Goal: Information Seeking & Learning: Learn about a topic

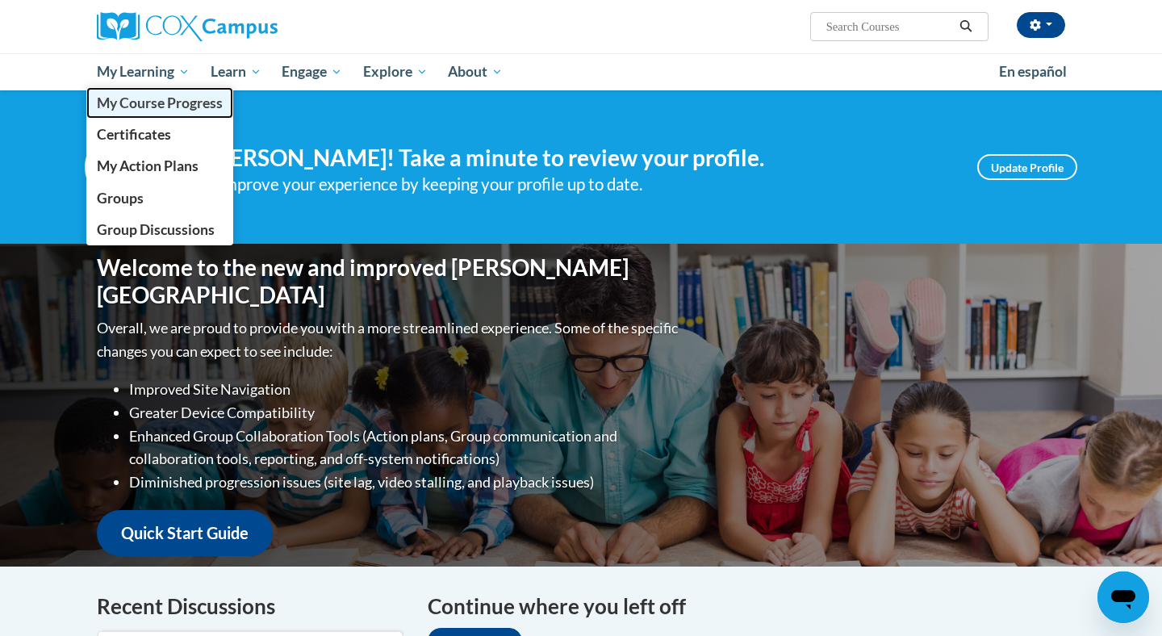
click at [150, 105] on span "My Course Progress" at bounding box center [160, 102] width 126 height 17
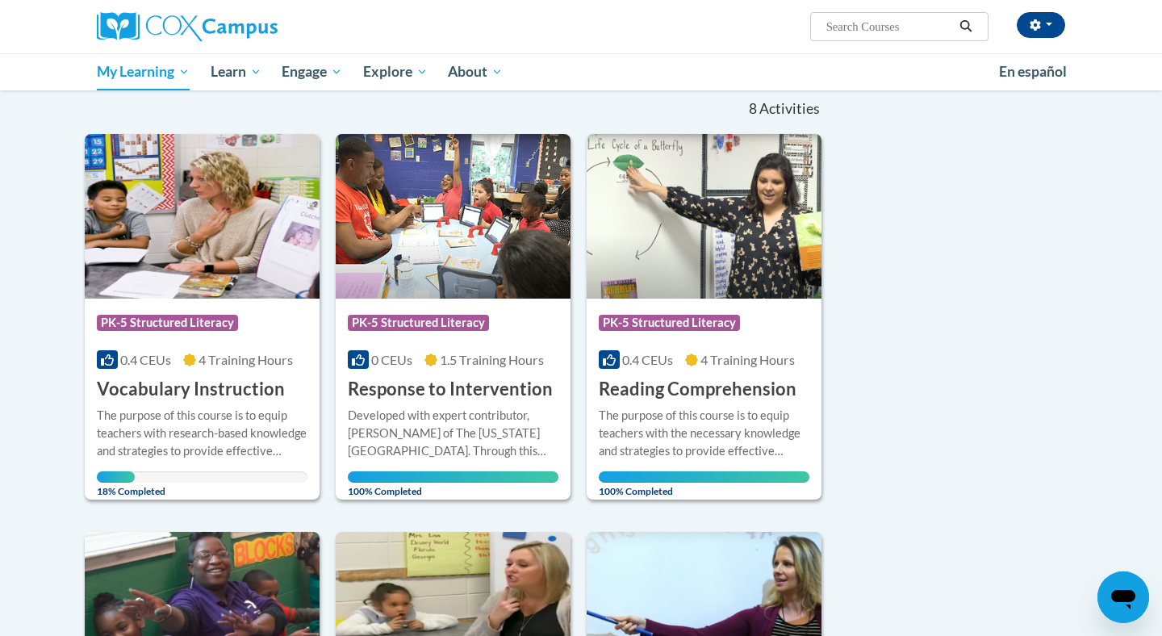
scroll to position [241, 0]
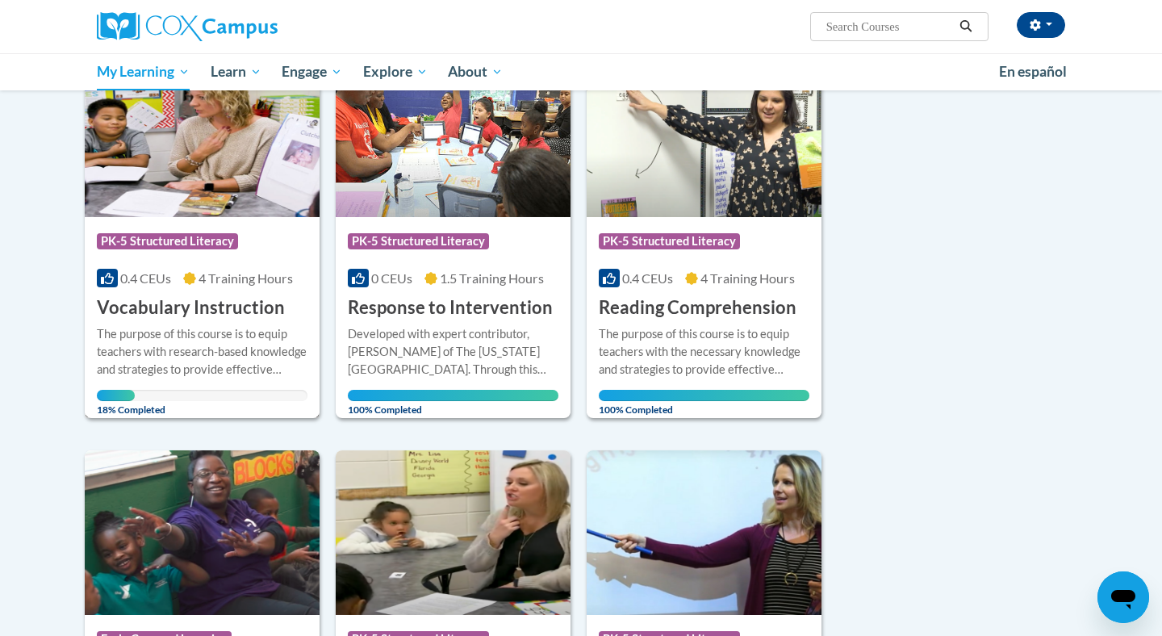
click at [162, 337] on div "The purpose of this course is to equip teachers with research-based knowledge a…" at bounding box center [202, 351] width 211 height 53
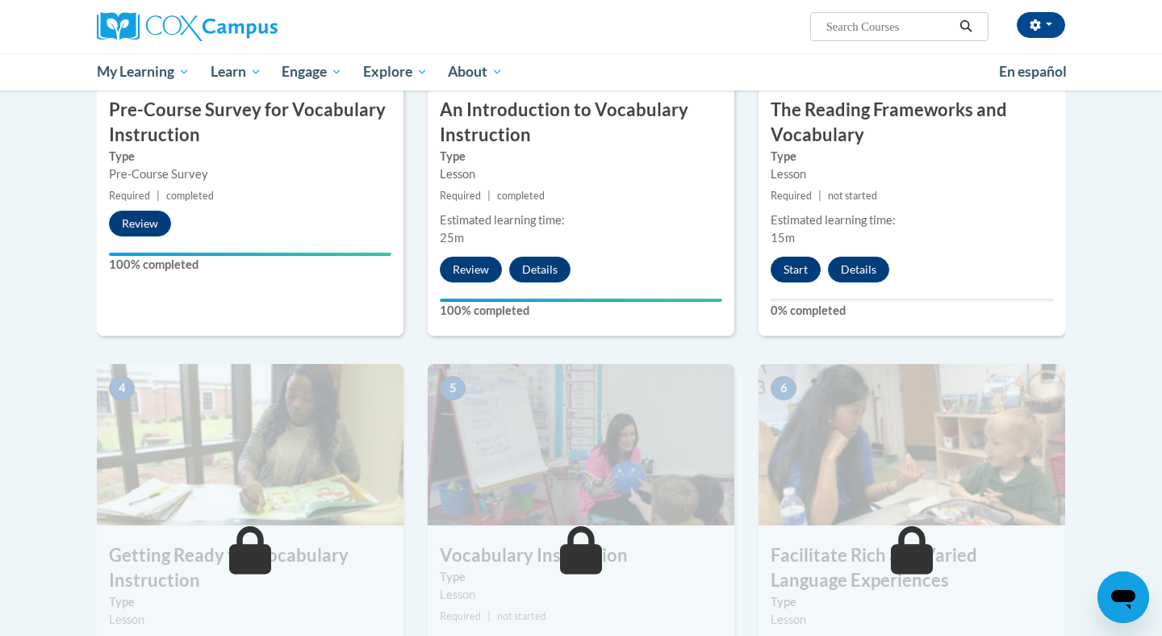
scroll to position [473, 0]
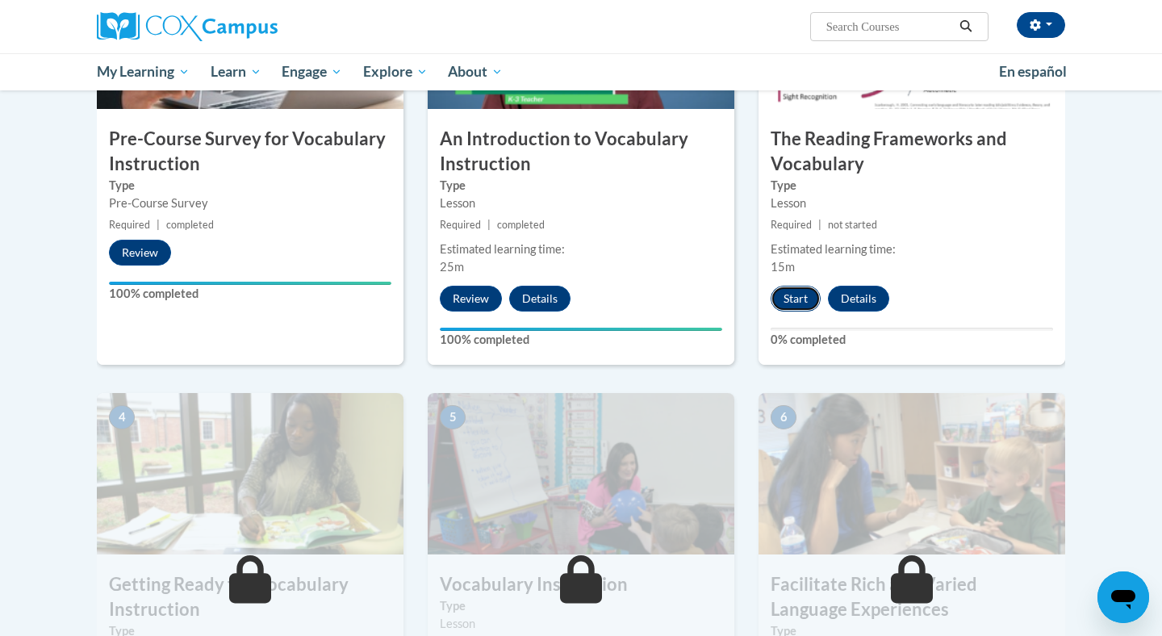
click at [794, 296] on button "Start" at bounding box center [795, 299] width 50 height 26
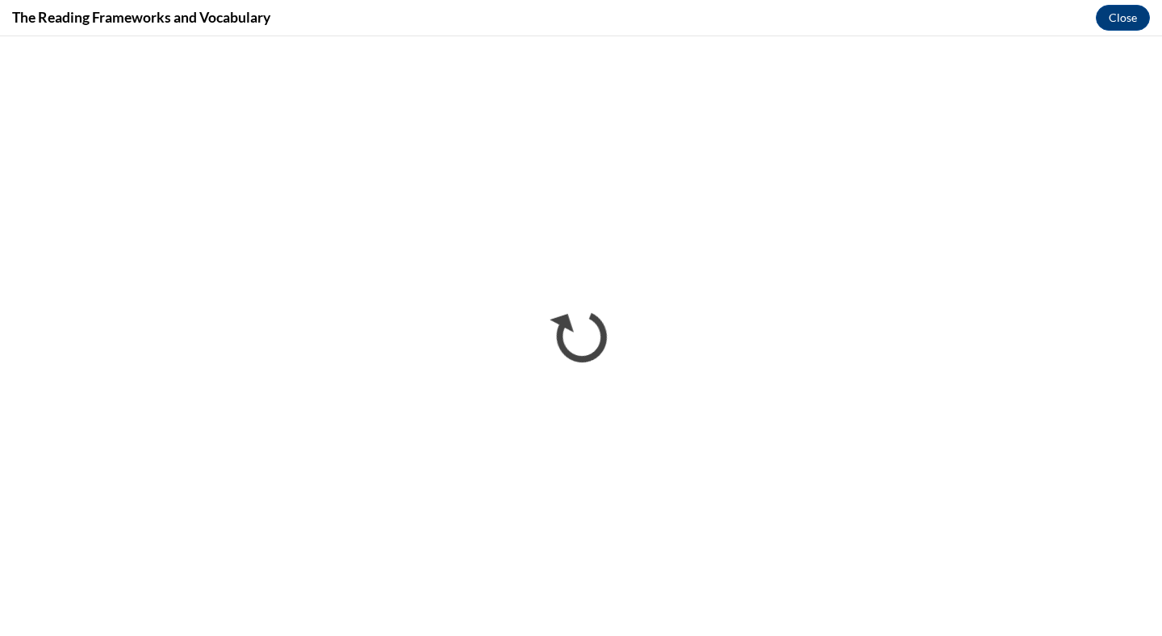
scroll to position [0, 0]
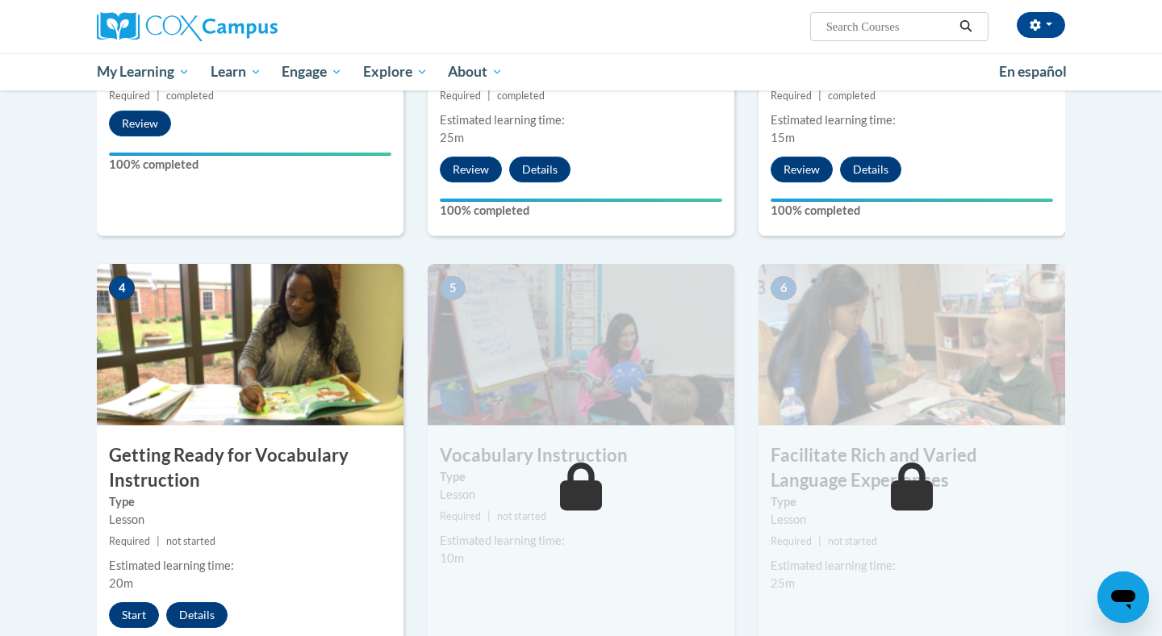
scroll to position [614, 0]
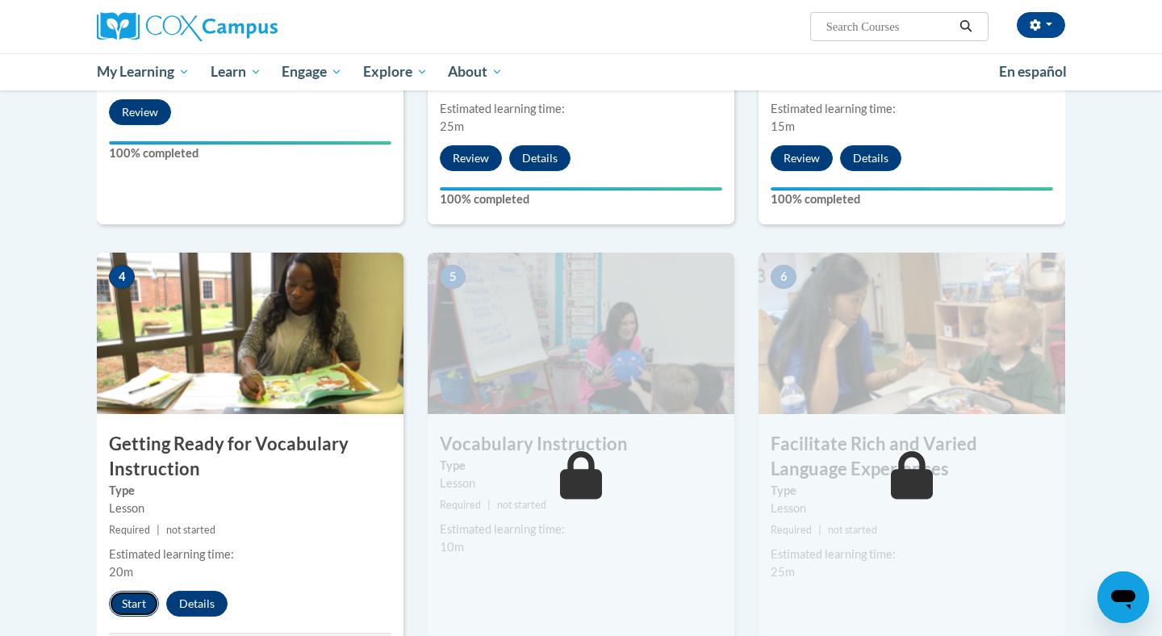
click at [136, 601] on button "Start" at bounding box center [134, 603] width 50 height 26
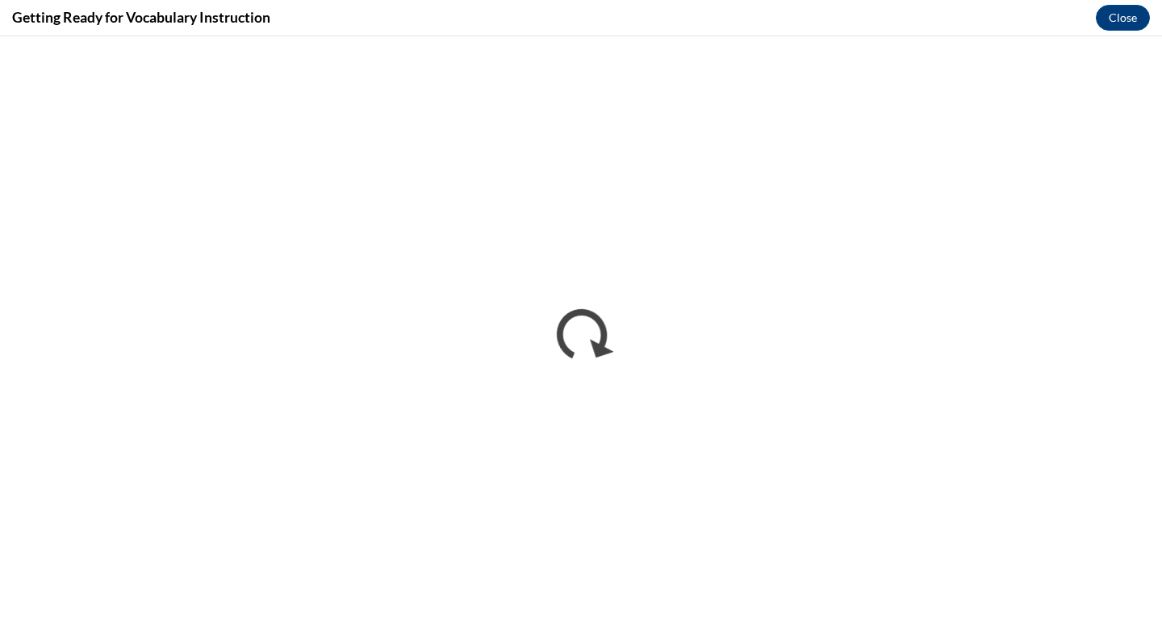
scroll to position [0, 0]
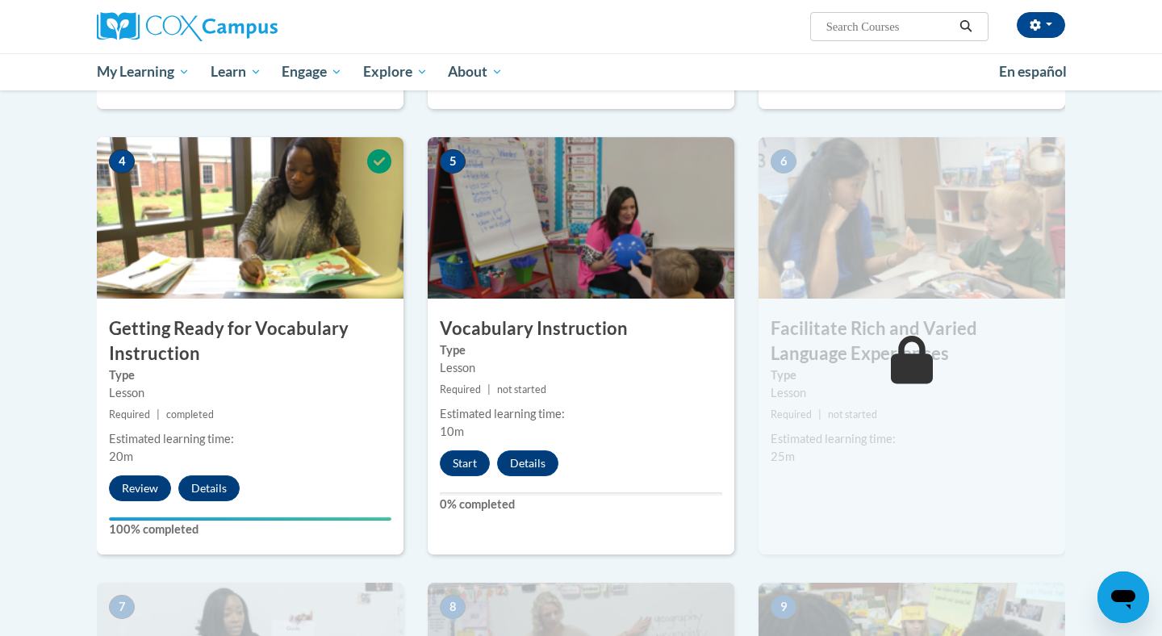
scroll to position [730, 0]
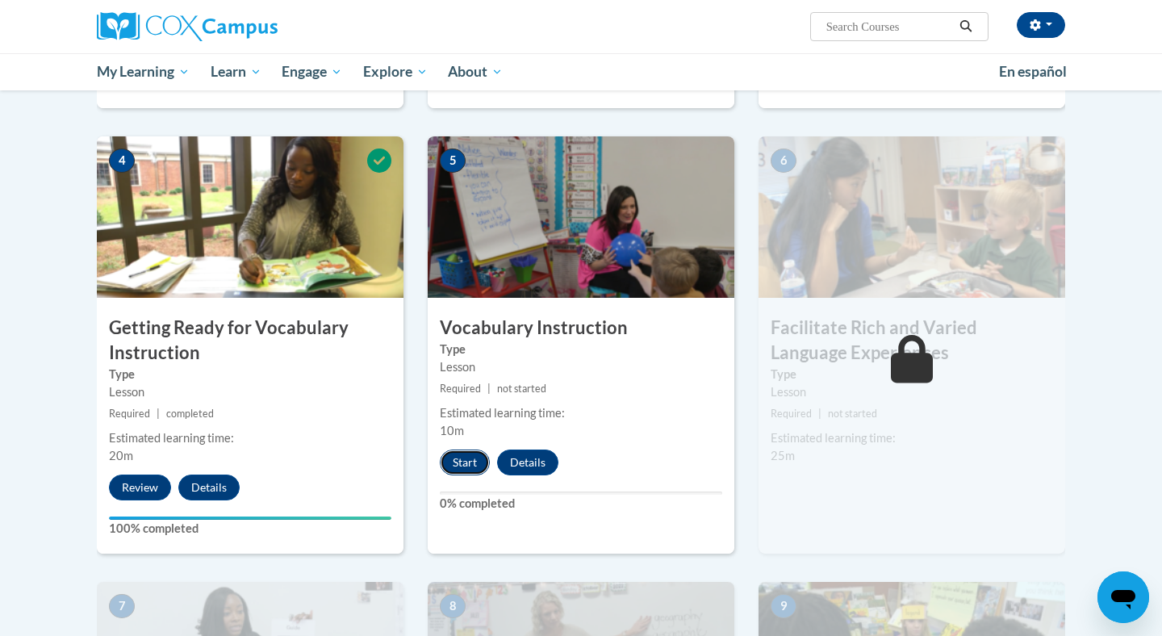
click at [462, 463] on button "Start" at bounding box center [465, 462] width 50 height 26
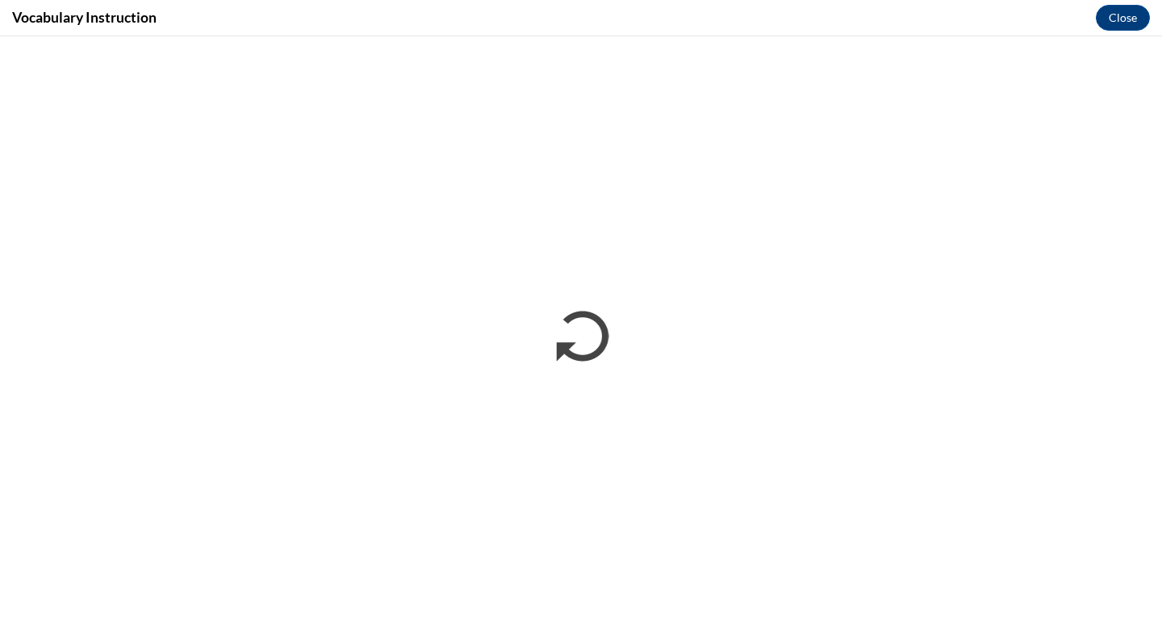
scroll to position [0, 0]
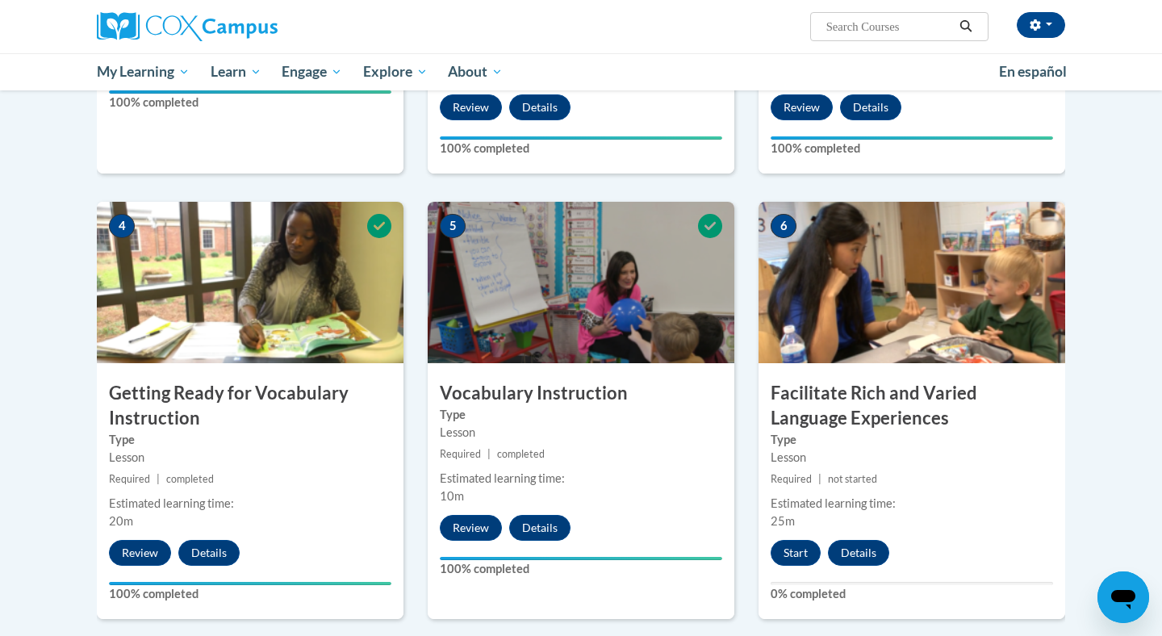
scroll to position [665, 0]
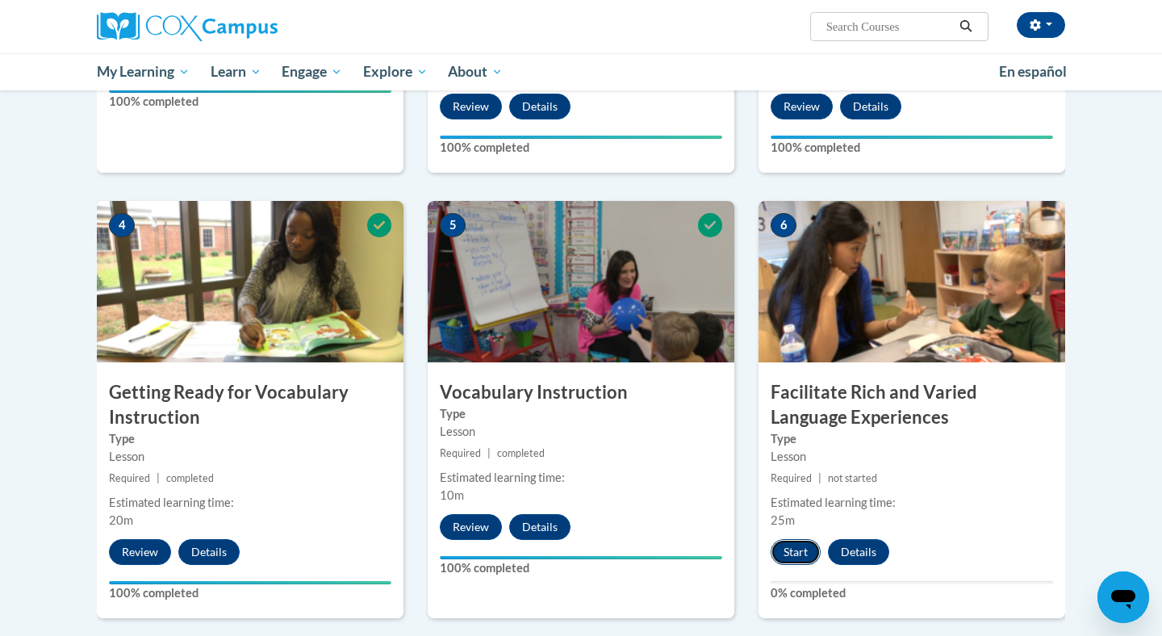
click at [793, 550] on button "Start" at bounding box center [795, 552] width 50 height 26
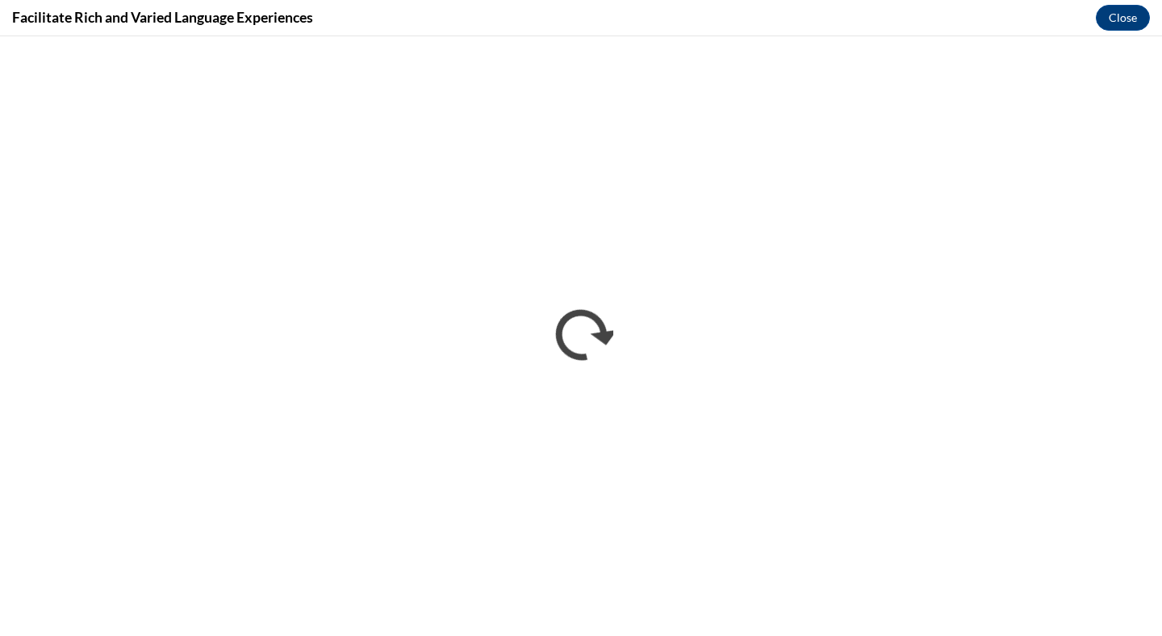
scroll to position [0, 0]
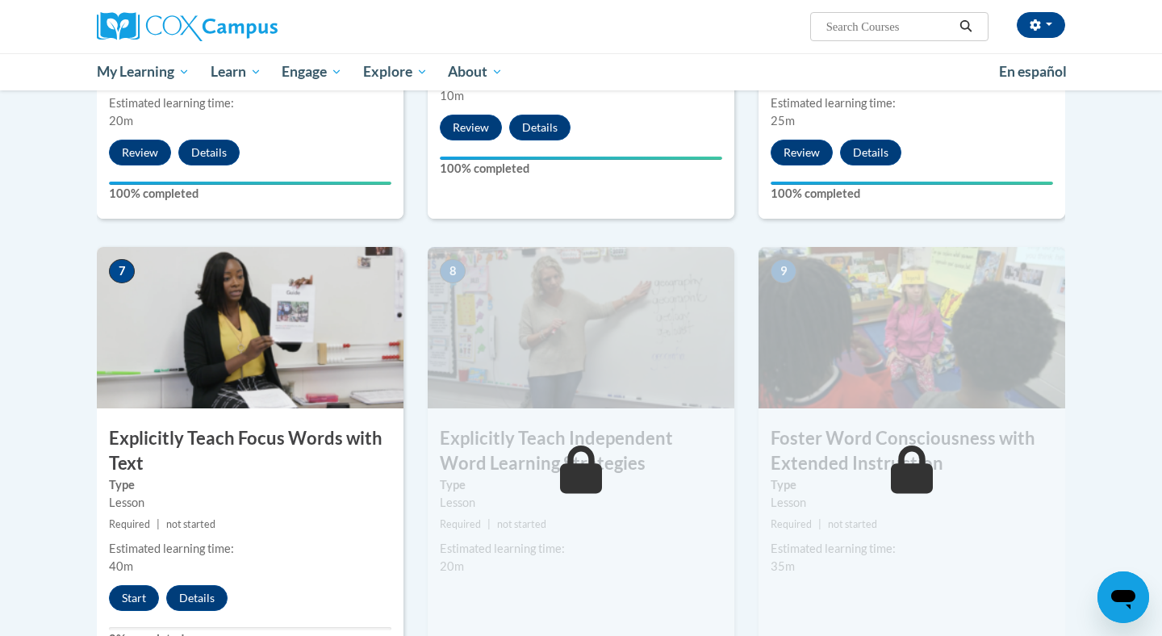
scroll to position [1070, 0]
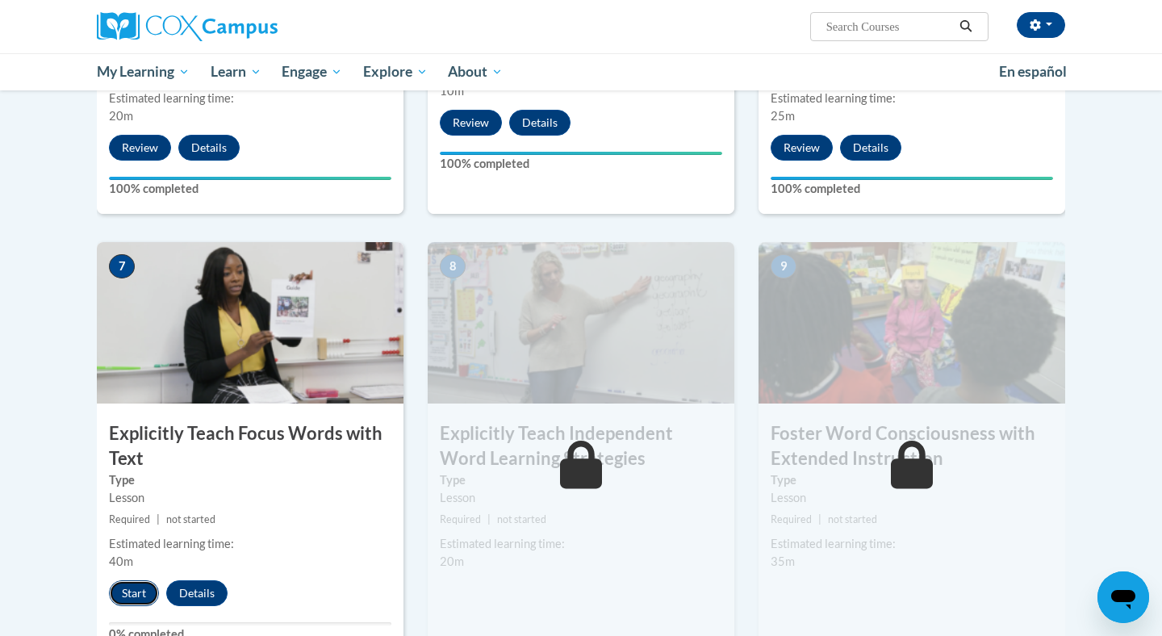
click at [136, 596] on button "Start" at bounding box center [134, 593] width 50 height 26
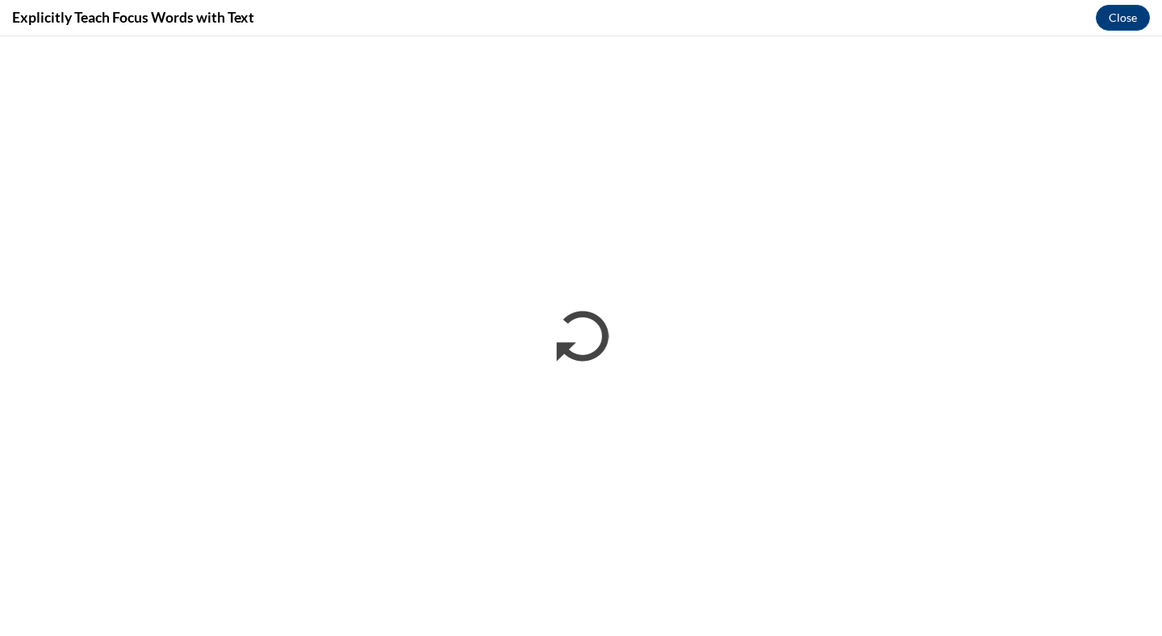
scroll to position [0, 0]
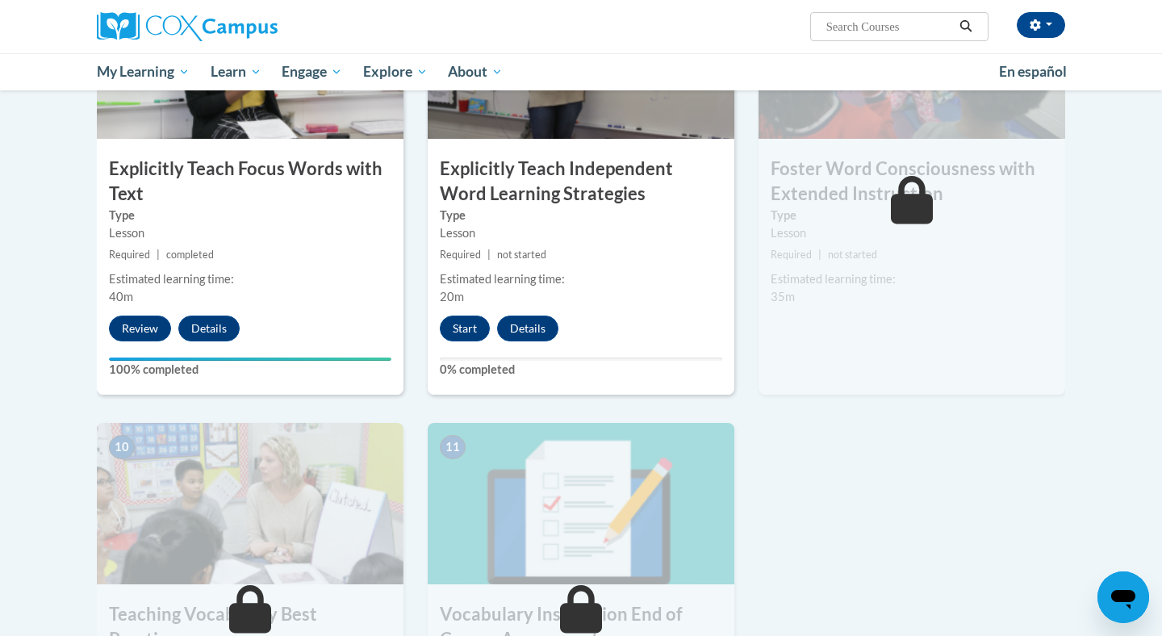
scroll to position [1332, 0]
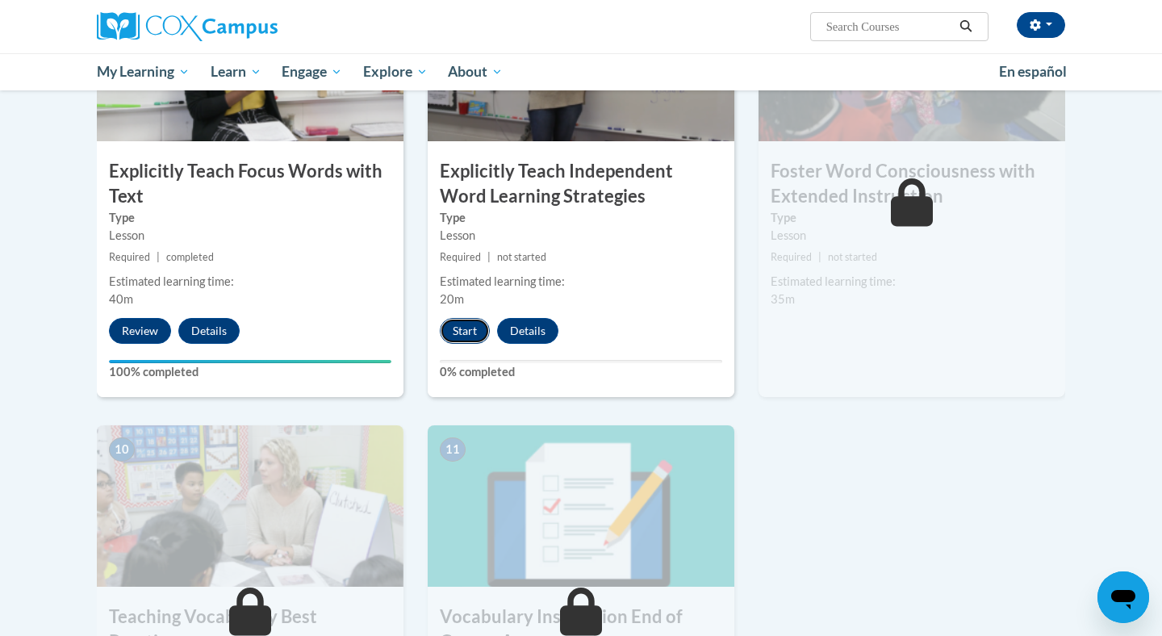
click at [457, 329] on button "Start" at bounding box center [465, 331] width 50 height 26
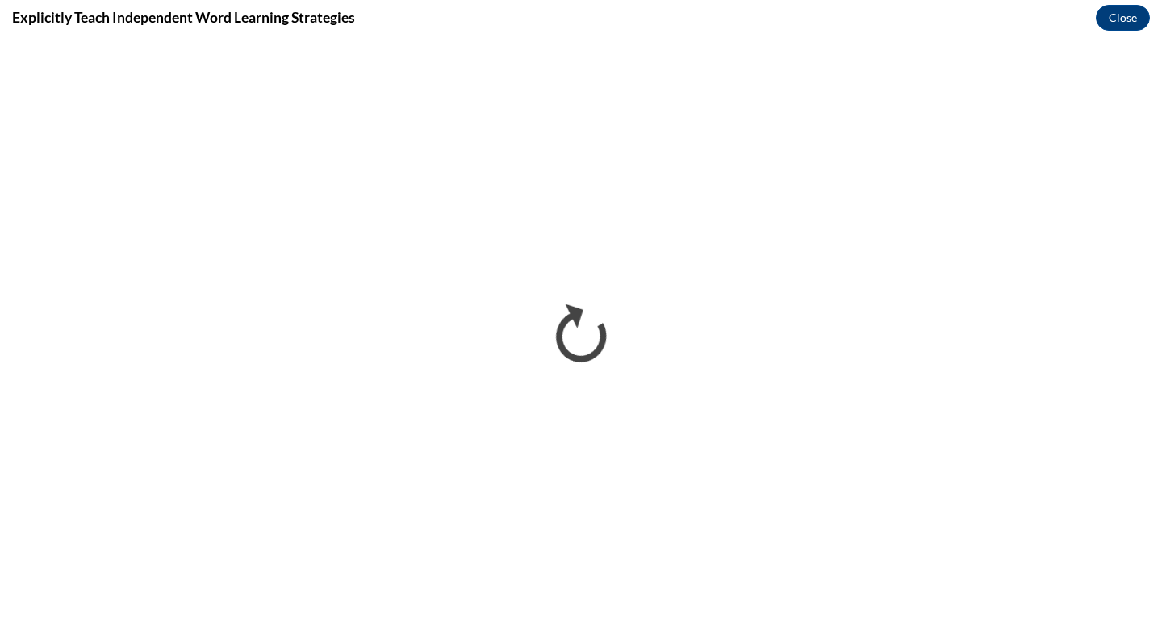
scroll to position [0, 0]
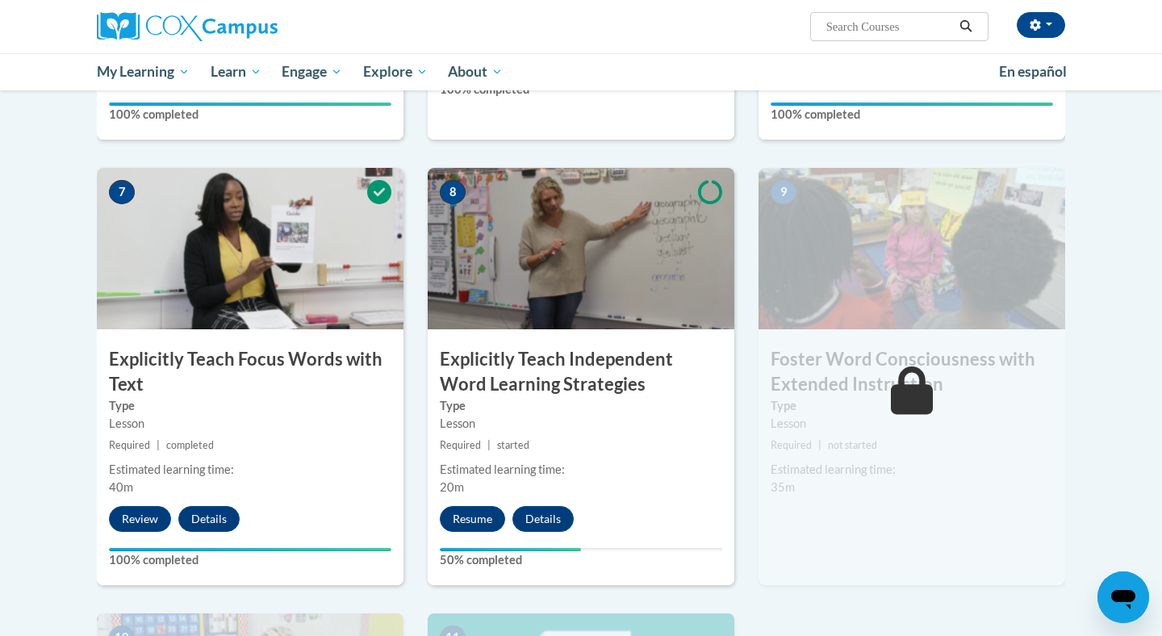
scroll to position [1208, 0]
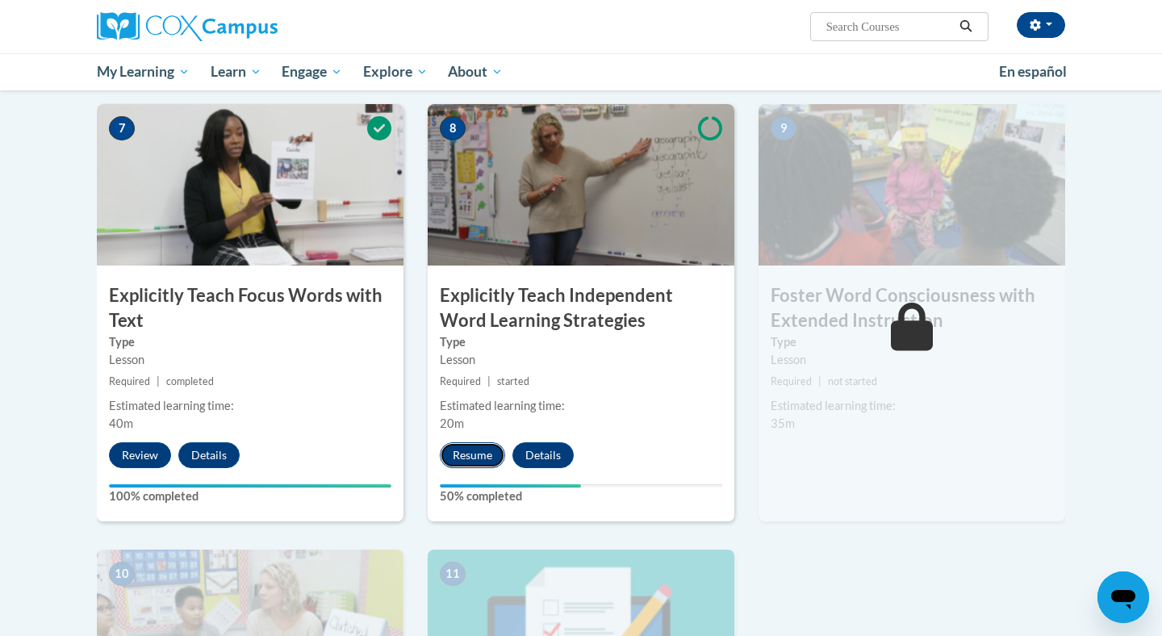
click at [461, 456] on button "Resume" at bounding box center [472, 455] width 65 height 26
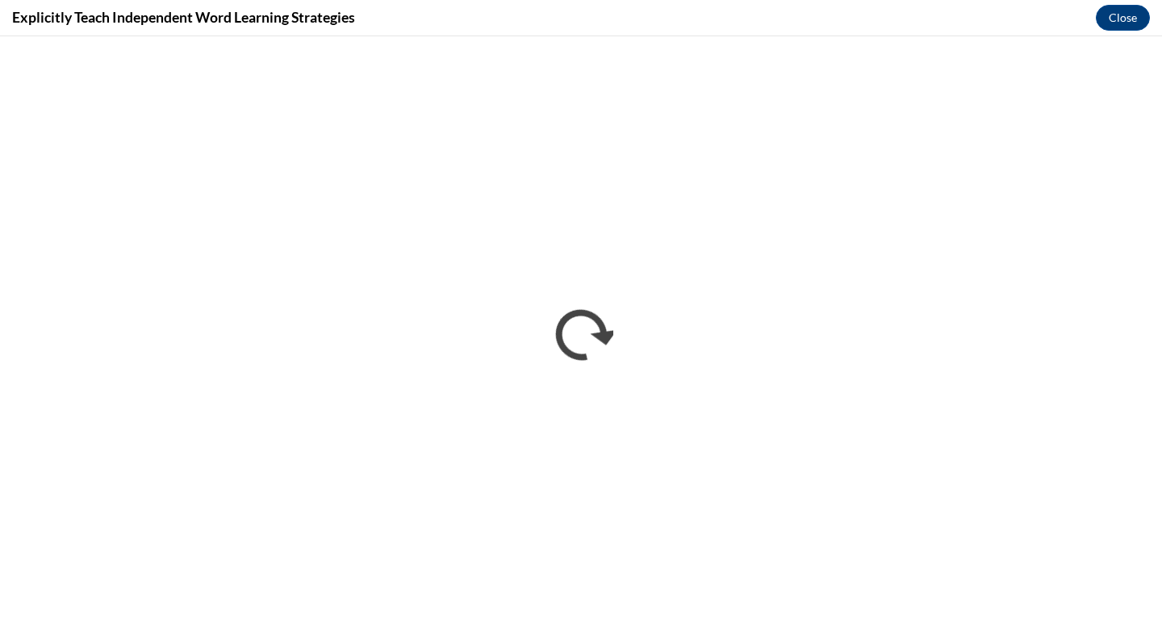
scroll to position [0, 0]
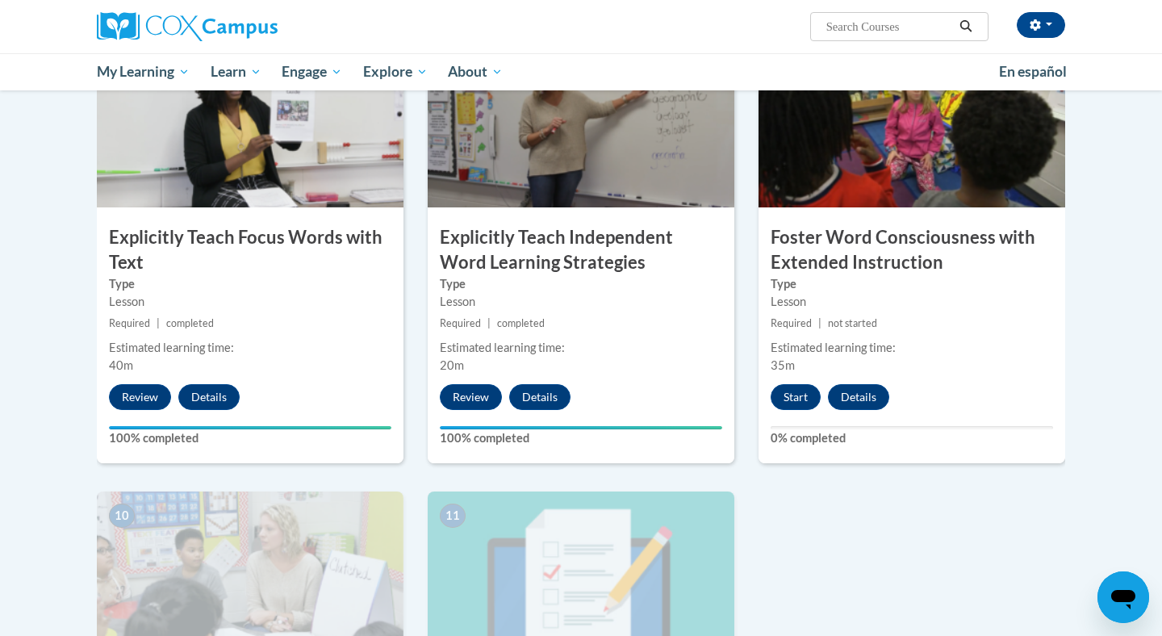
scroll to position [1277, 0]
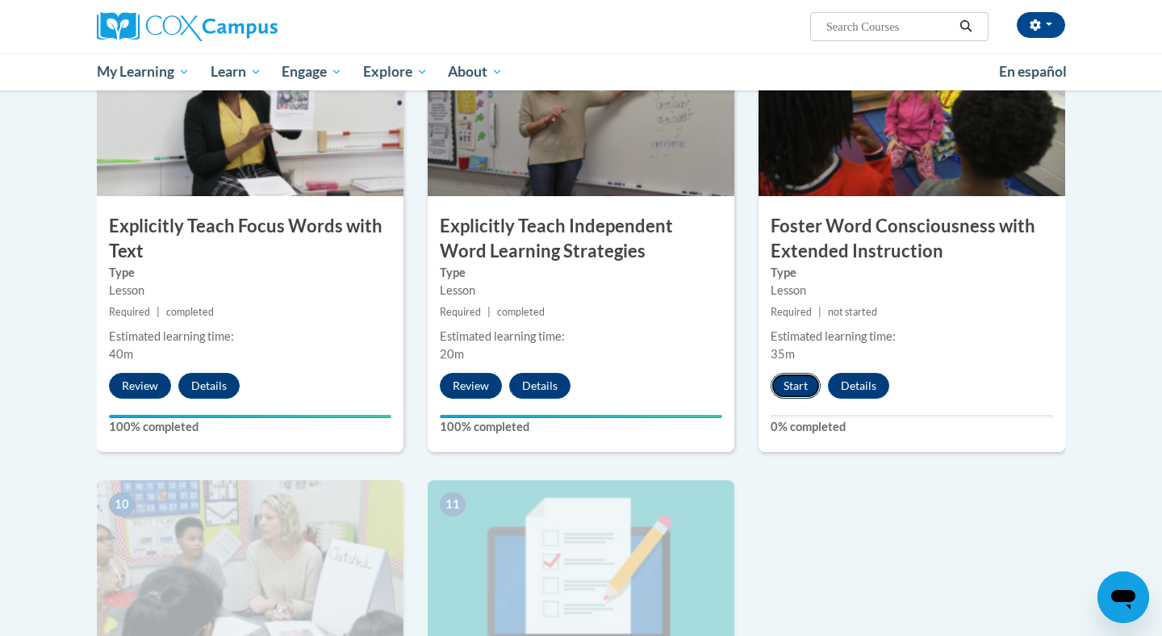
click at [790, 384] on button "Start" at bounding box center [795, 386] width 50 height 26
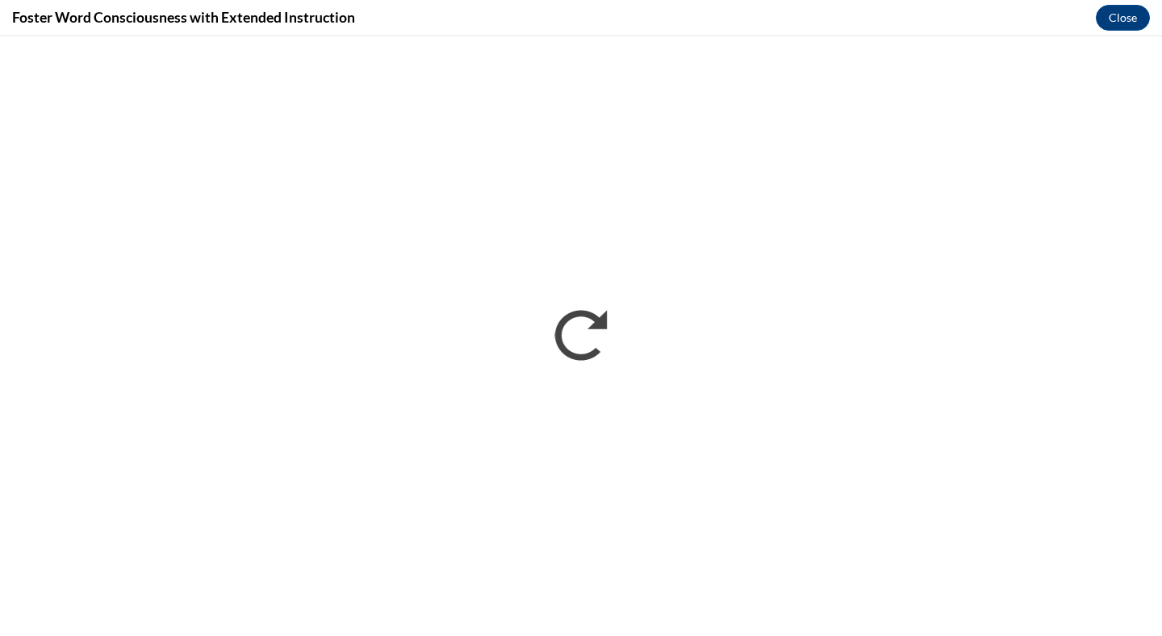
scroll to position [0, 0]
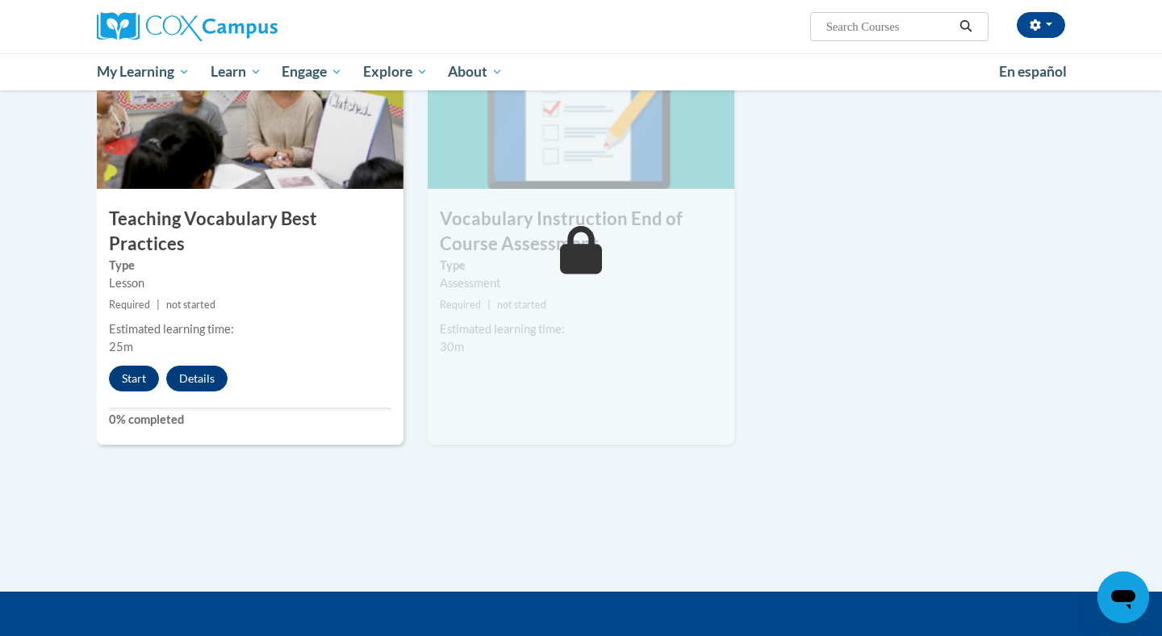
scroll to position [1634, 0]
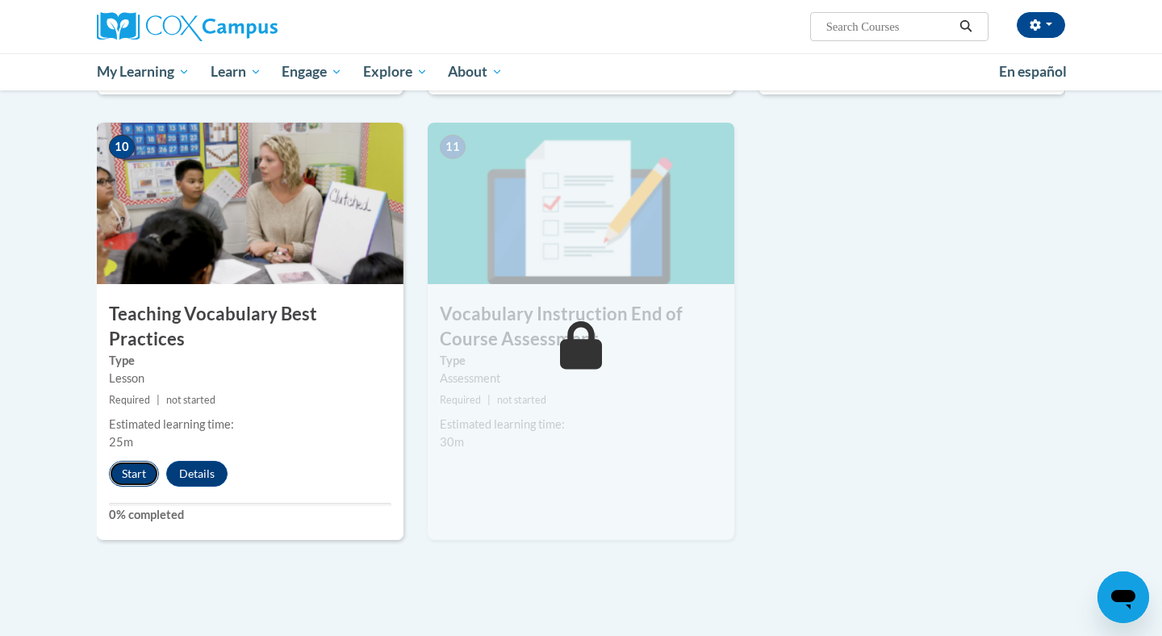
click at [136, 461] on button "Start" at bounding box center [134, 474] width 50 height 26
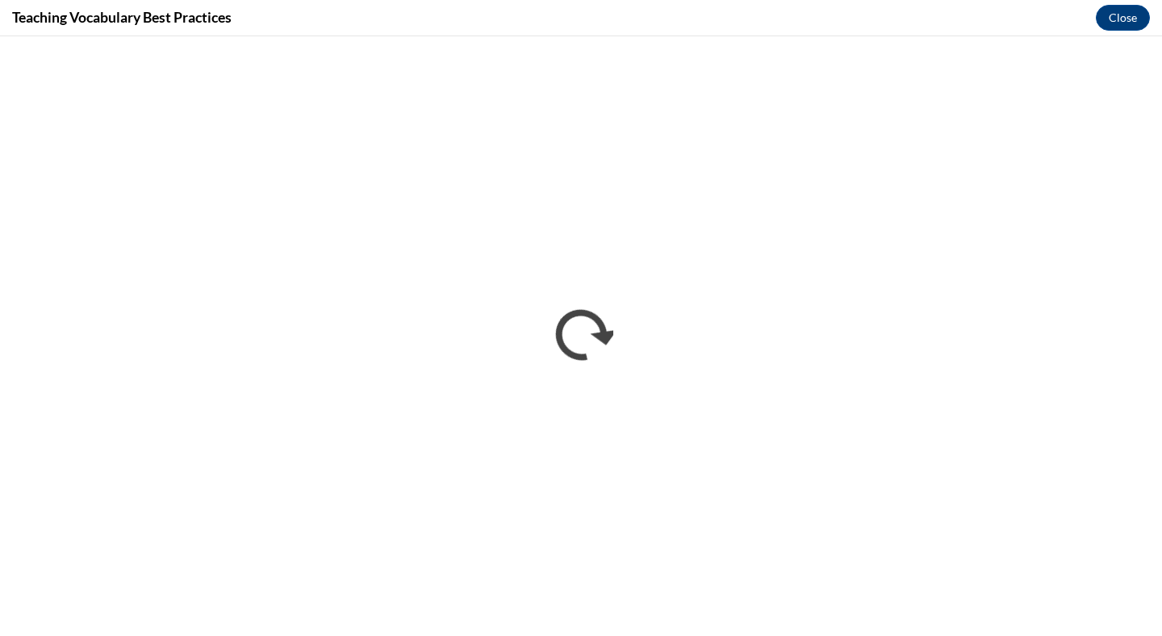
scroll to position [0, 0]
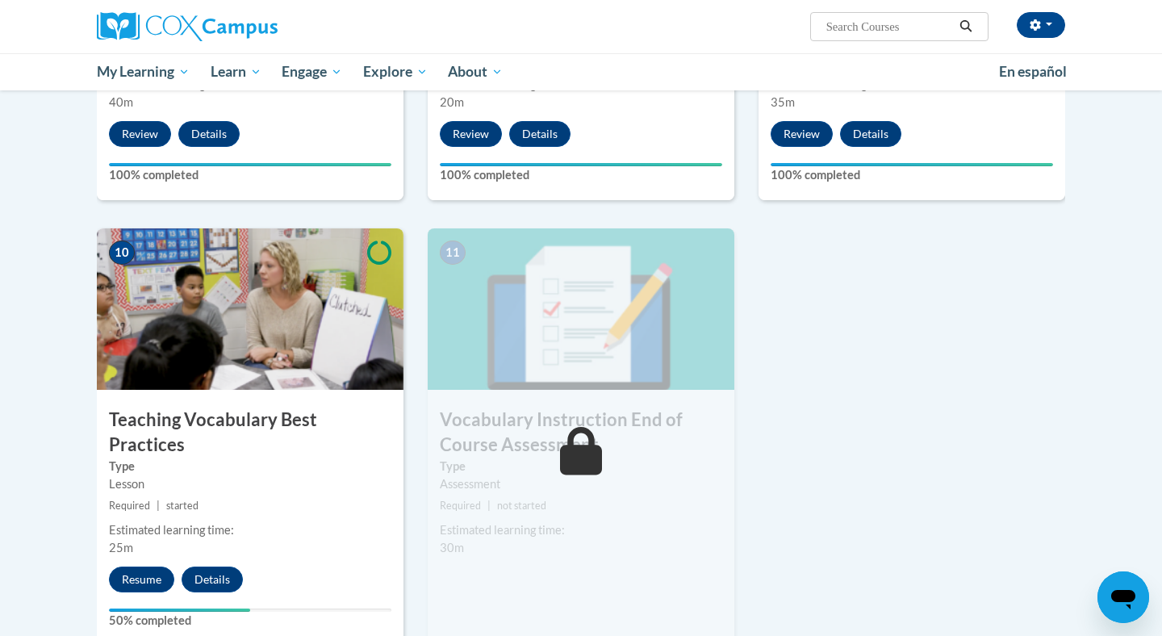
scroll to position [1529, 0]
click at [144, 566] on button "Resume" at bounding box center [141, 579] width 65 height 26
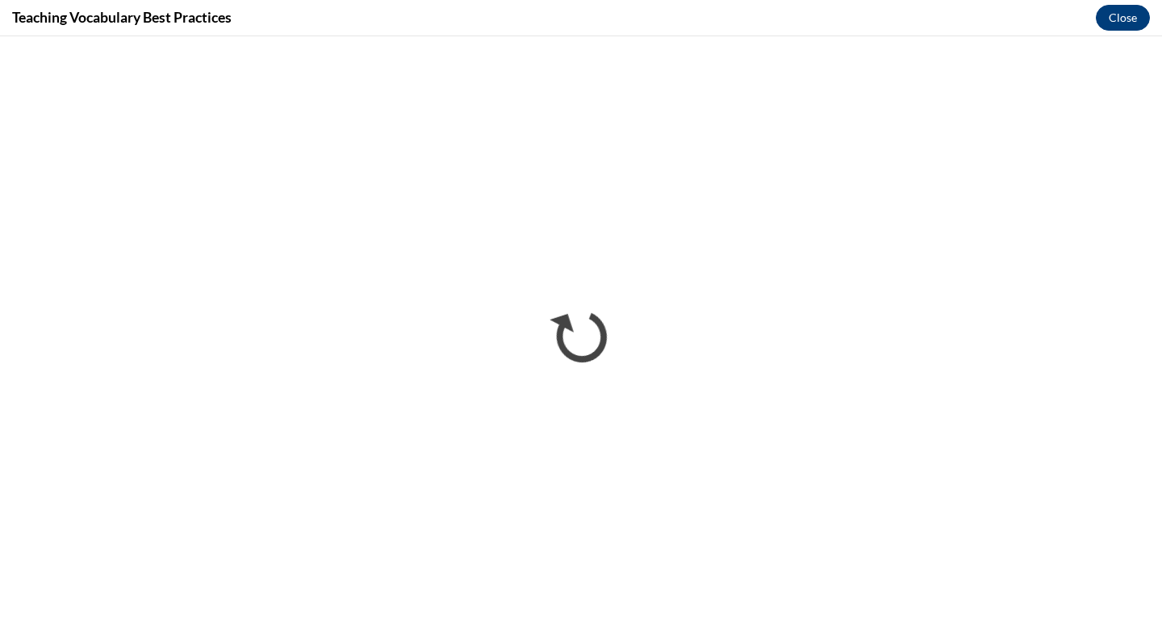
scroll to position [0, 0]
click at [1119, 12] on button "Close" at bounding box center [1122, 18] width 54 height 26
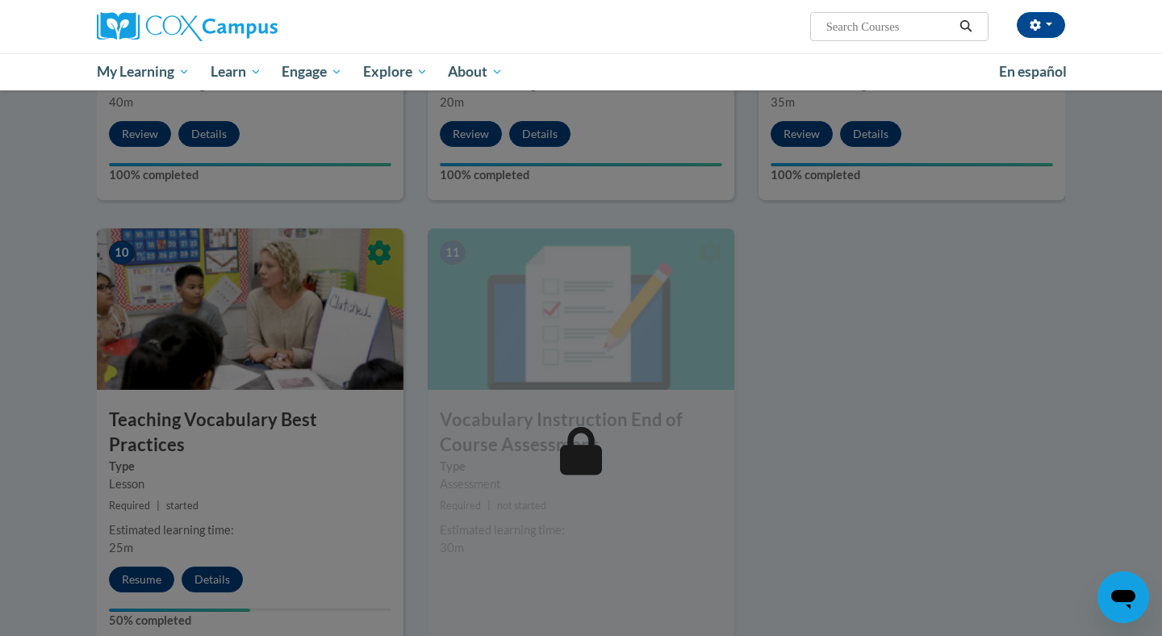
click at [327, 448] on div at bounding box center [581, 318] width 1162 height 636
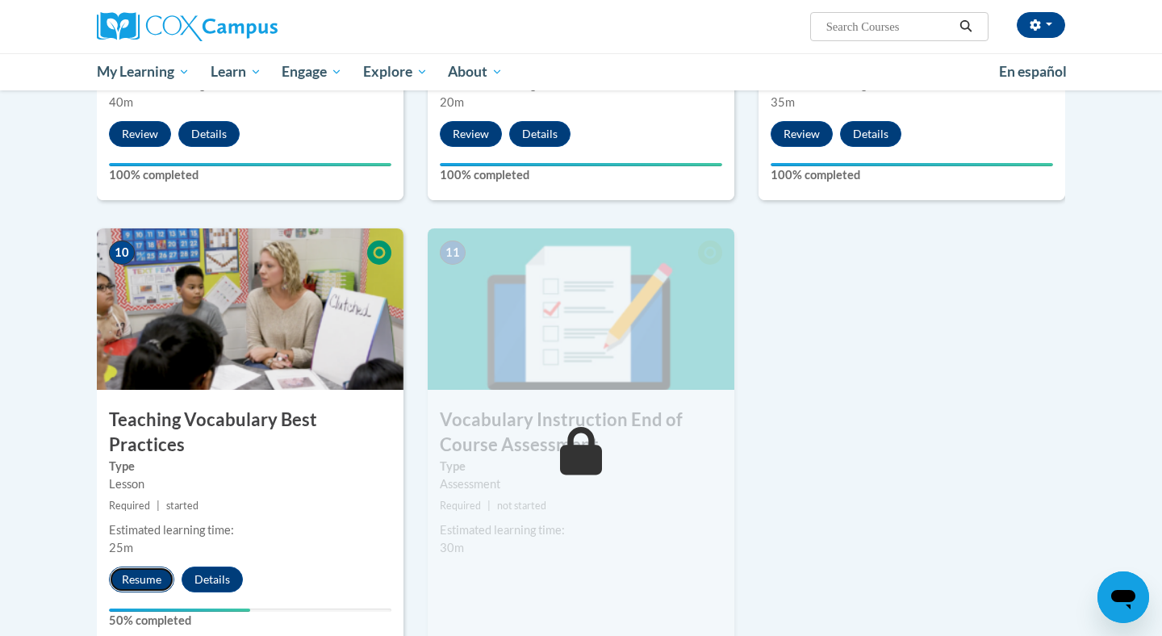
click at [140, 566] on button "Resume" at bounding box center [141, 579] width 65 height 26
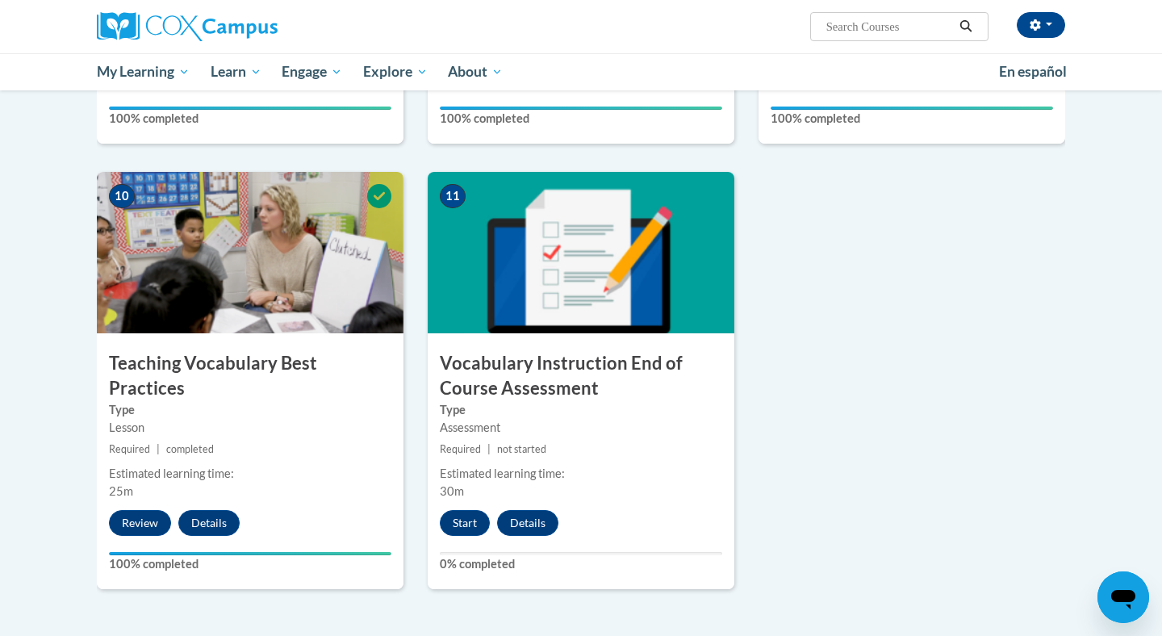
scroll to position [1779, 0]
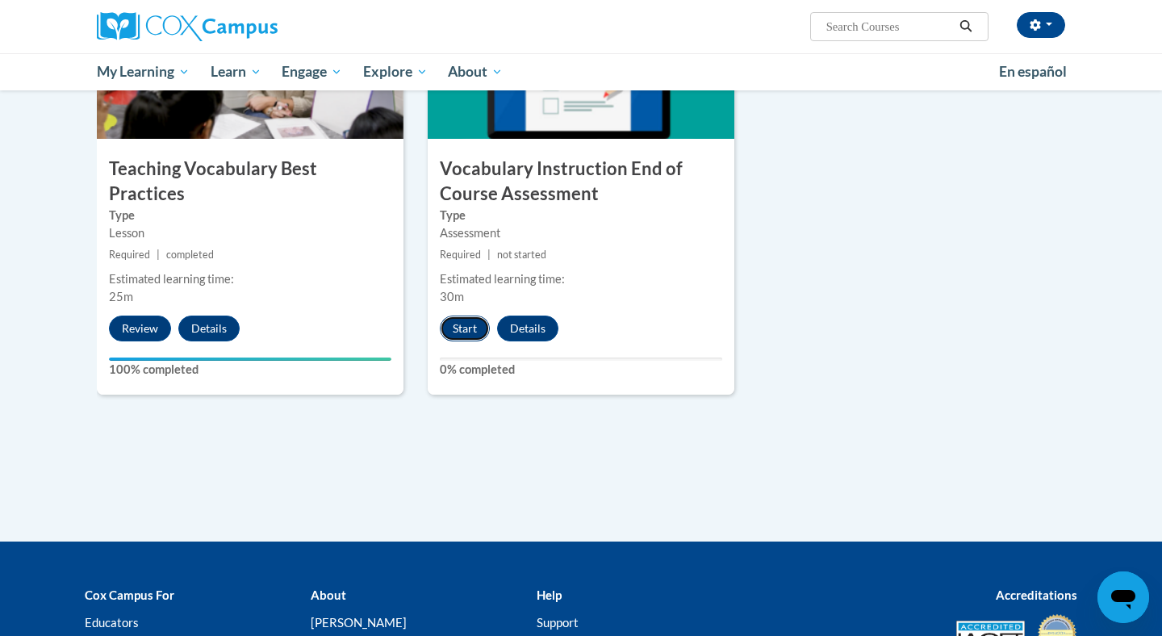
click at [460, 330] on button "Start" at bounding box center [465, 328] width 50 height 26
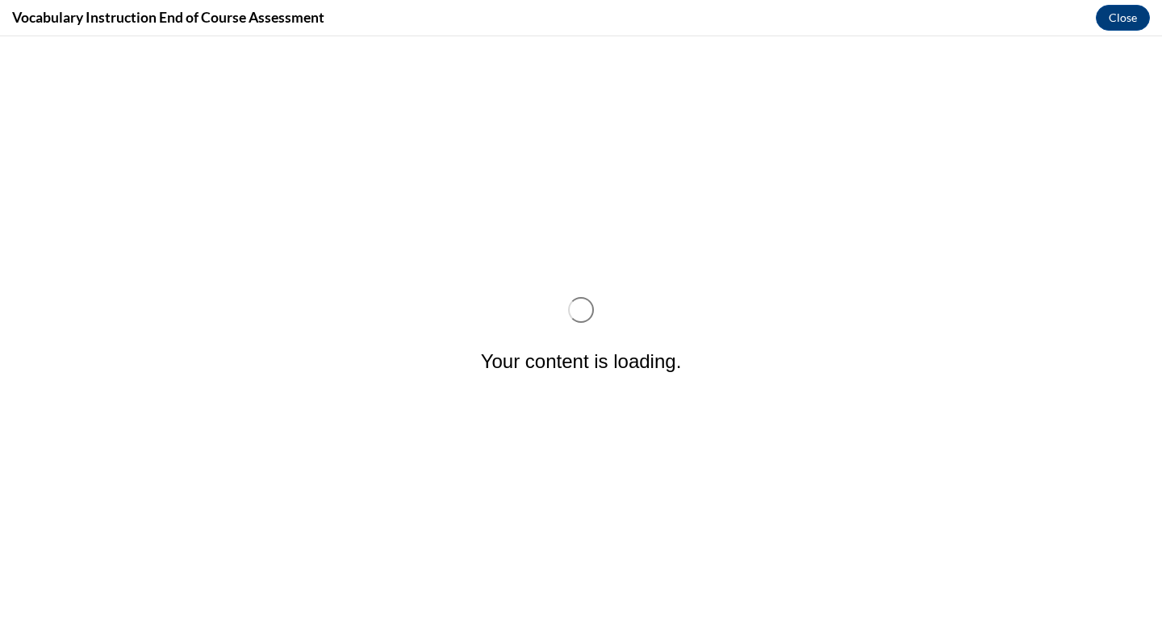
scroll to position [0, 0]
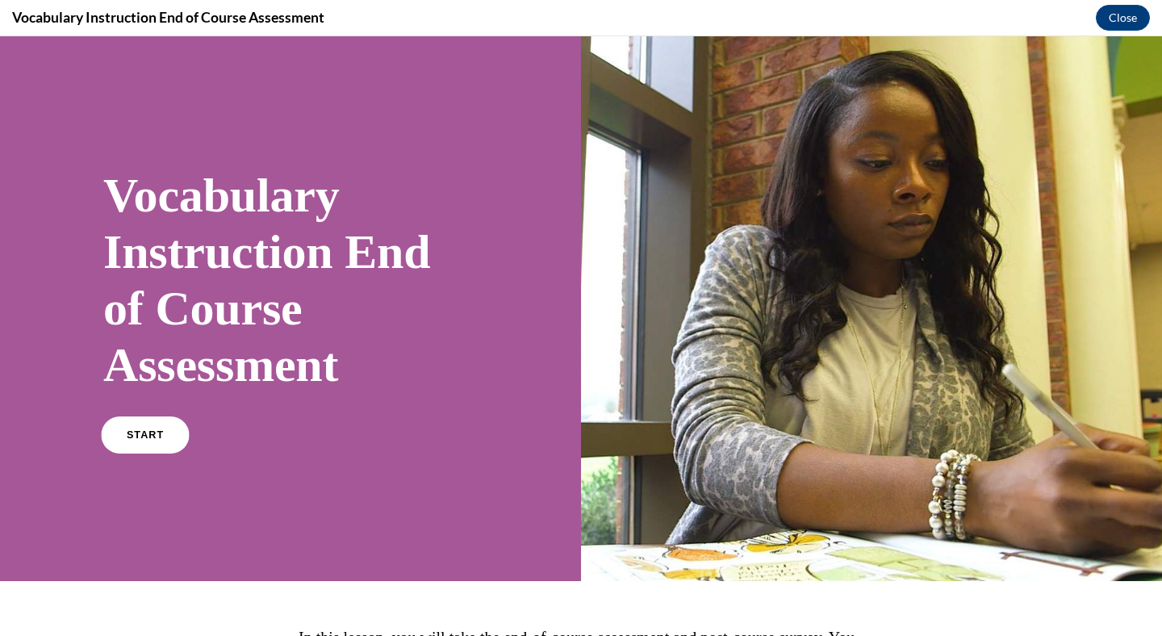
click at [144, 447] on link "START" at bounding box center [145, 434] width 88 height 37
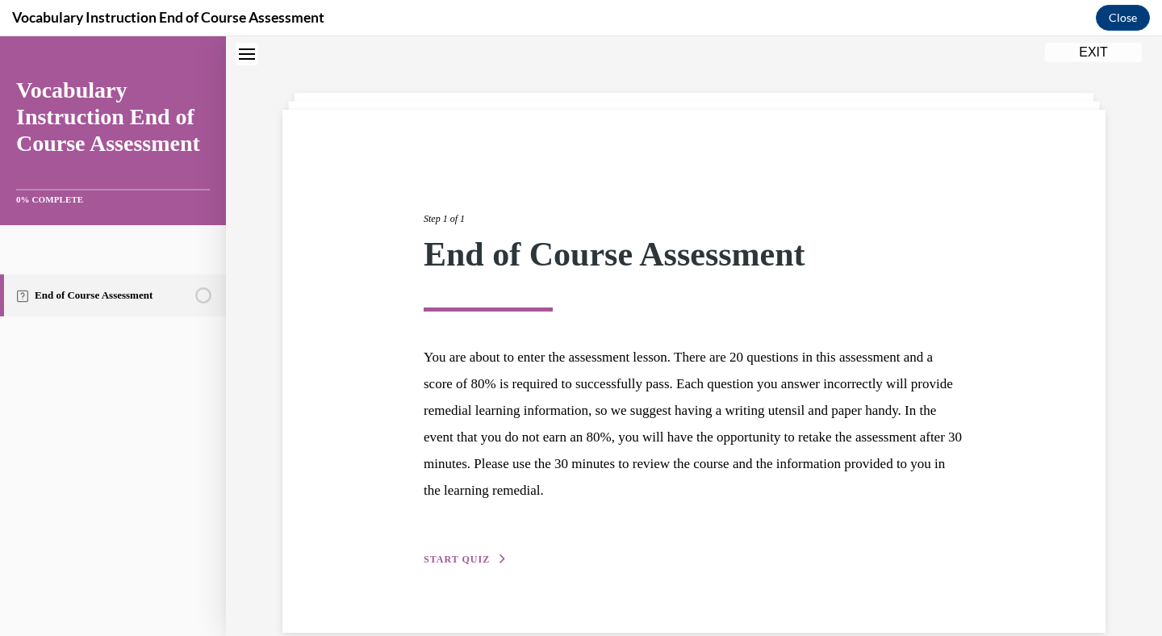
scroll to position [78, 0]
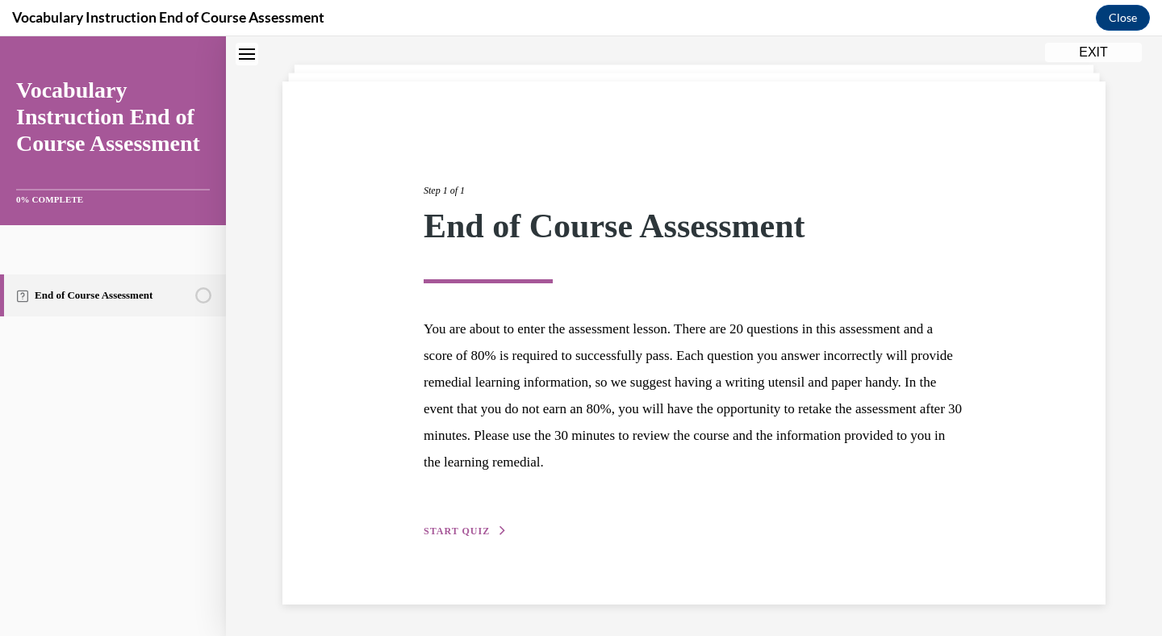
click at [469, 533] on span "START QUIZ" at bounding box center [456, 530] width 66 height 11
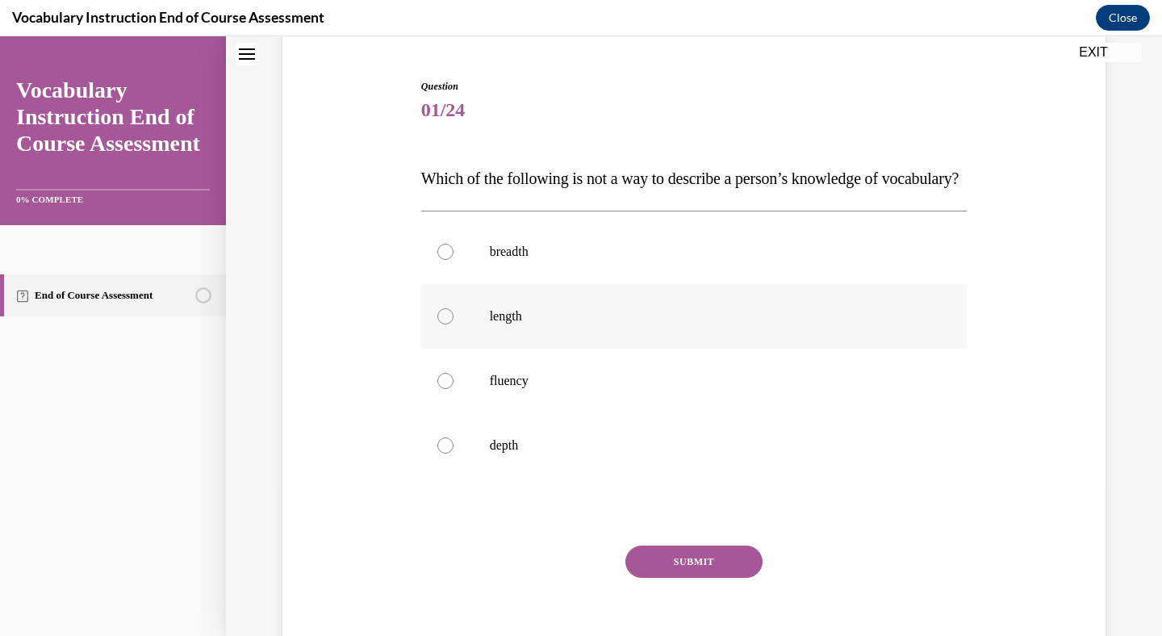
scroll to position [149, 0]
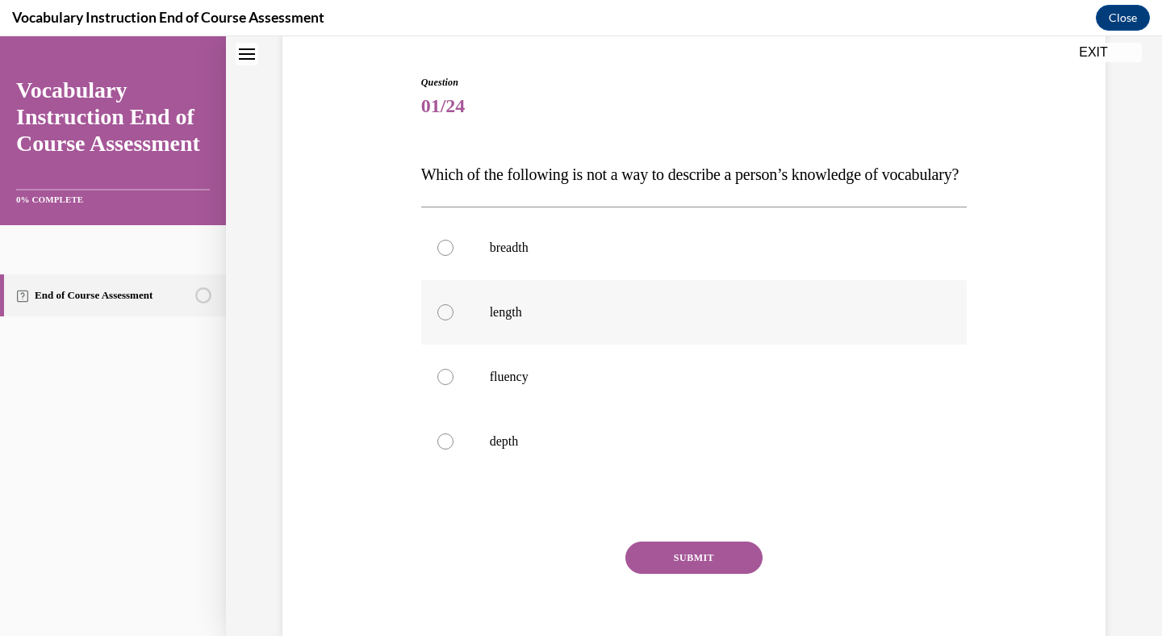
click at [556, 320] on p "length" at bounding box center [708, 312] width 437 height 16
click at [453, 320] on input "length" at bounding box center [445, 312] width 16 height 16
radio input "true"
click at [546, 385] on p "fluency" at bounding box center [708, 377] width 437 height 16
click at [453, 385] on input "fluency" at bounding box center [445, 377] width 16 height 16
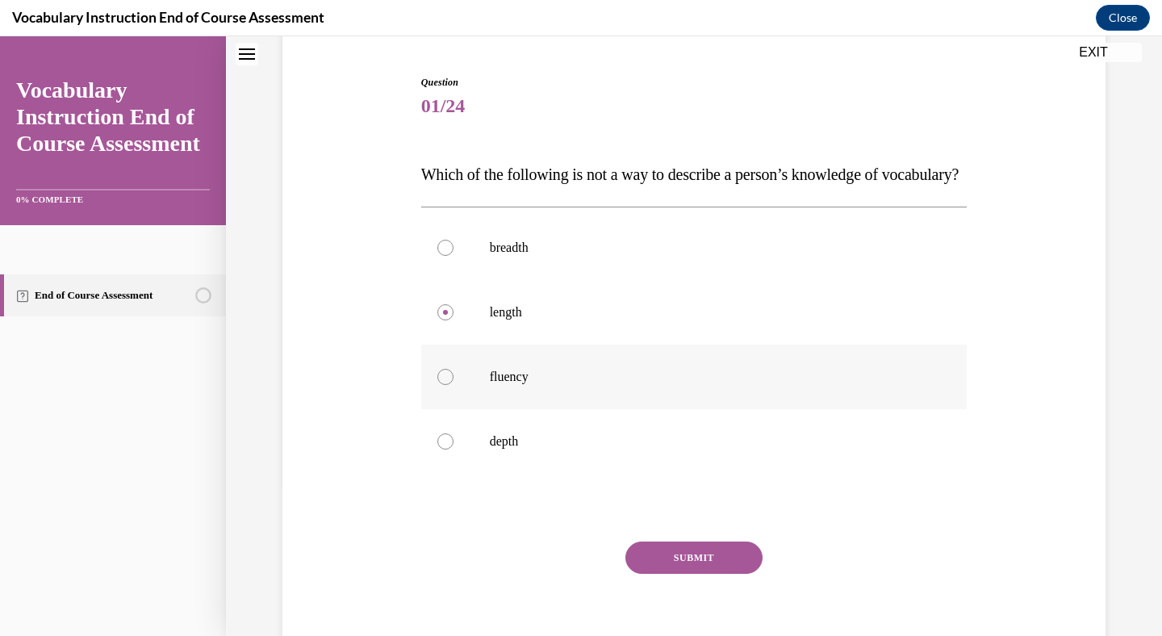
radio input "true"
click at [533, 344] on label "length" at bounding box center [694, 312] width 546 height 65
click at [453, 320] on input "length" at bounding box center [445, 312] width 16 height 16
radio input "true"
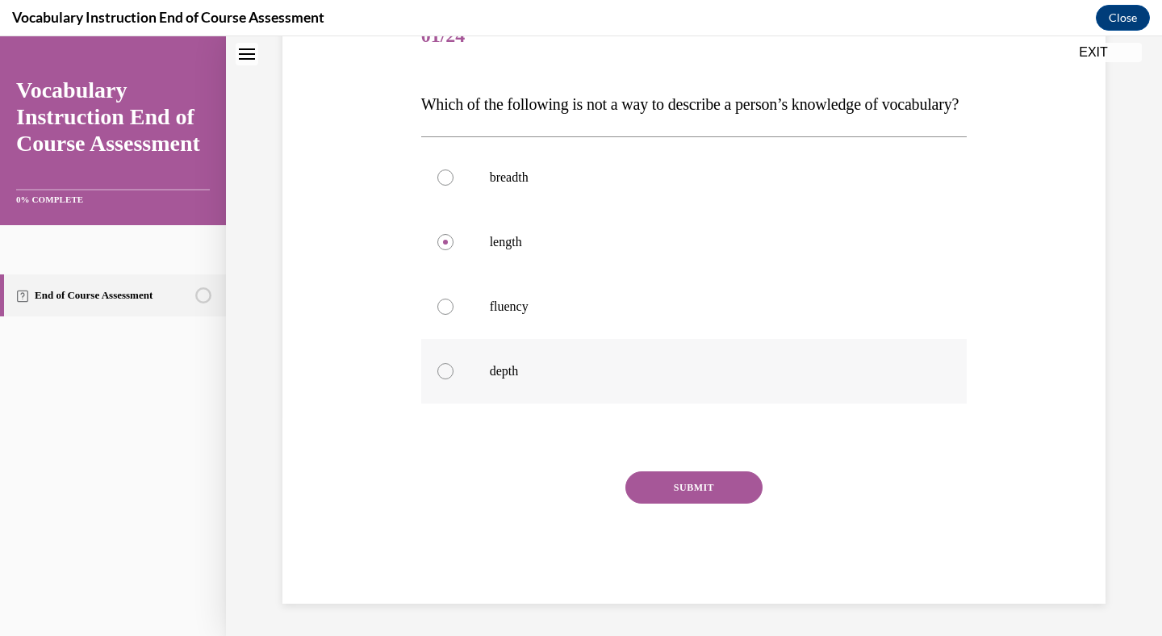
scroll to position [252, 0]
click at [673, 488] on button "SUBMIT" at bounding box center [693, 487] width 137 height 32
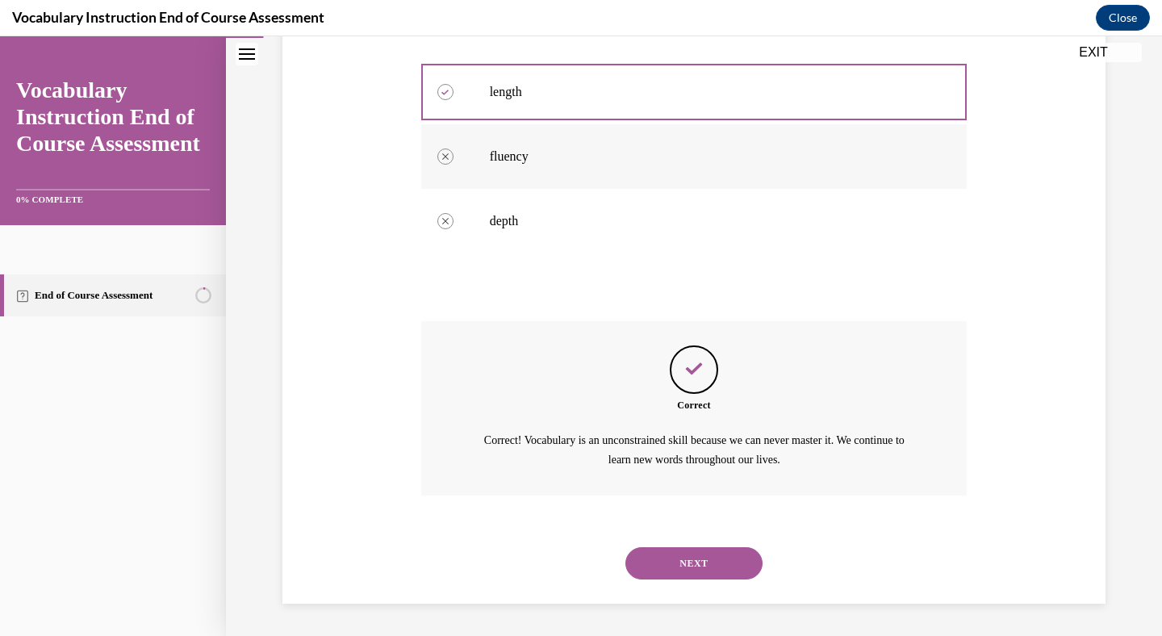
scroll to position [401, 0]
click at [695, 562] on button "NEXT" at bounding box center [693, 563] width 137 height 32
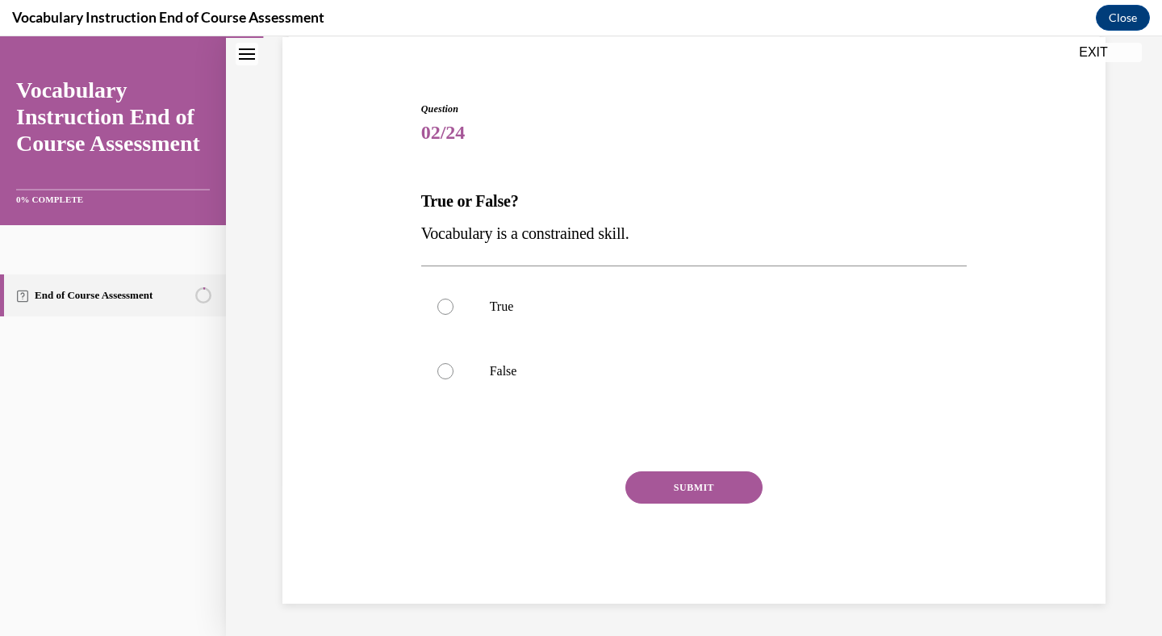
scroll to position [123, 0]
click at [652, 378] on p "False" at bounding box center [708, 371] width 437 height 16
click at [453, 378] on input "False" at bounding box center [445, 371] width 16 height 16
radio input "true"
click at [680, 480] on button "SUBMIT" at bounding box center [693, 487] width 137 height 32
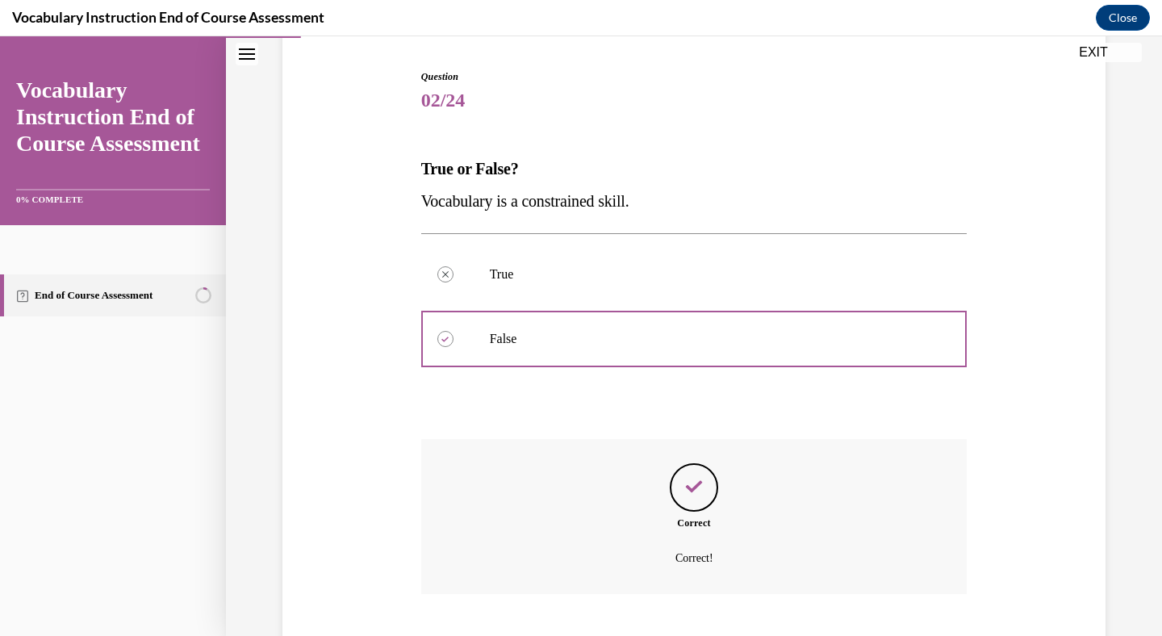
scroll to position [253, 0]
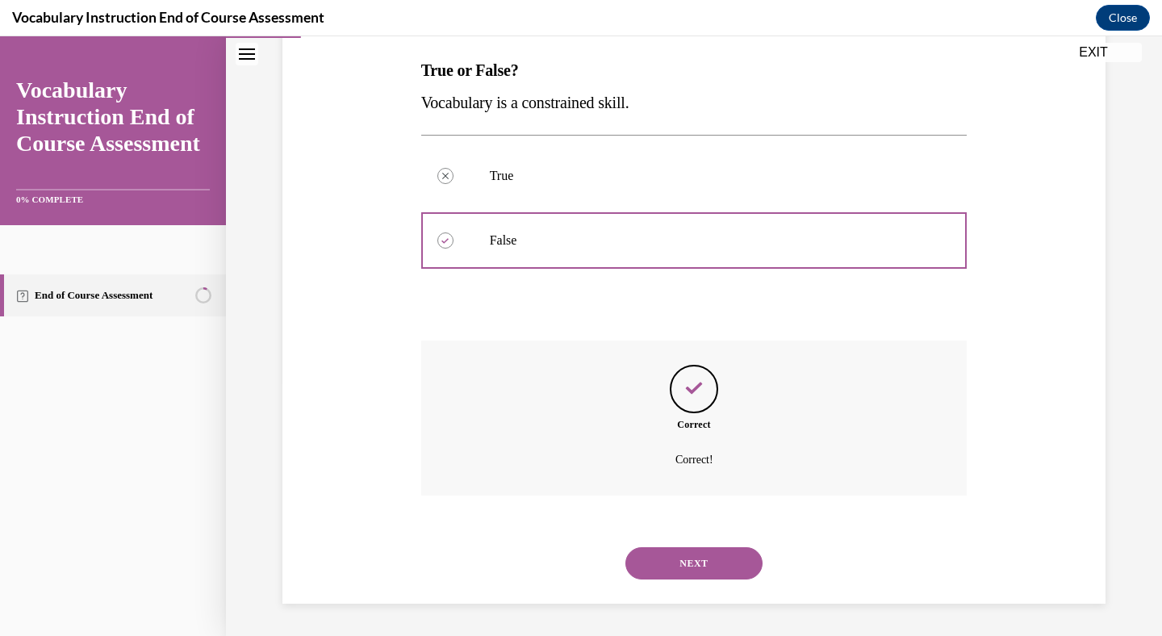
click at [680, 561] on button "NEXT" at bounding box center [693, 563] width 137 height 32
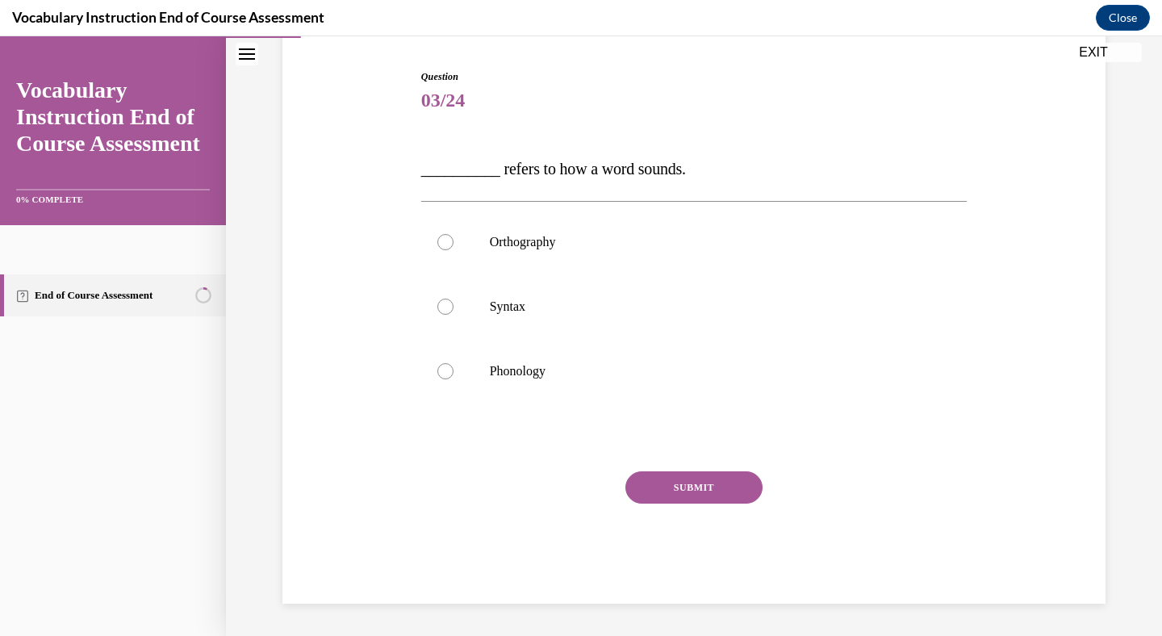
scroll to position [155, 0]
click at [594, 369] on p "Phonology" at bounding box center [708, 371] width 437 height 16
click at [453, 369] on input "Phonology" at bounding box center [445, 371] width 16 height 16
radio input "true"
click at [693, 494] on button "SUBMIT" at bounding box center [693, 487] width 137 height 32
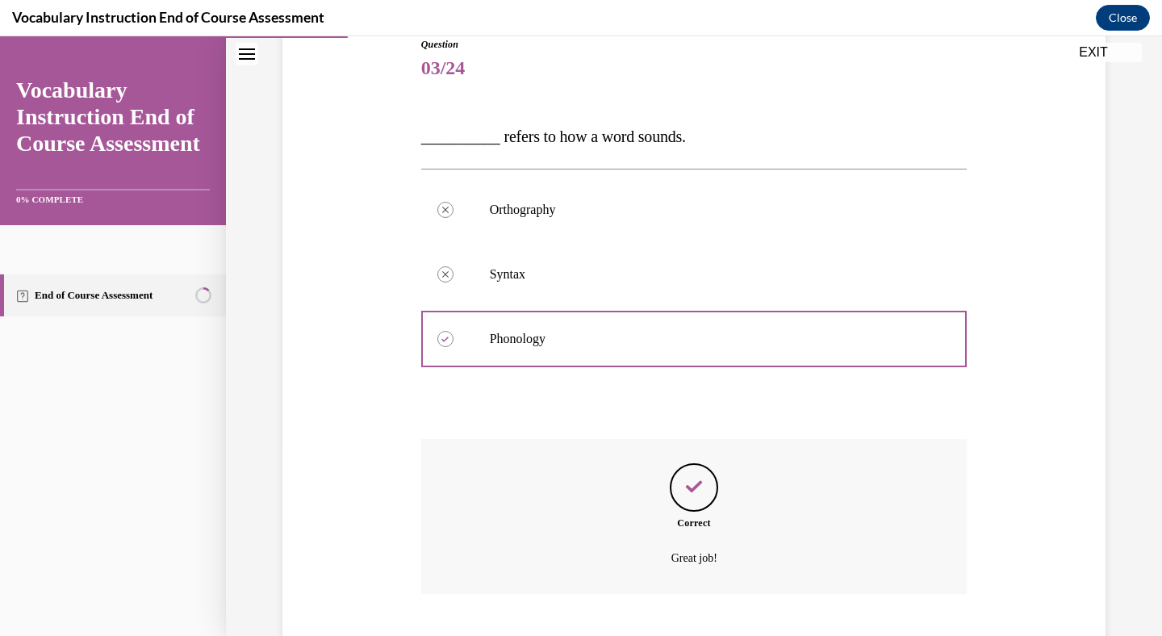
scroll to position [286, 0]
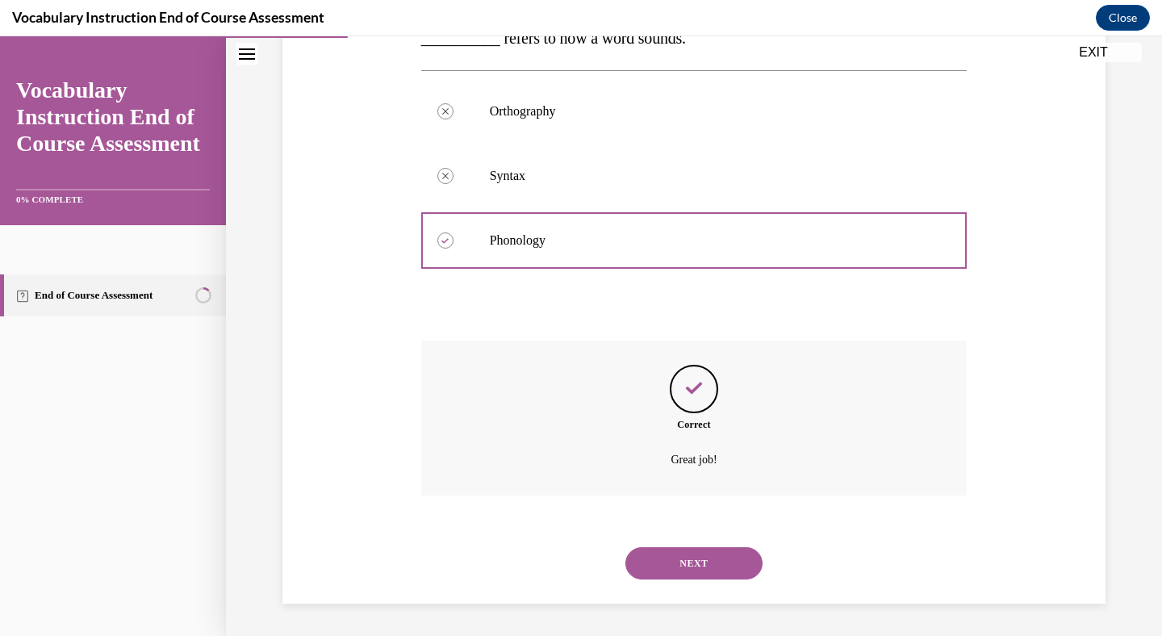
click at [696, 562] on button "NEXT" at bounding box center [693, 563] width 137 height 32
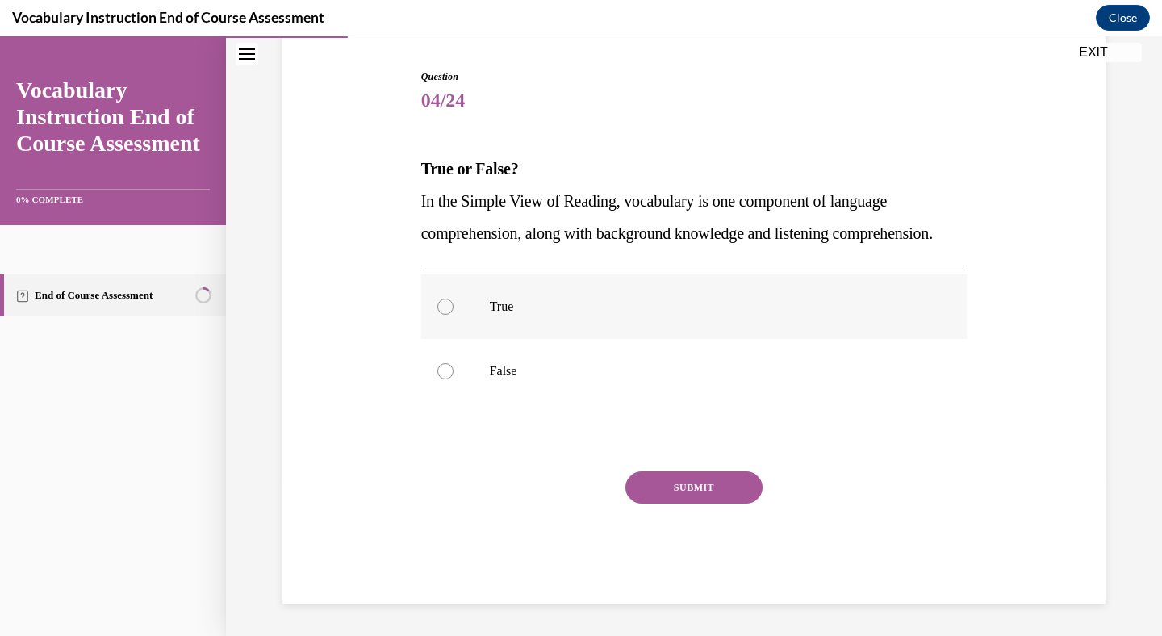
click at [644, 335] on label "True" at bounding box center [694, 306] width 546 height 65
click at [453, 315] on input "True" at bounding box center [445, 306] width 16 height 16
radio input "true"
click at [691, 490] on button "SUBMIT" at bounding box center [693, 487] width 137 height 32
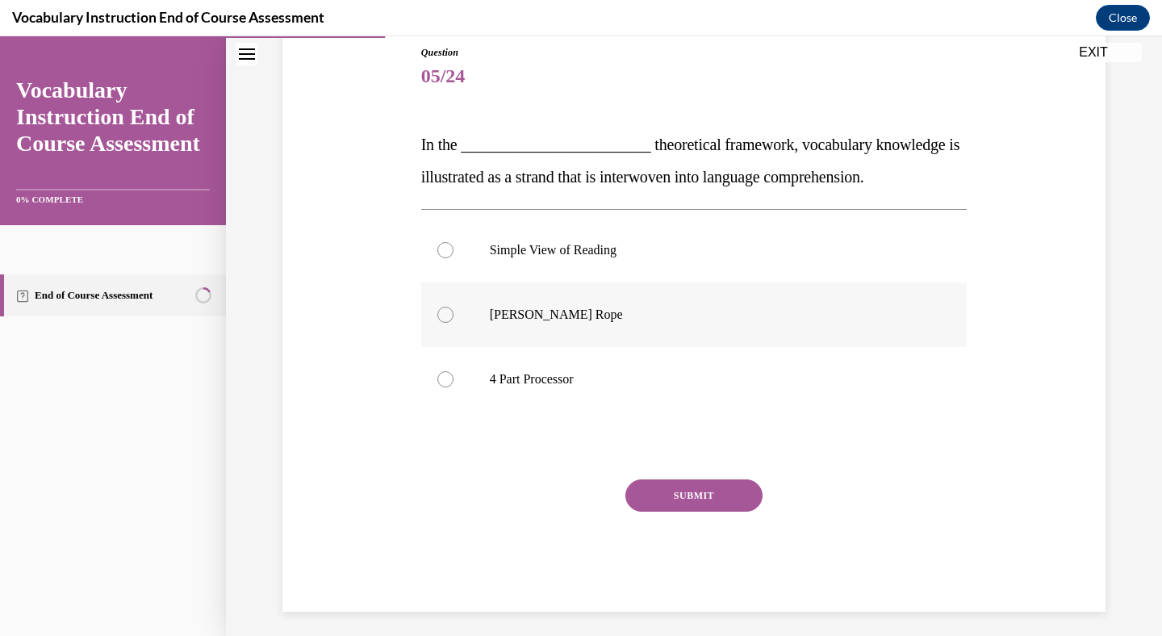
click at [639, 319] on p "Scarborough's Rope" at bounding box center [708, 315] width 437 height 16
click at [453, 319] on input "Scarborough's Rope" at bounding box center [445, 315] width 16 height 16
radio input "true"
click at [678, 494] on button "SUBMIT" at bounding box center [693, 495] width 137 height 32
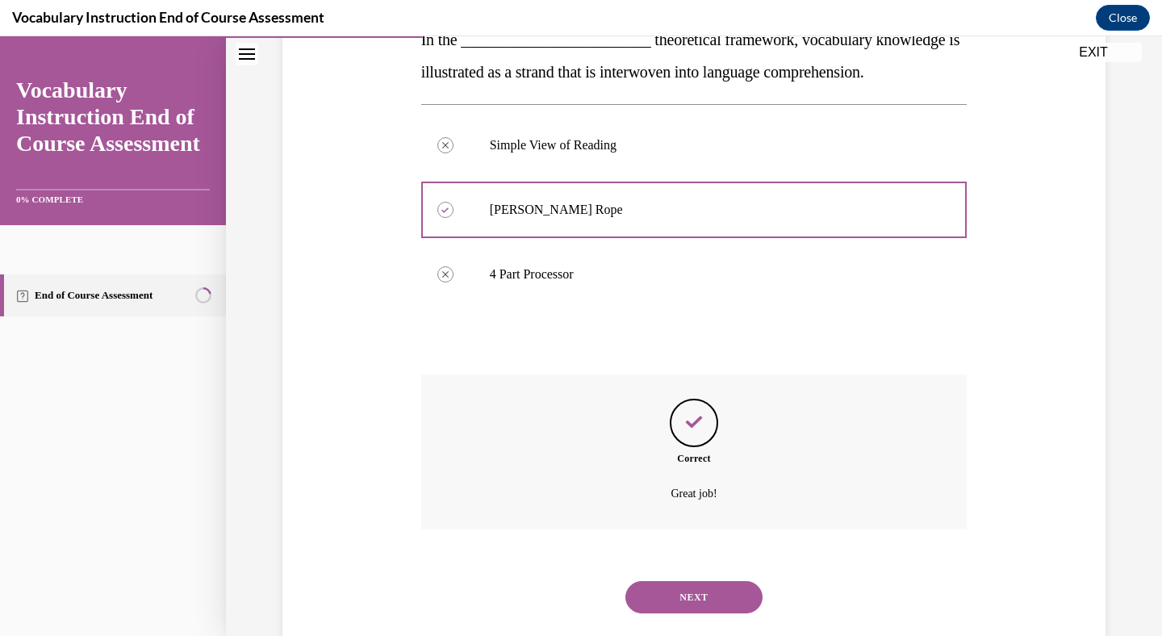
scroll to position [318, 0]
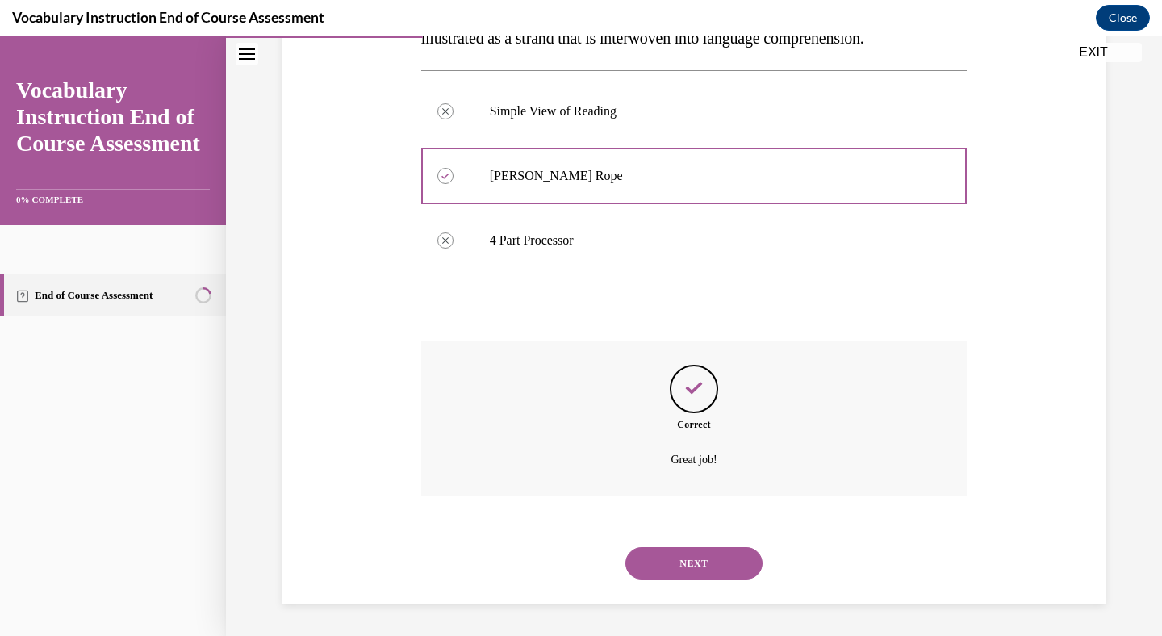
click at [690, 565] on button "NEXT" at bounding box center [693, 563] width 137 height 32
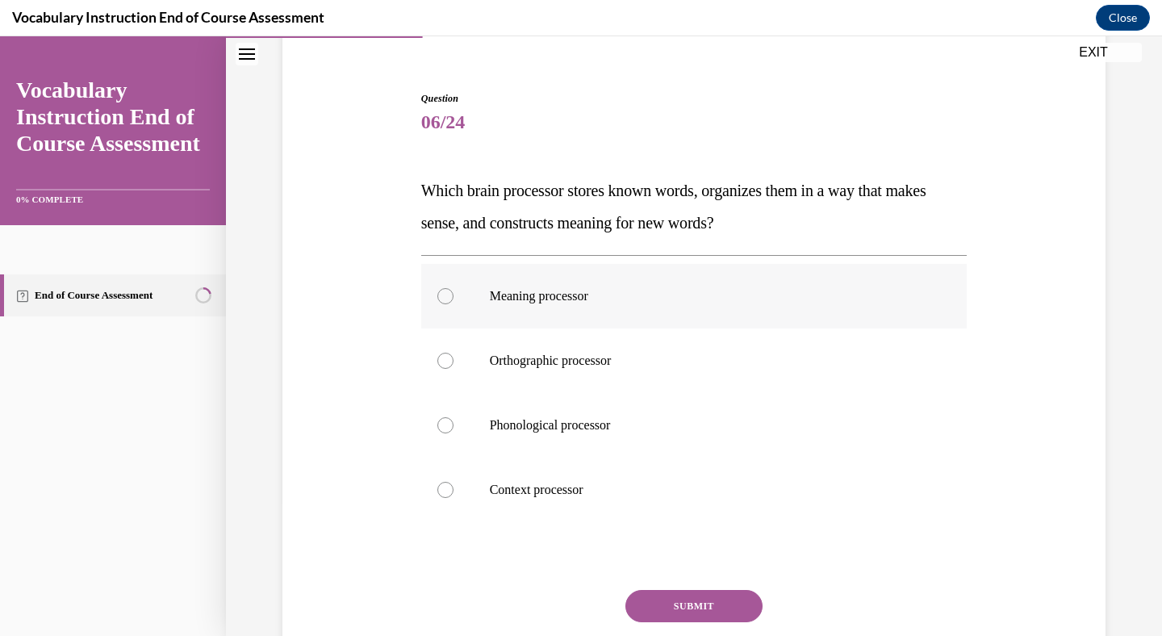
scroll to position [136, 0]
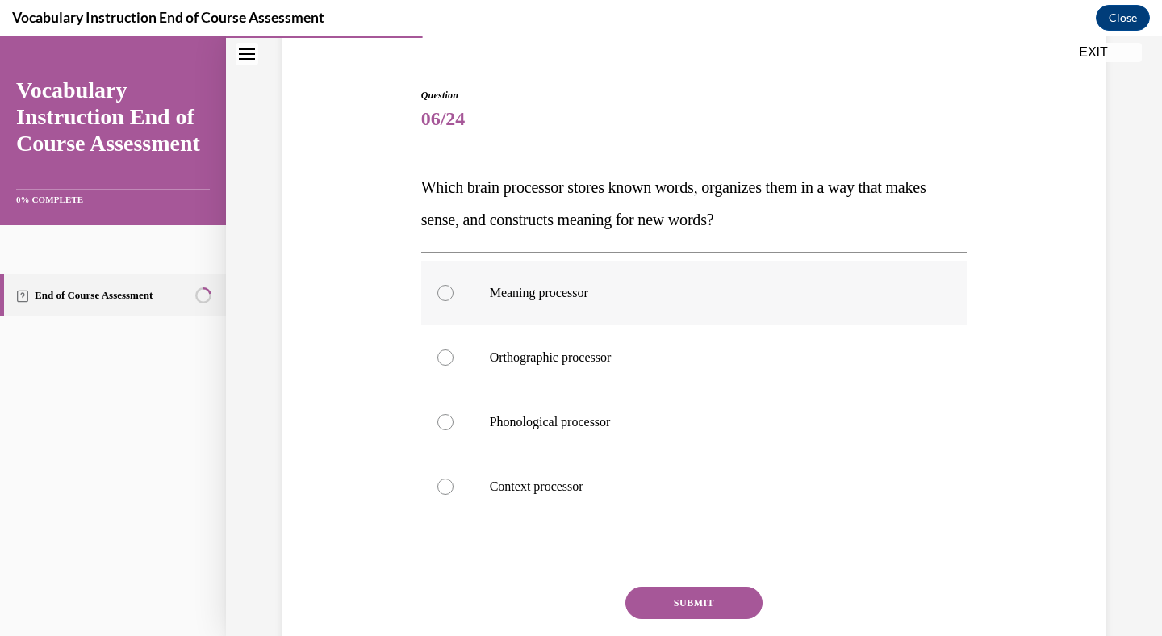
click at [643, 295] on p "Meaning processor" at bounding box center [708, 293] width 437 height 16
click at [453, 295] on input "Meaning processor" at bounding box center [445, 293] width 16 height 16
radio input "true"
click at [692, 595] on button "SUBMIT" at bounding box center [693, 602] width 137 height 32
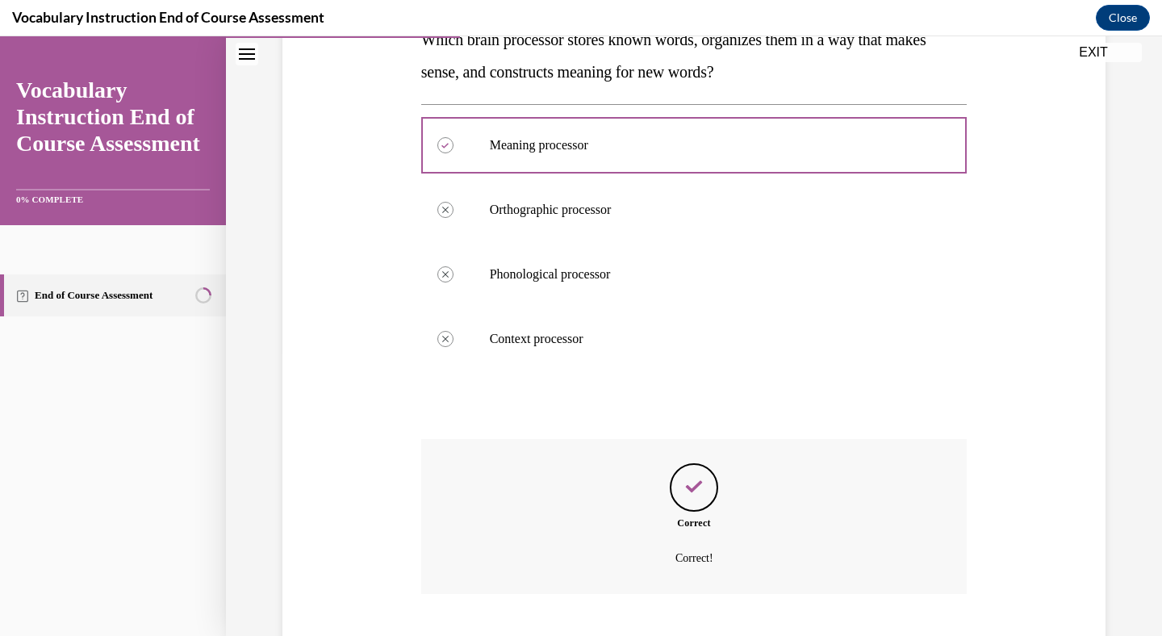
scroll to position [382, 0]
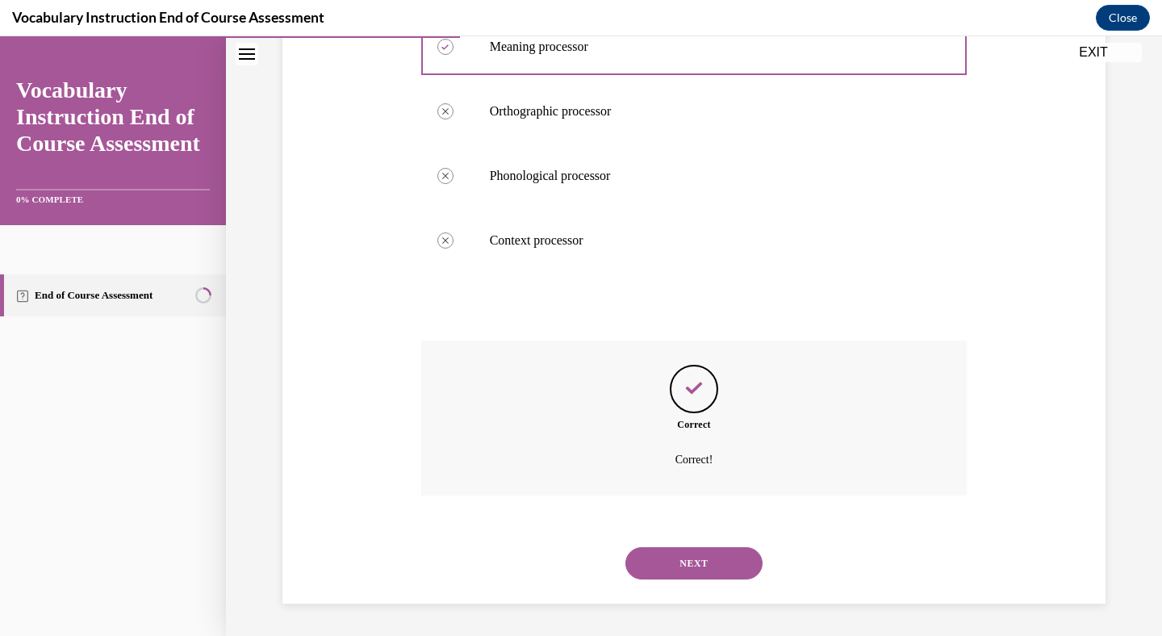
click at [685, 562] on button "NEXT" at bounding box center [693, 563] width 137 height 32
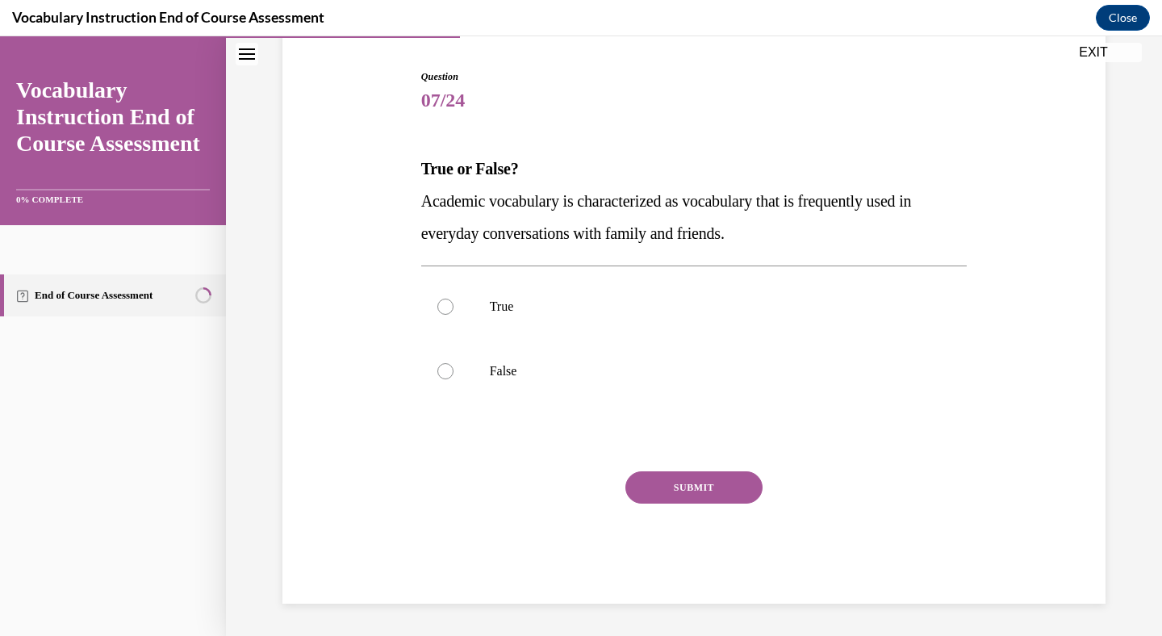
scroll to position [155, 0]
click at [617, 371] on p "False" at bounding box center [708, 371] width 437 height 16
click at [453, 371] on input "False" at bounding box center [445, 371] width 16 height 16
radio input "true"
click at [674, 488] on button "SUBMIT" at bounding box center [693, 487] width 137 height 32
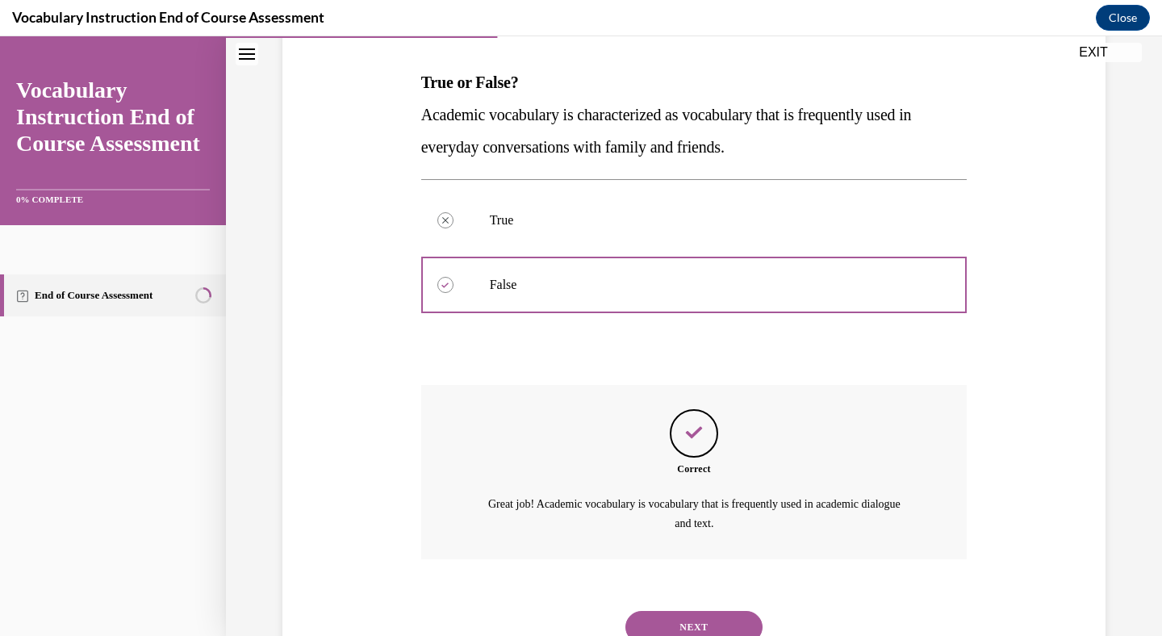
scroll to position [304, 0]
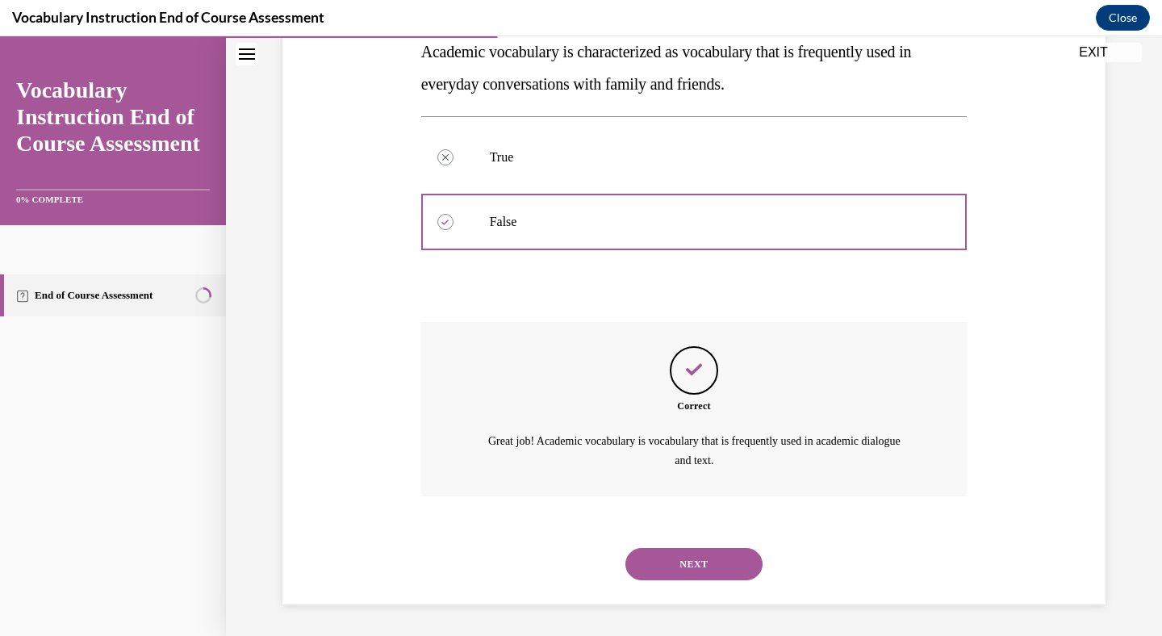
click at [674, 564] on button "NEXT" at bounding box center [693, 564] width 137 height 32
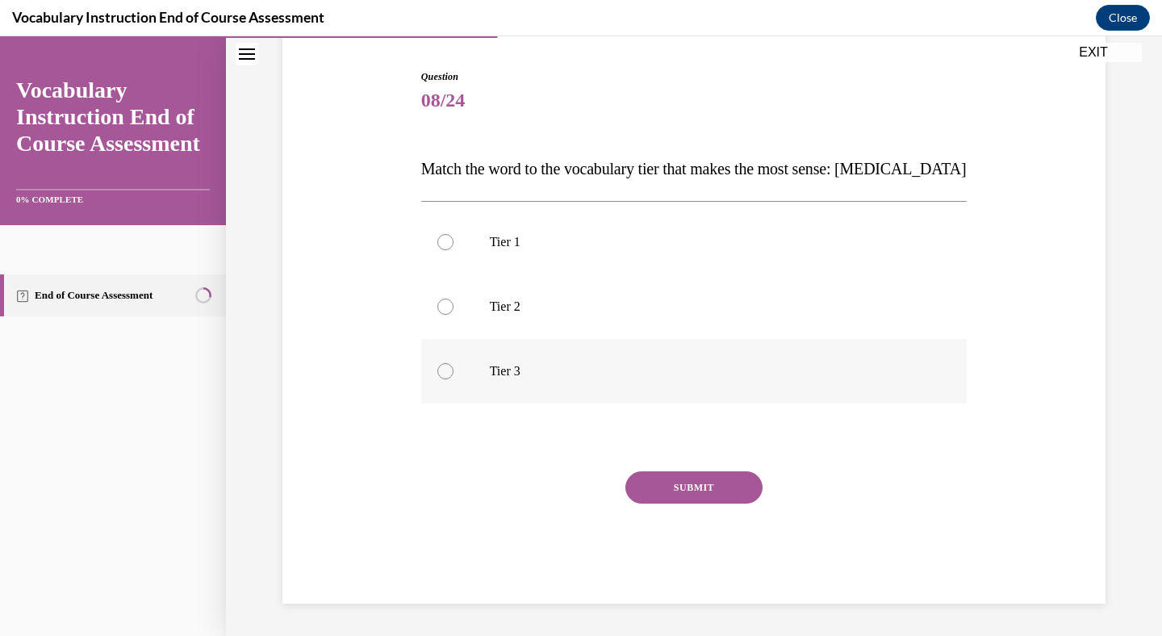
click at [510, 375] on p "Tier 3" at bounding box center [708, 371] width 437 height 16
click at [453, 375] on input "Tier 3" at bounding box center [445, 371] width 16 height 16
radio input "true"
click at [674, 483] on button "SUBMIT" at bounding box center [693, 487] width 137 height 32
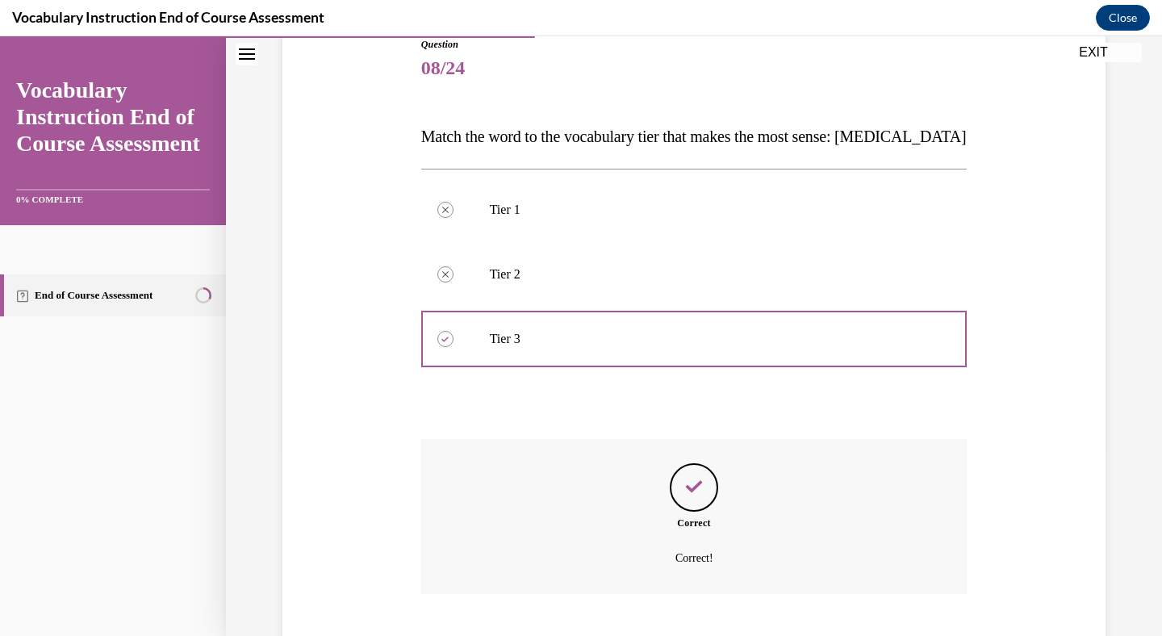
scroll to position [286, 0]
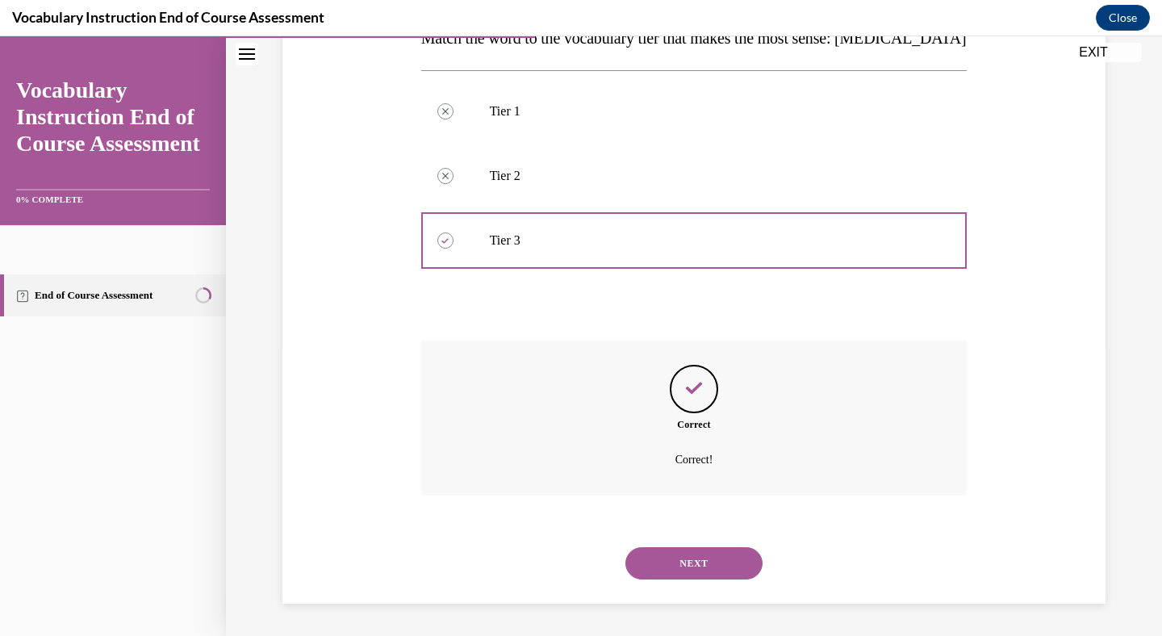
click at [679, 560] on button "NEXT" at bounding box center [693, 563] width 137 height 32
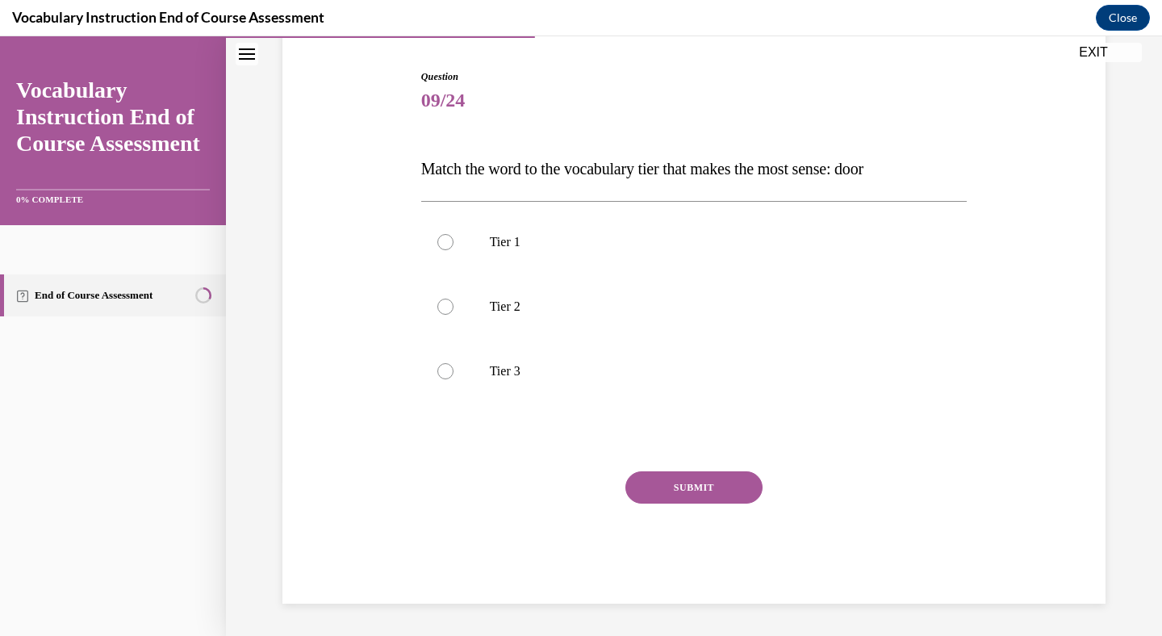
scroll to position [155, 0]
click at [629, 249] on p "Tier 1" at bounding box center [708, 242] width 437 height 16
click at [453, 249] on input "Tier 1" at bounding box center [445, 242] width 16 height 16
radio input "true"
click at [702, 478] on button "SUBMIT" at bounding box center [693, 487] width 137 height 32
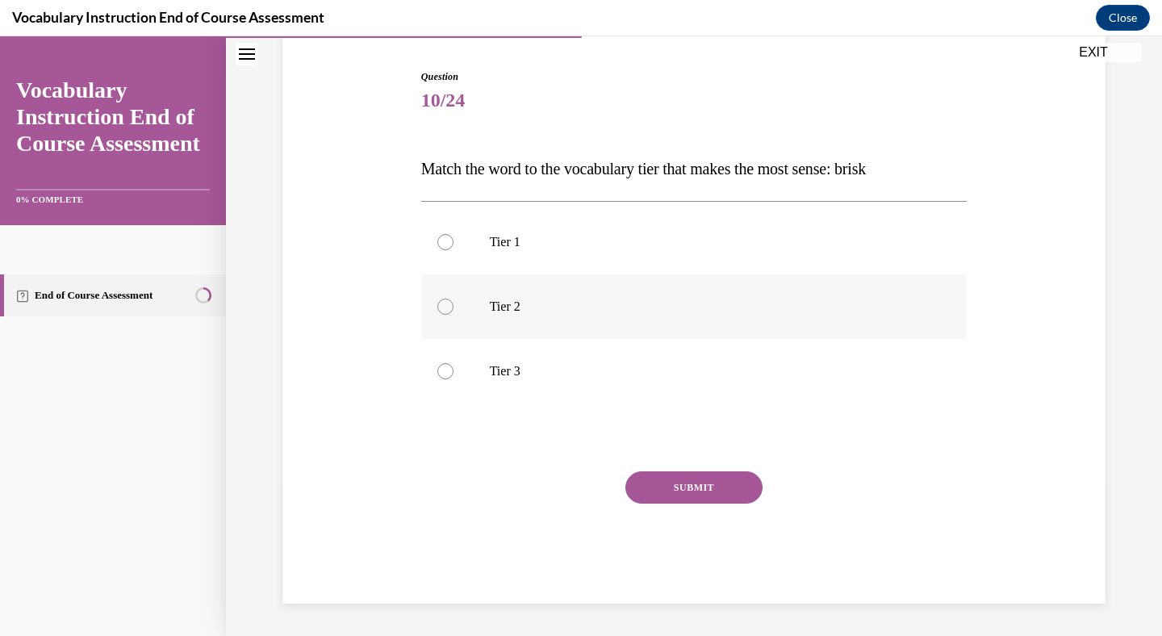
click at [548, 313] on p "Tier 2" at bounding box center [708, 306] width 437 height 16
click at [453, 313] on input "Tier 2" at bounding box center [445, 306] width 16 height 16
radio input "true"
click at [658, 478] on button "SUBMIT" at bounding box center [693, 487] width 137 height 32
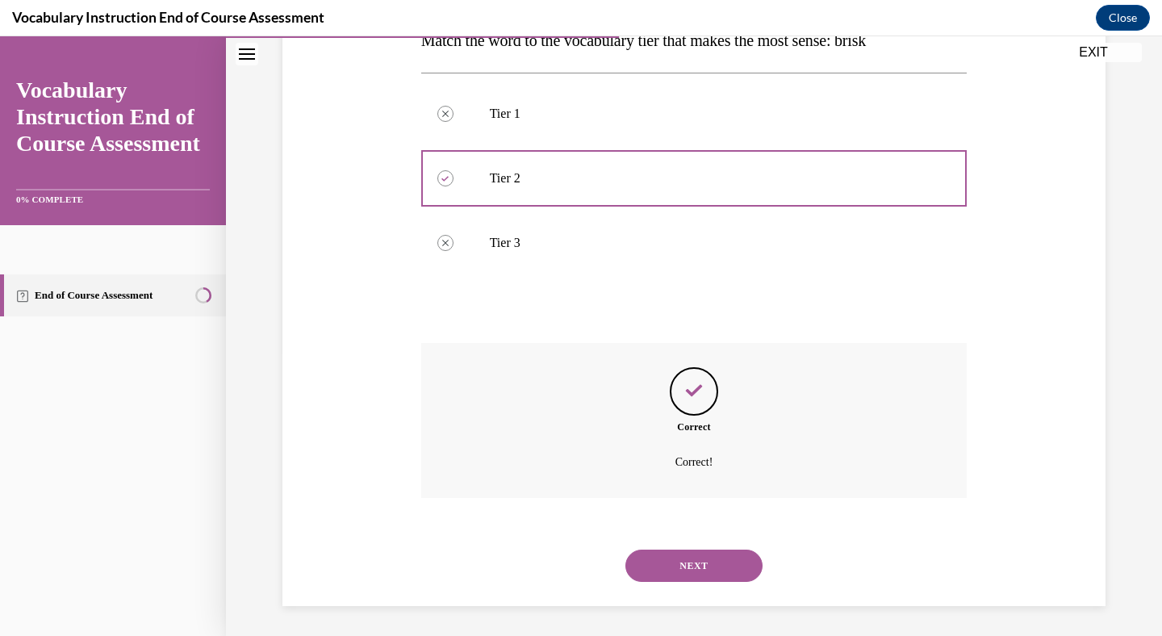
scroll to position [286, 0]
click at [667, 567] on button "NEXT" at bounding box center [693, 563] width 137 height 32
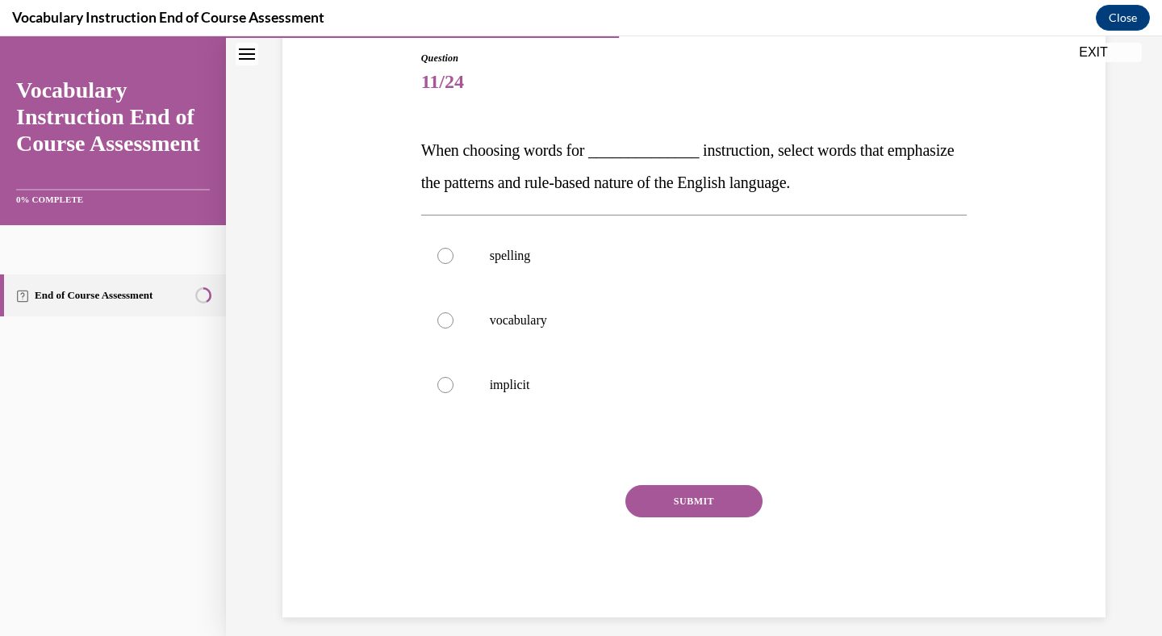
scroll to position [179, 0]
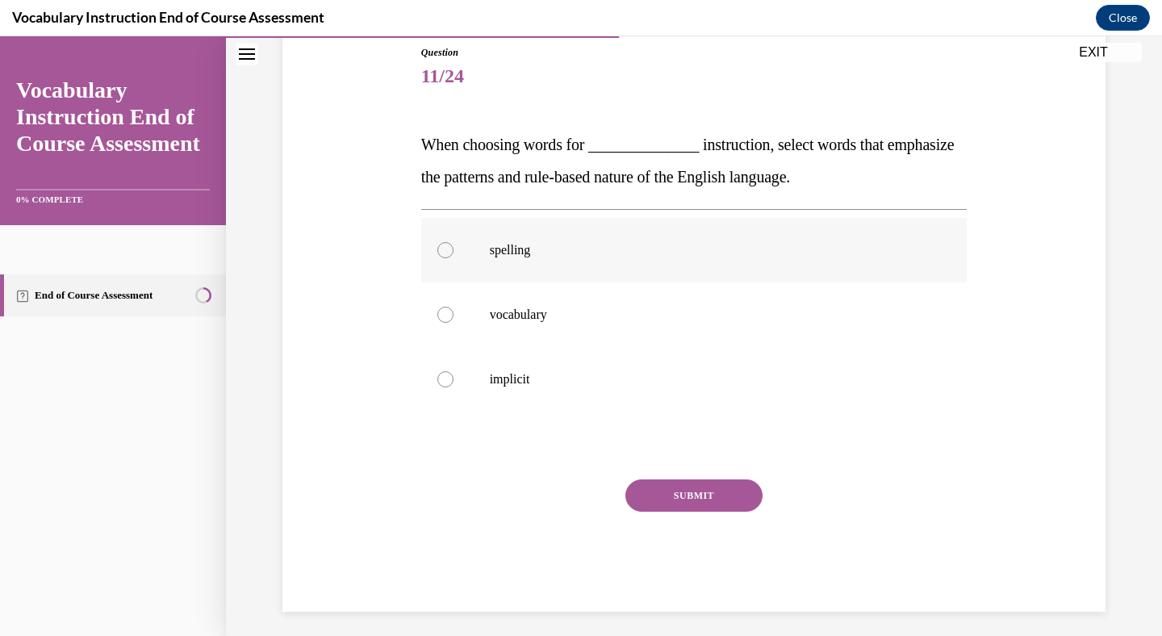
click at [544, 246] on p "spelling" at bounding box center [708, 250] width 437 height 16
click at [453, 246] on input "spelling" at bounding box center [445, 250] width 16 height 16
radio input "true"
click at [663, 499] on button "SUBMIT" at bounding box center [693, 495] width 137 height 32
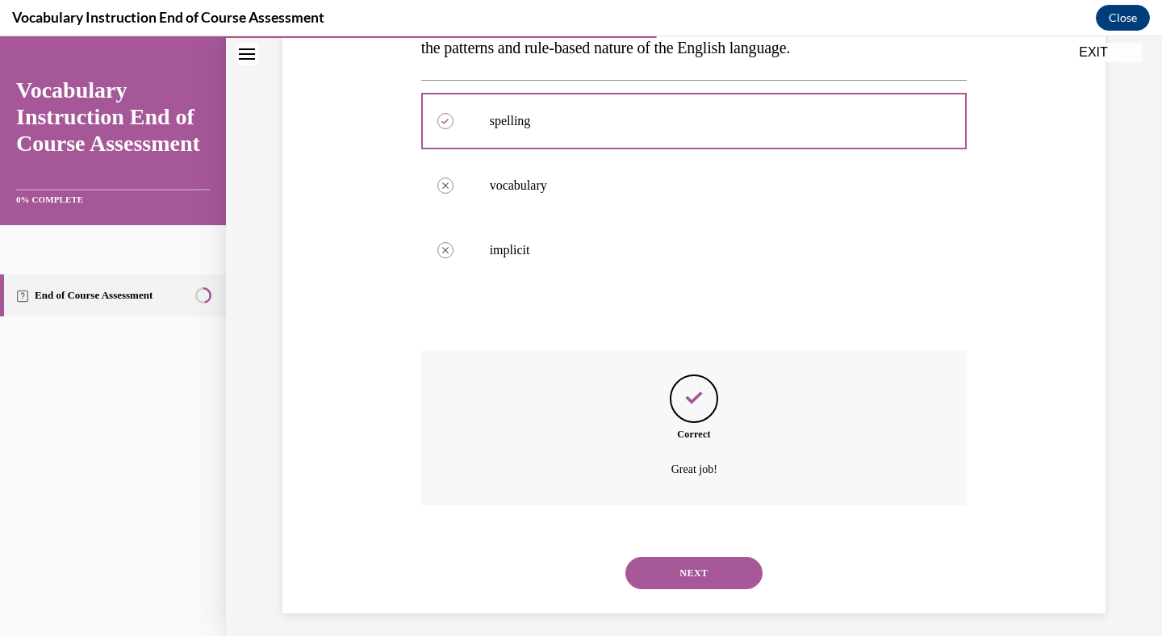
scroll to position [318, 0]
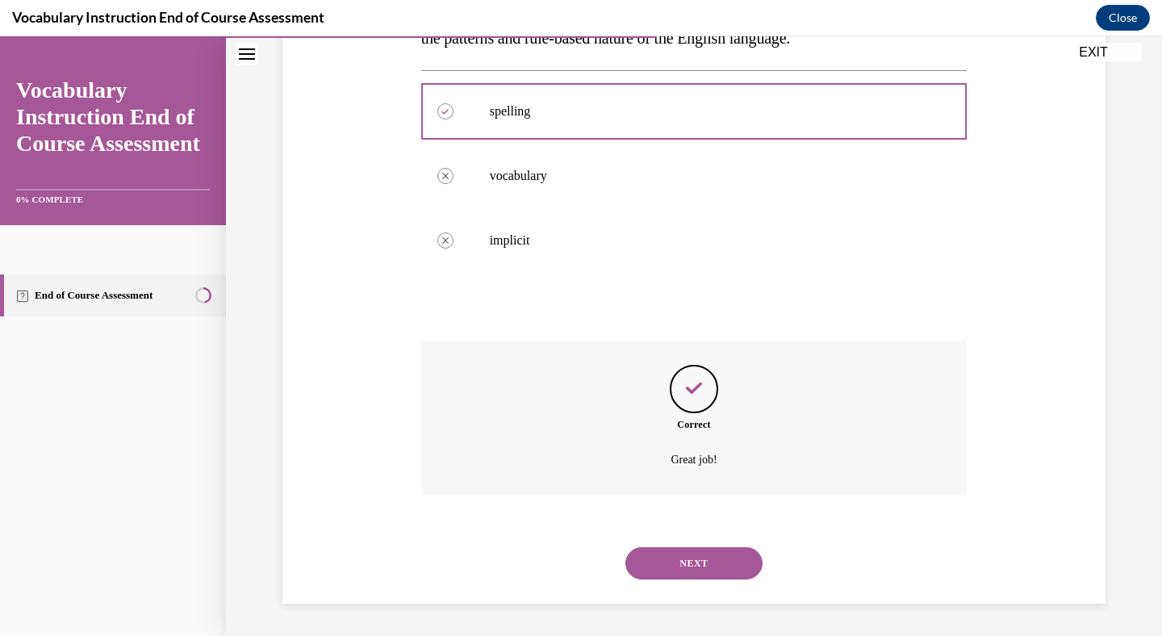
click at [671, 561] on button "NEXT" at bounding box center [693, 563] width 137 height 32
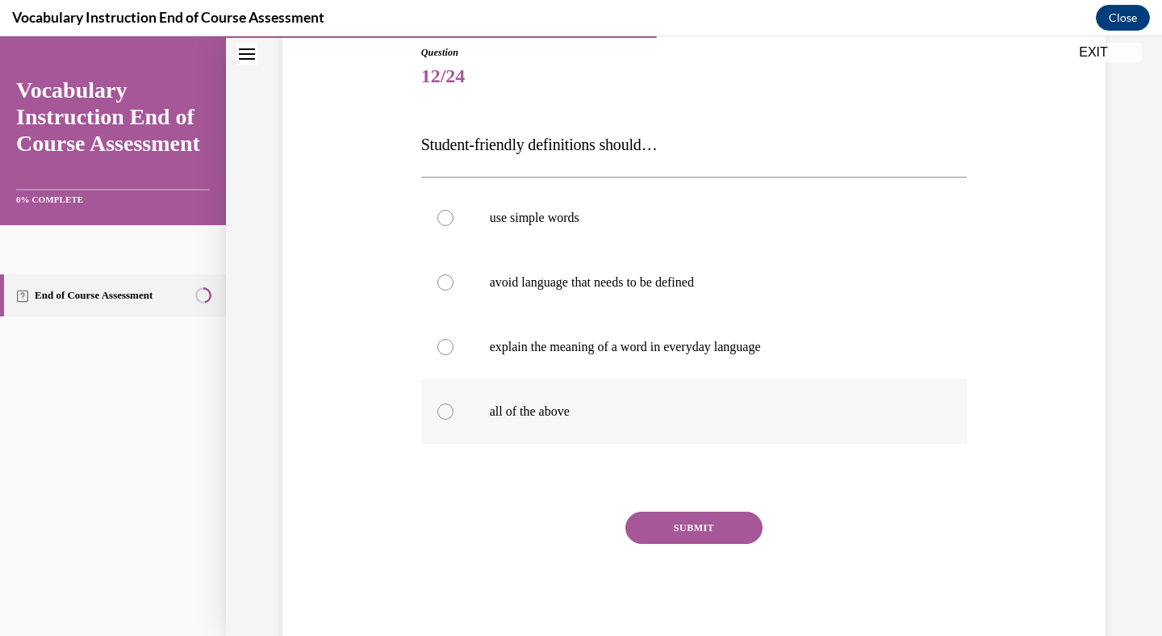
click at [493, 404] on p "all of the above" at bounding box center [708, 411] width 437 height 16
click at [453, 404] on input "all of the above" at bounding box center [445, 411] width 16 height 16
radio input "true"
click at [677, 524] on button "SUBMIT" at bounding box center [693, 527] width 137 height 32
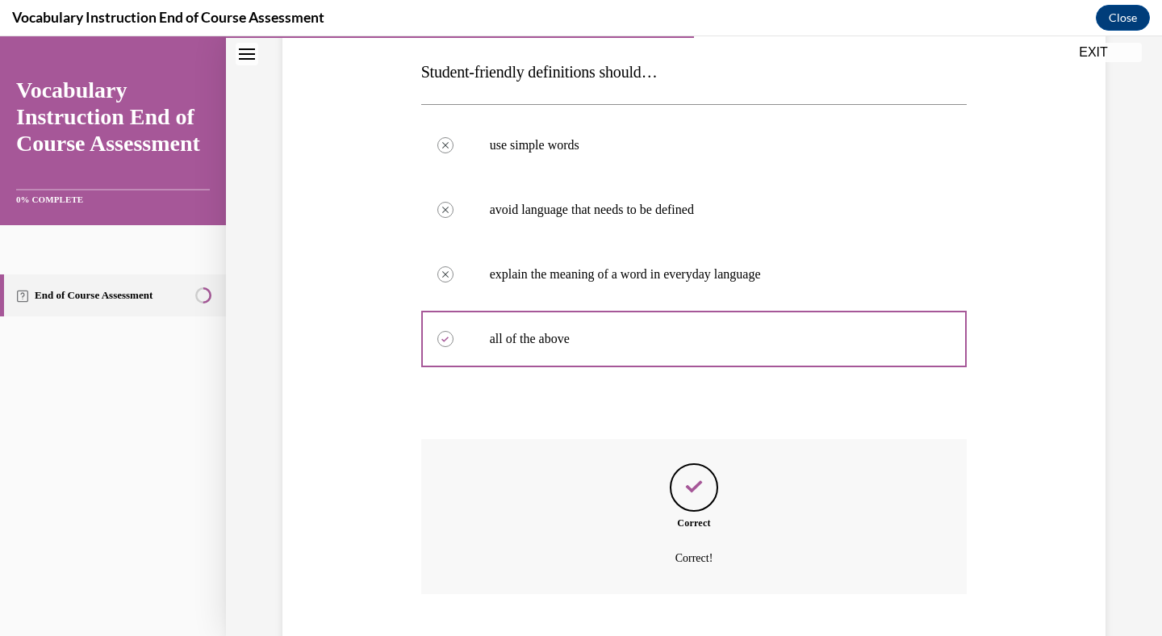
scroll to position [350, 0]
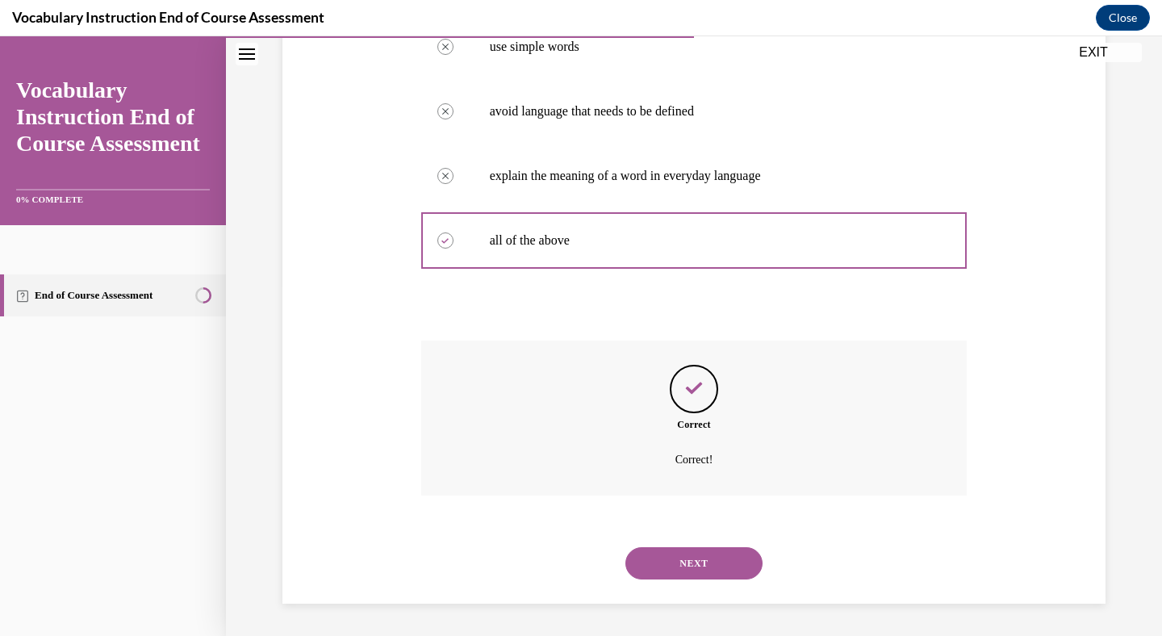
click at [696, 563] on button "NEXT" at bounding box center [693, 563] width 137 height 32
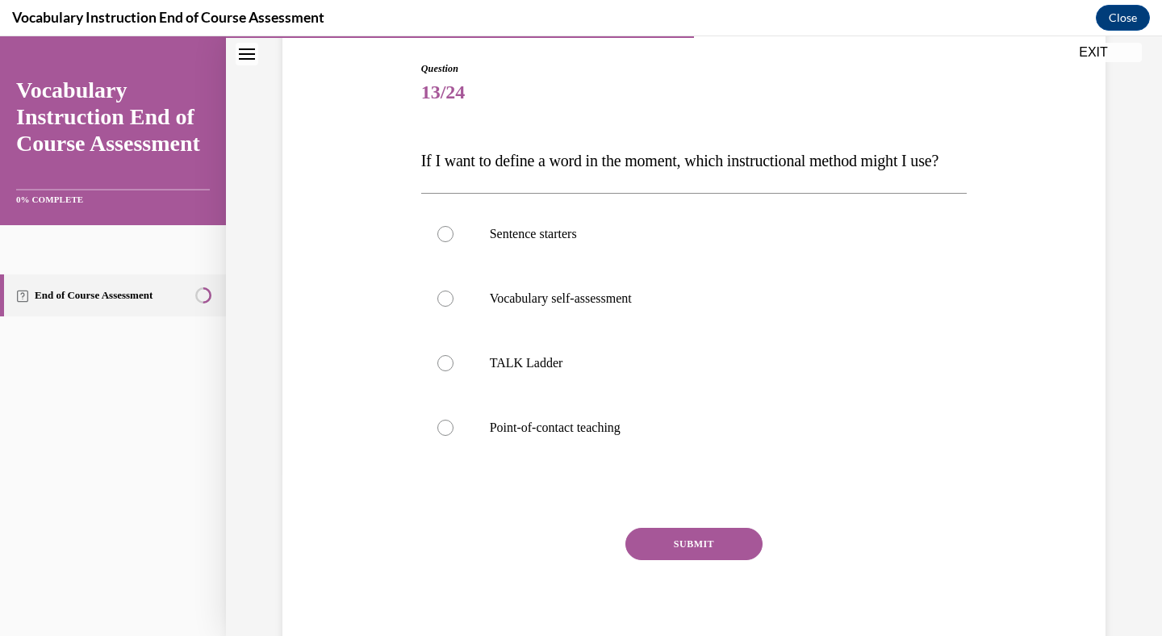
scroll to position [165, 0]
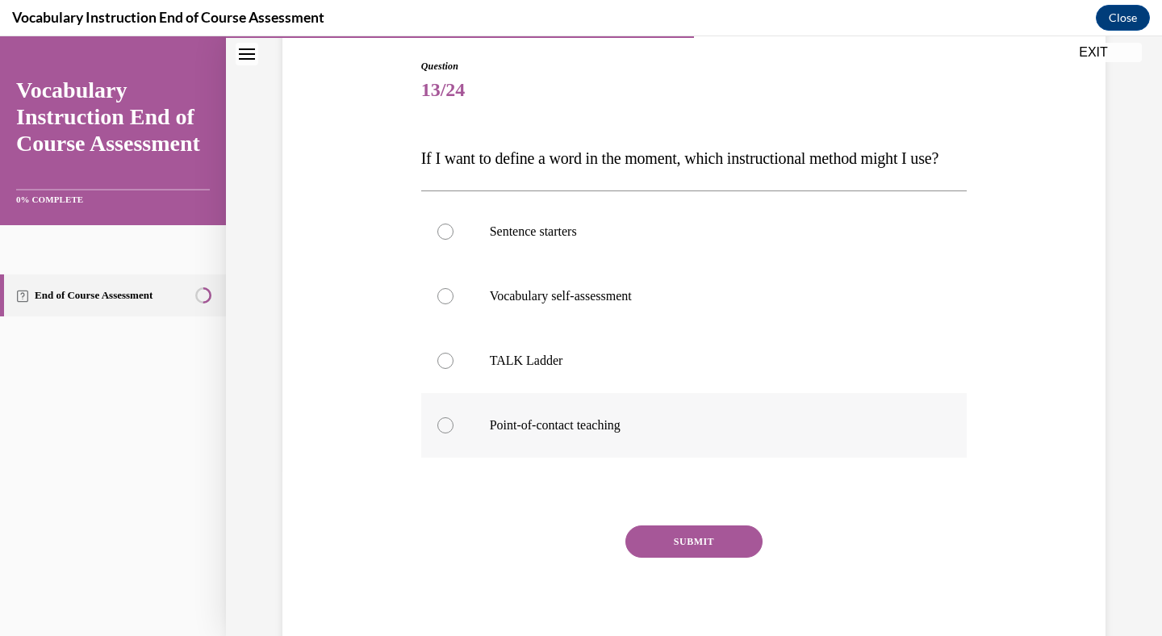
click at [629, 433] on p "Point-of-contact teaching" at bounding box center [708, 425] width 437 height 16
click at [453, 433] on input "Point-of-contact teaching" at bounding box center [445, 425] width 16 height 16
radio input "true"
click at [684, 557] on button "SUBMIT" at bounding box center [693, 541] width 137 height 32
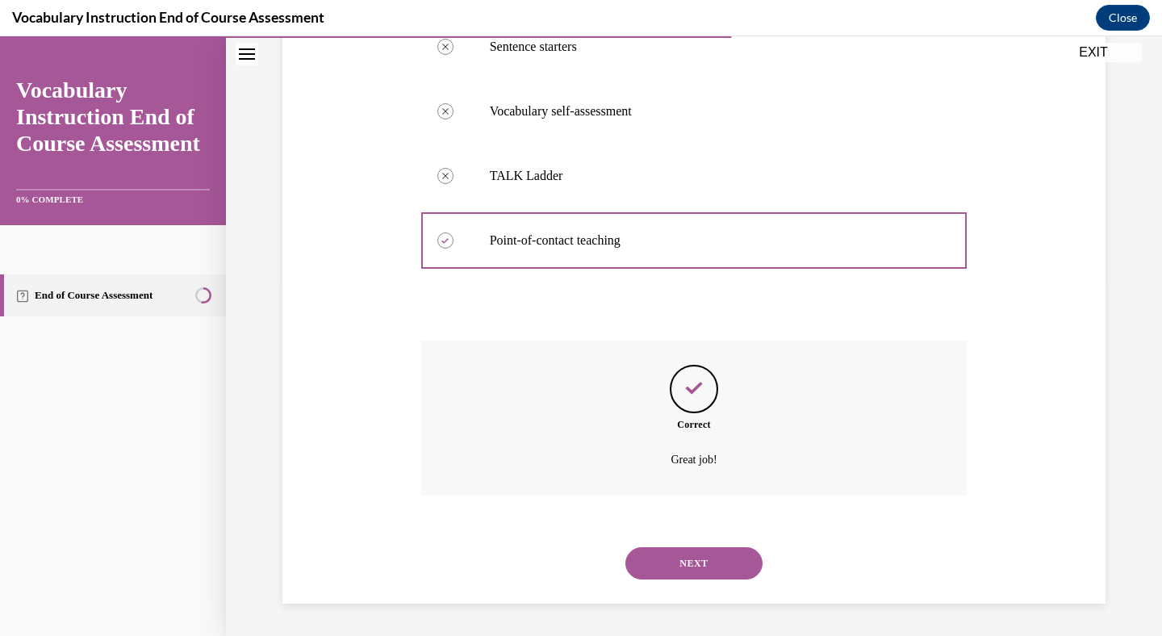
scroll to position [382, 0]
click at [709, 565] on button "NEXT" at bounding box center [693, 563] width 137 height 32
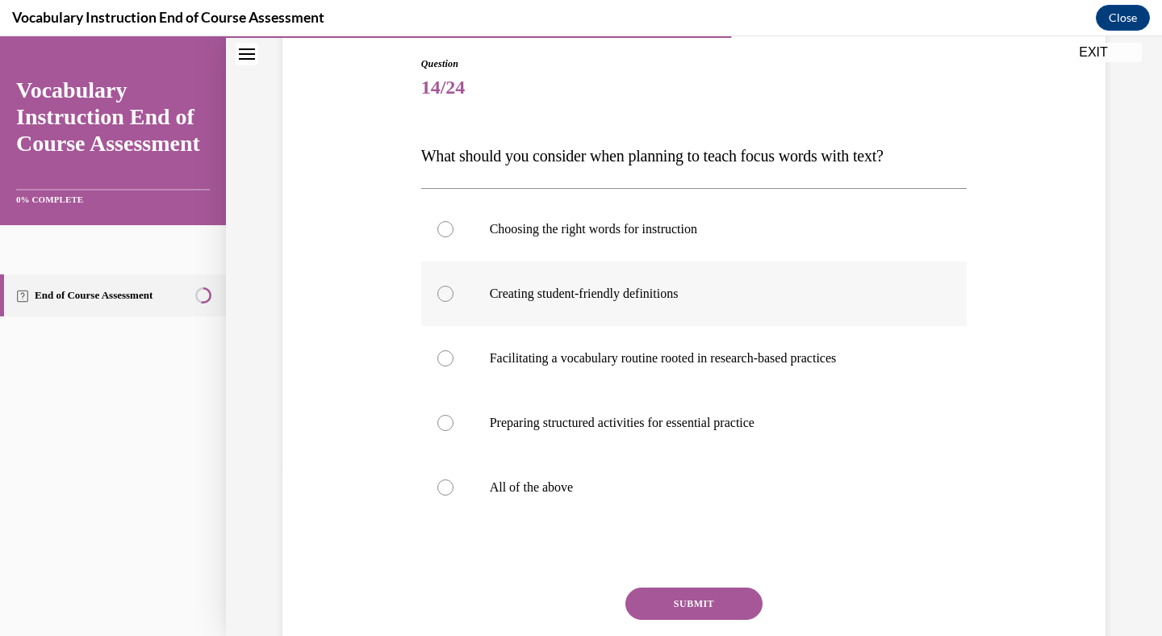
scroll to position [171, 0]
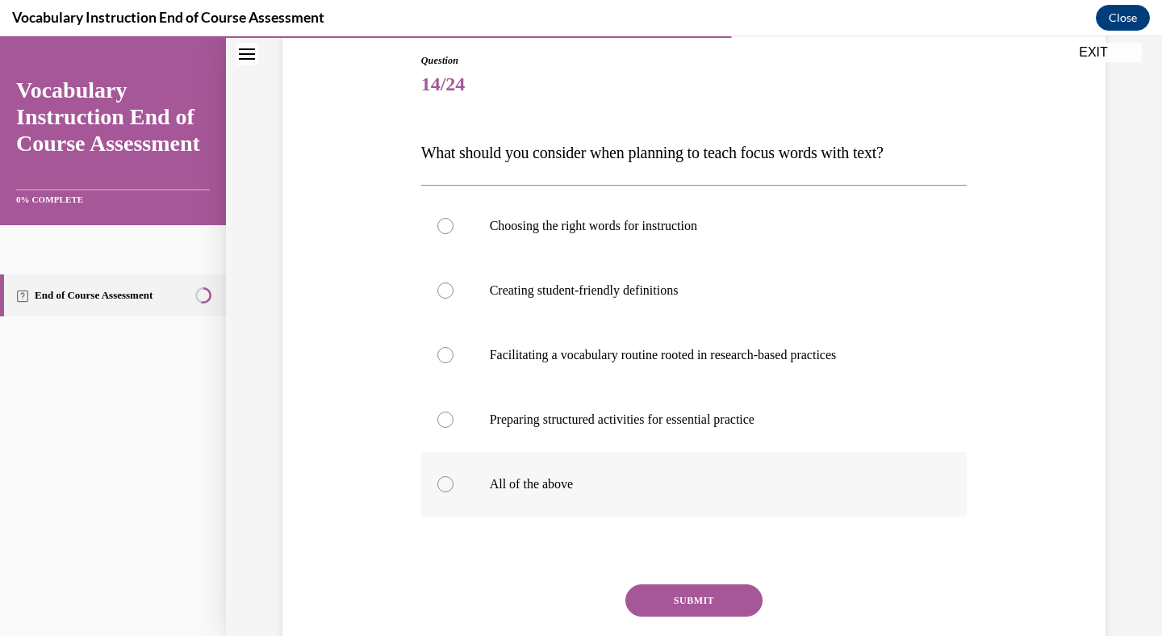
click at [615, 468] on label "All of the above" at bounding box center [694, 484] width 546 height 65
click at [453, 476] on input "All of the above" at bounding box center [445, 484] width 16 height 16
radio input "true"
click at [677, 604] on button "SUBMIT" at bounding box center [693, 600] width 137 height 32
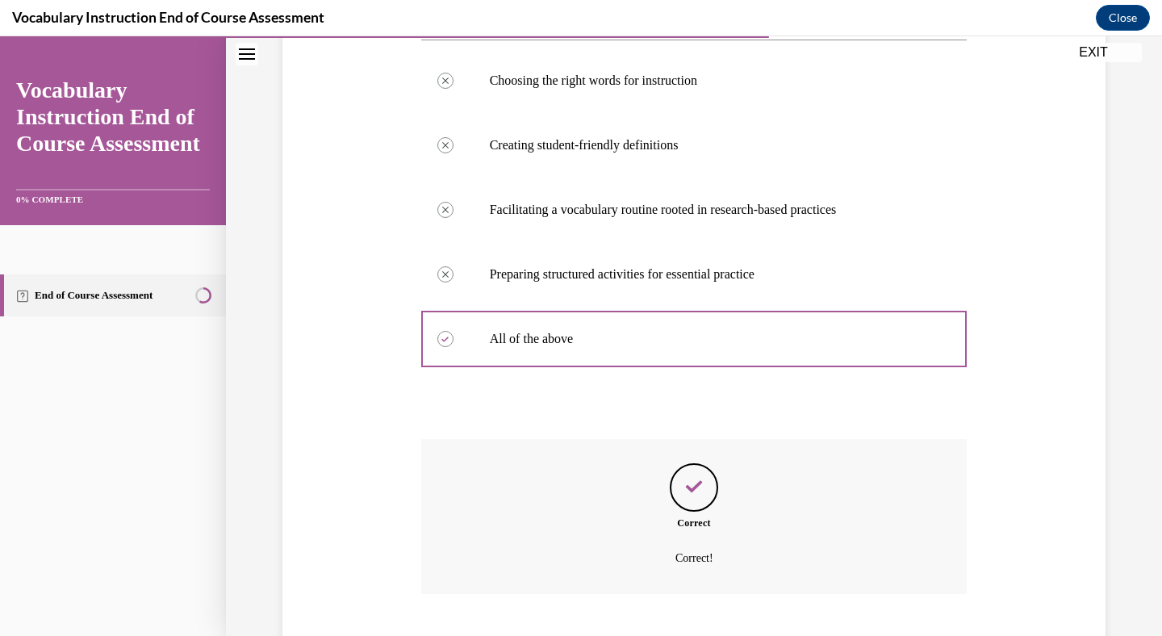
scroll to position [415, 0]
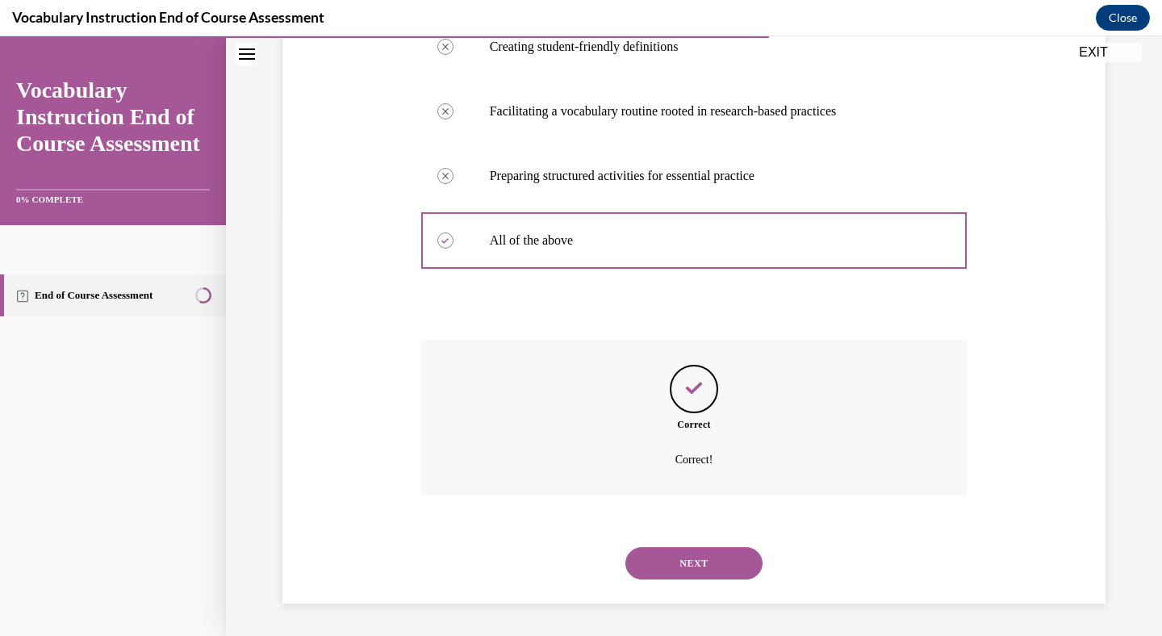
click at [696, 557] on button "NEXT" at bounding box center [693, 563] width 137 height 32
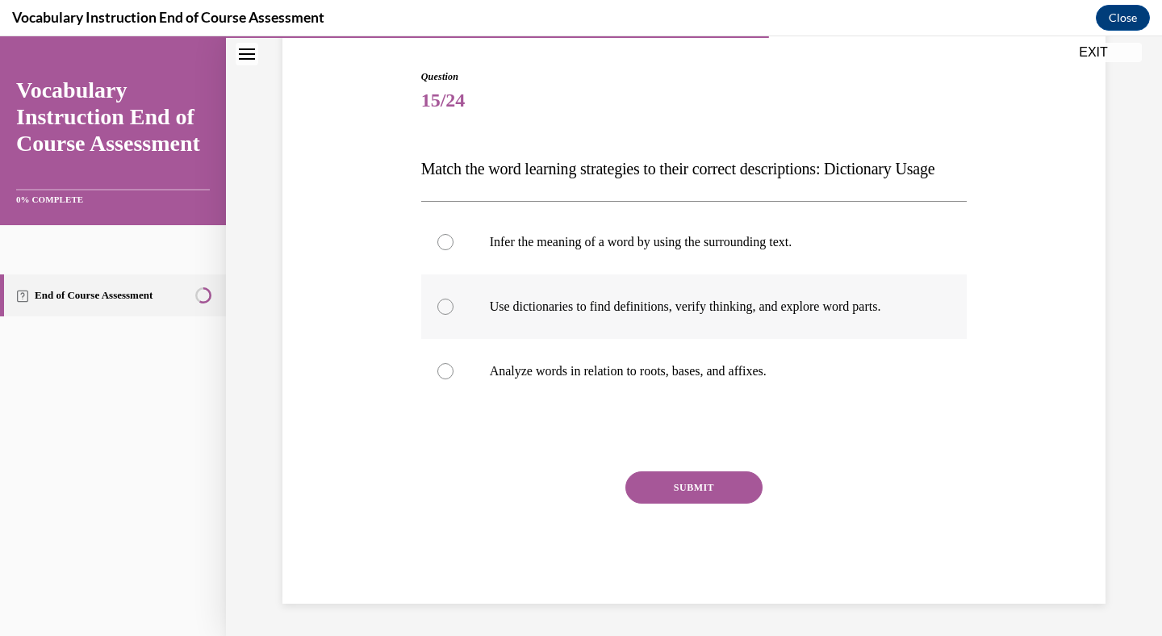
click at [714, 315] on p "Use dictionaries to find definitions, verify thinking, and explore word parts." at bounding box center [708, 306] width 437 height 16
click at [453, 315] on input "Use dictionaries to find definitions, verify thinking, and explore word parts." at bounding box center [445, 306] width 16 height 16
radio input "true"
click at [706, 492] on button "SUBMIT" at bounding box center [693, 487] width 137 height 32
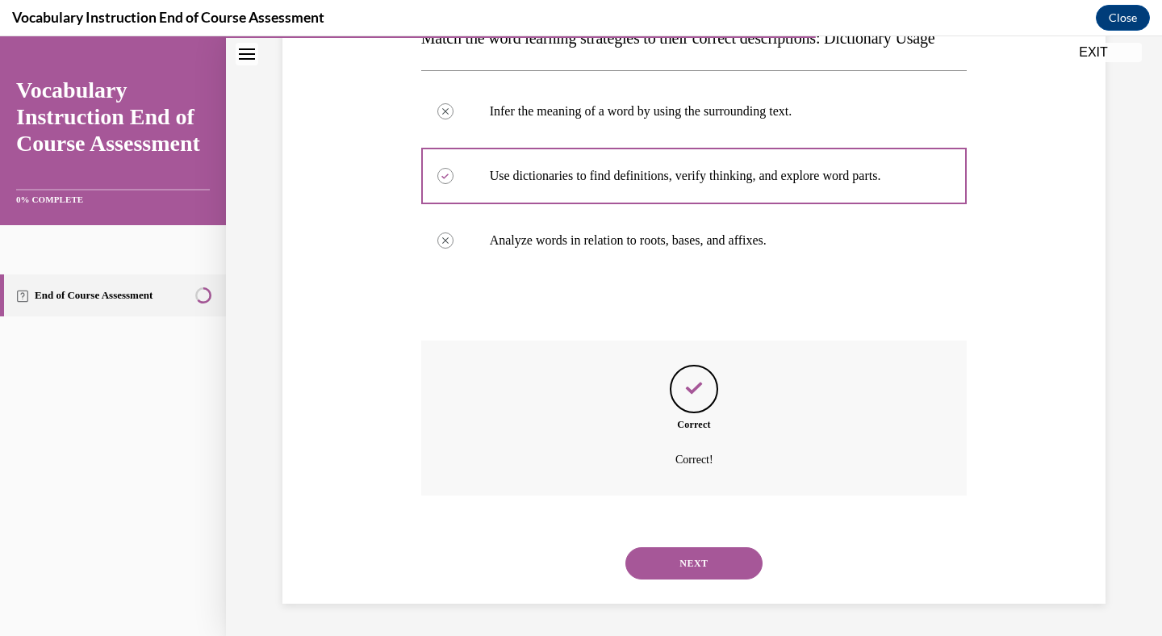
scroll to position [318, 0]
click at [694, 566] on button "NEXT" at bounding box center [693, 563] width 137 height 32
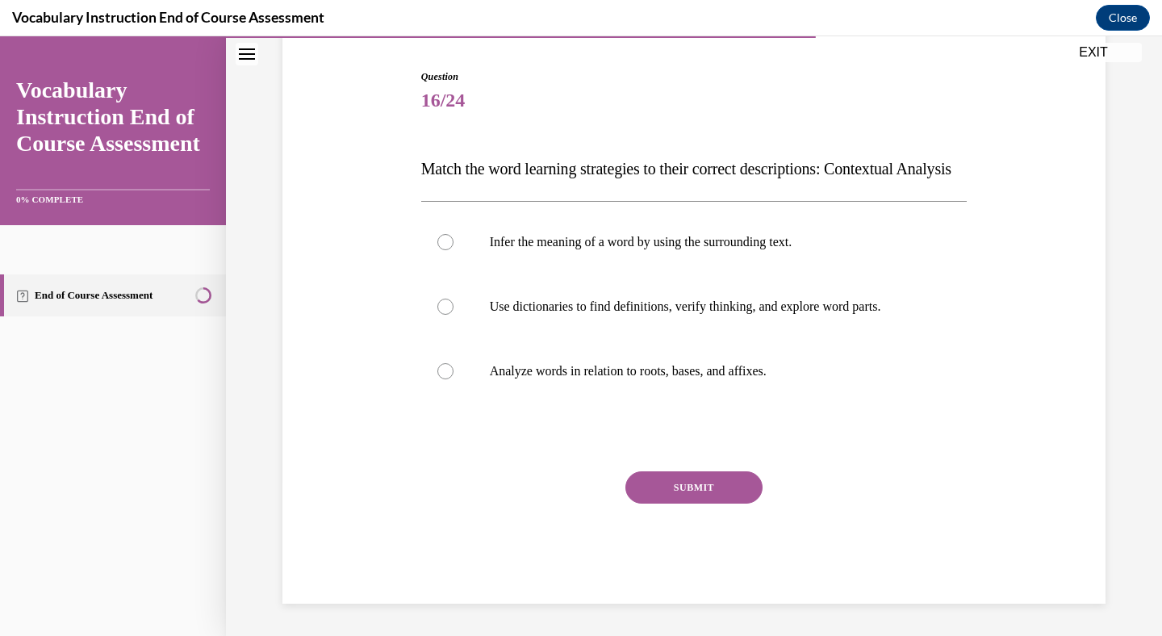
scroll to position [179, 0]
click at [728, 259] on label "Infer the meaning of a word by using the surrounding text." at bounding box center [694, 242] width 546 height 65
click at [453, 250] on input "Infer the meaning of a word by using the surrounding text." at bounding box center [445, 242] width 16 height 16
radio input "true"
click at [707, 495] on button "SUBMIT" at bounding box center [693, 487] width 137 height 32
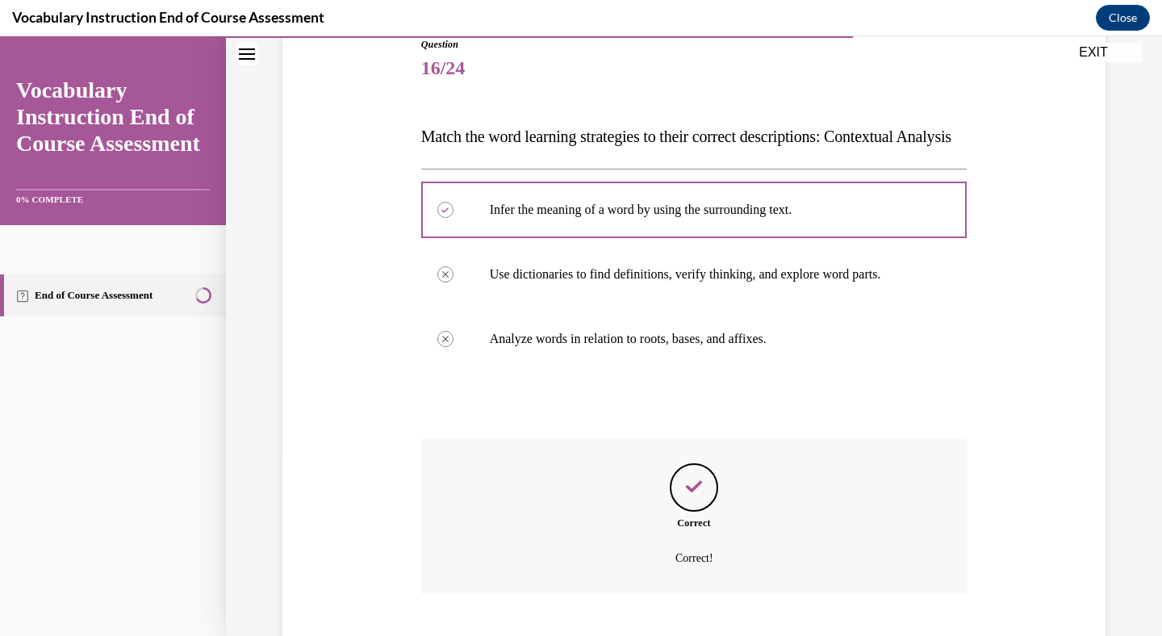
scroll to position [318, 0]
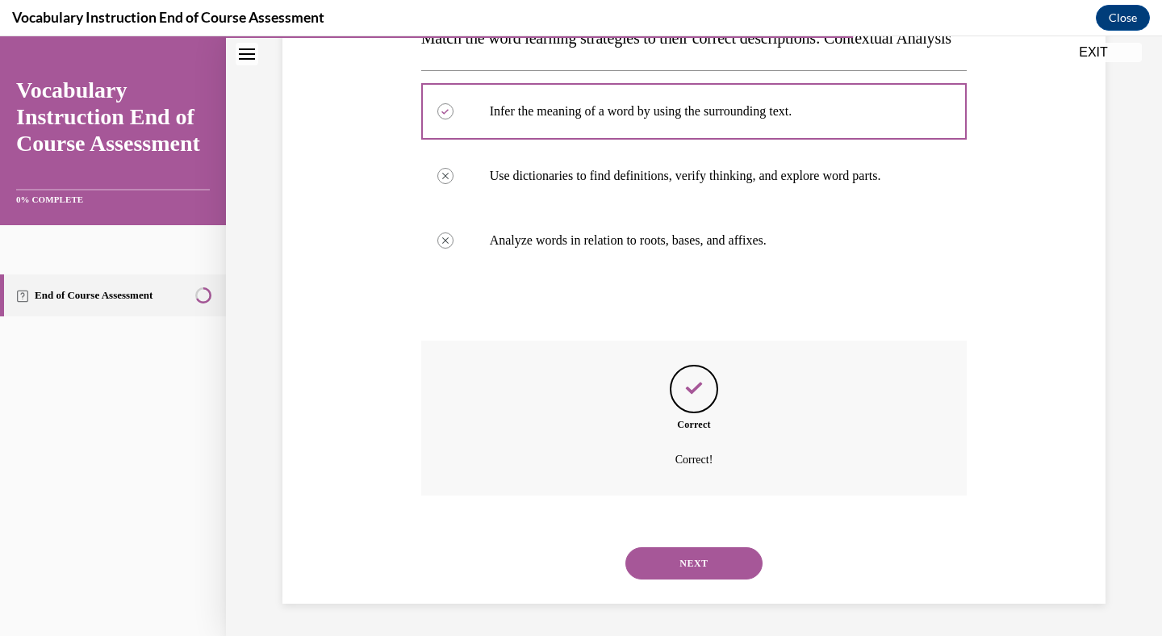
click at [707, 567] on button "NEXT" at bounding box center [693, 563] width 137 height 32
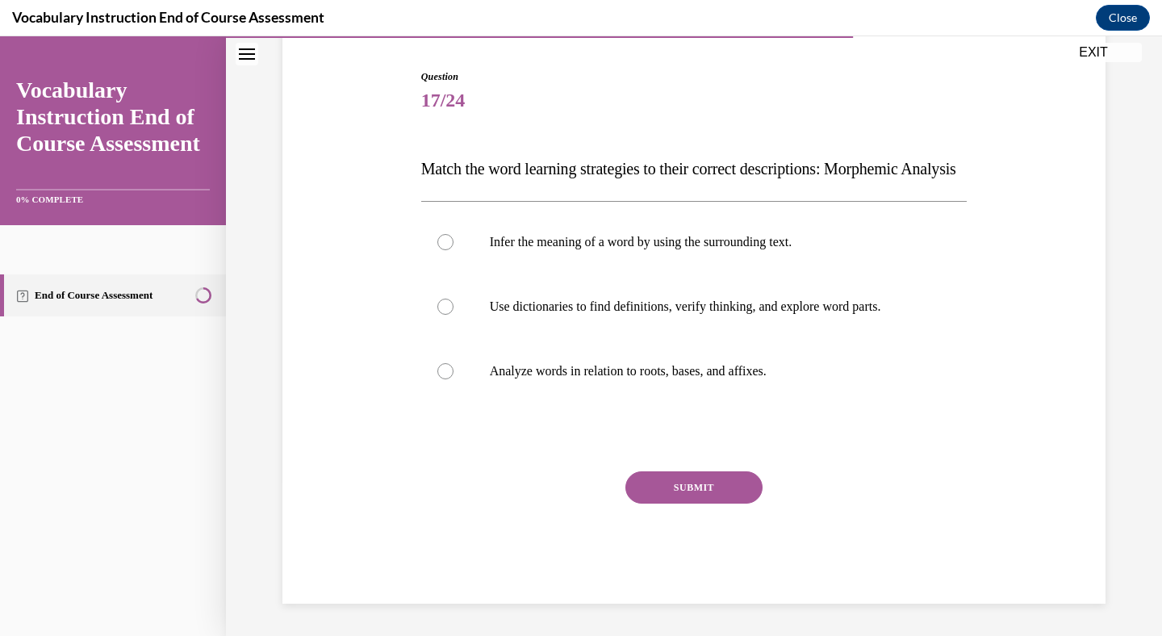
scroll to position [179, 0]
click at [657, 369] on label "Analyze words in relation to roots, bases, and affixes." at bounding box center [694, 371] width 546 height 65
click at [453, 369] on input "Analyze words in relation to roots, bases, and affixes." at bounding box center [445, 371] width 16 height 16
radio input "true"
click at [669, 492] on button "SUBMIT" at bounding box center [693, 487] width 137 height 32
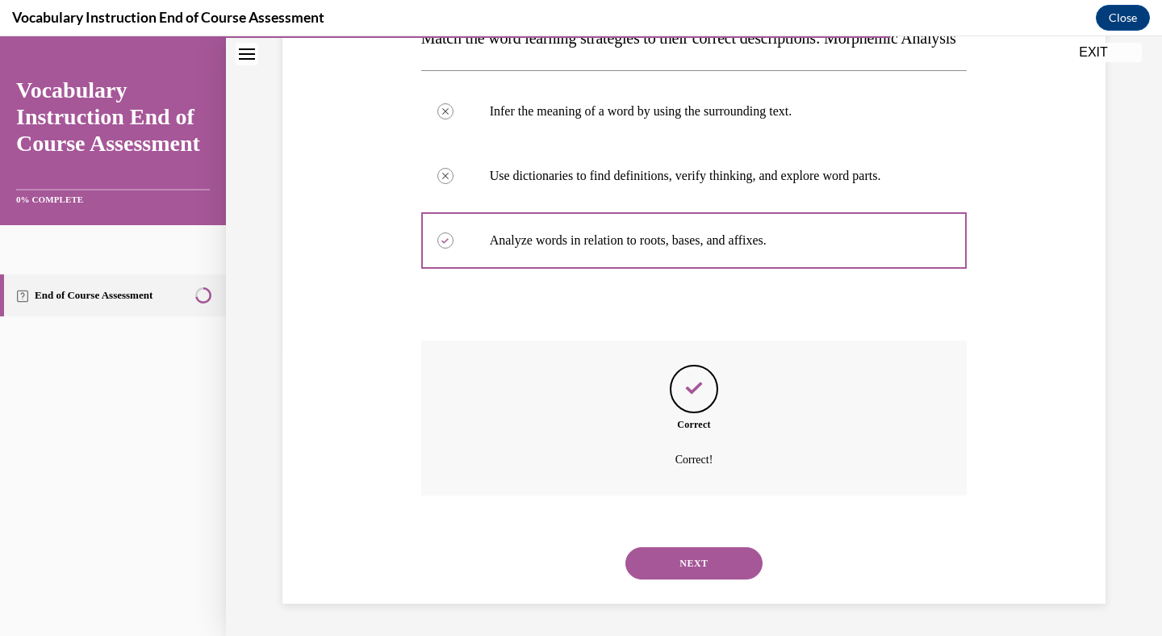
scroll to position [318, 0]
click at [686, 558] on button "NEXT" at bounding box center [693, 563] width 137 height 32
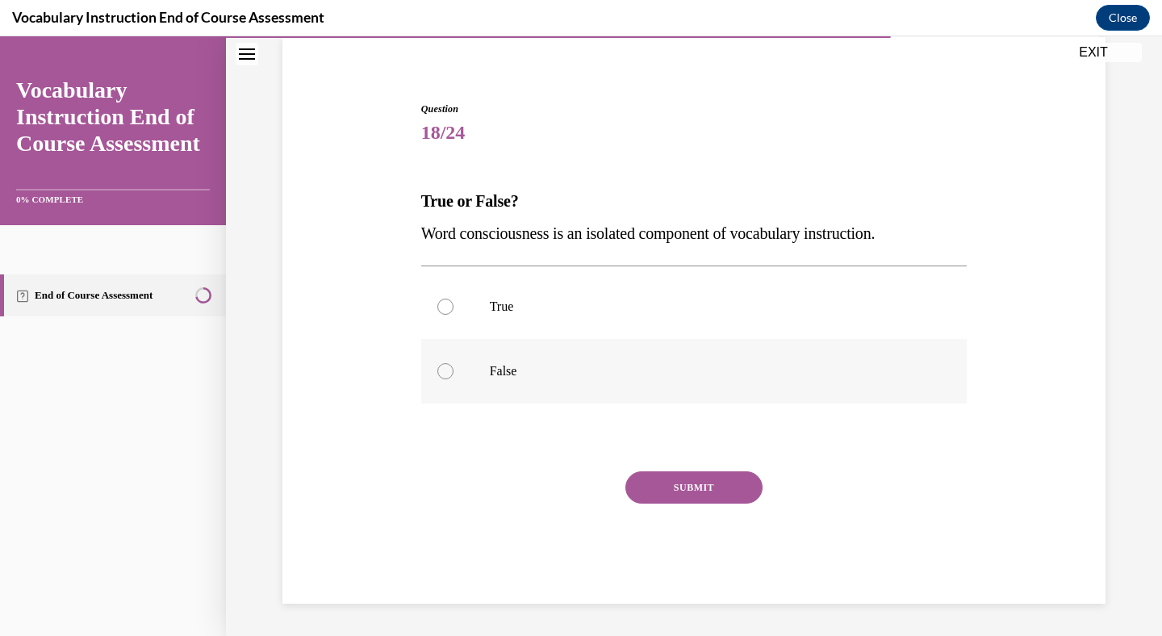
click at [729, 380] on label "False" at bounding box center [694, 371] width 546 height 65
click at [453, 379] on input "False" at bounding box center [445, 371] width 16 height 16
radio input "true"
click at [702, 486] on button "SUBMIT" at bounding box center [693, 487] width 137 height 32
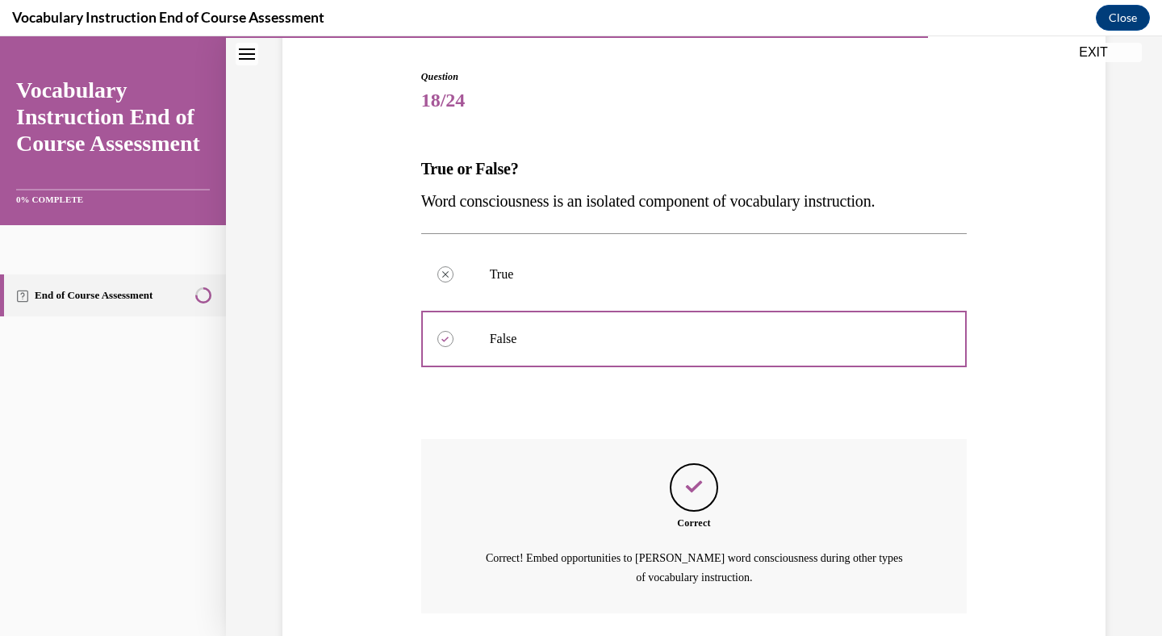
scroll to position [272, 0]
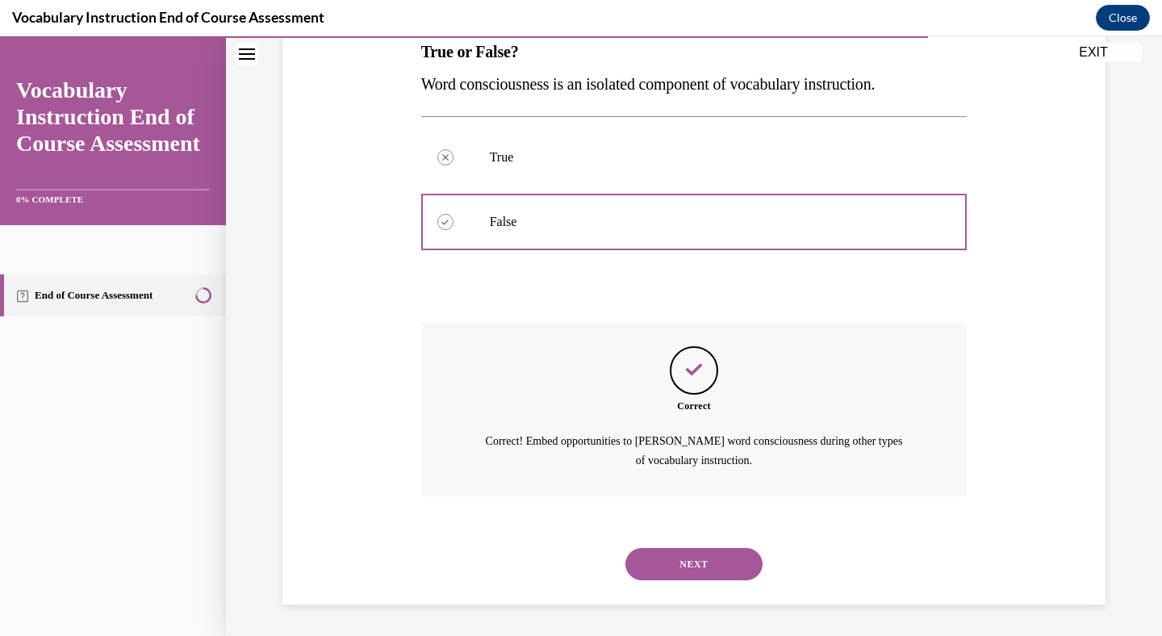
click at [699, 558] on button "NEXT" at bounding box center [693, 564] width 137 height 32
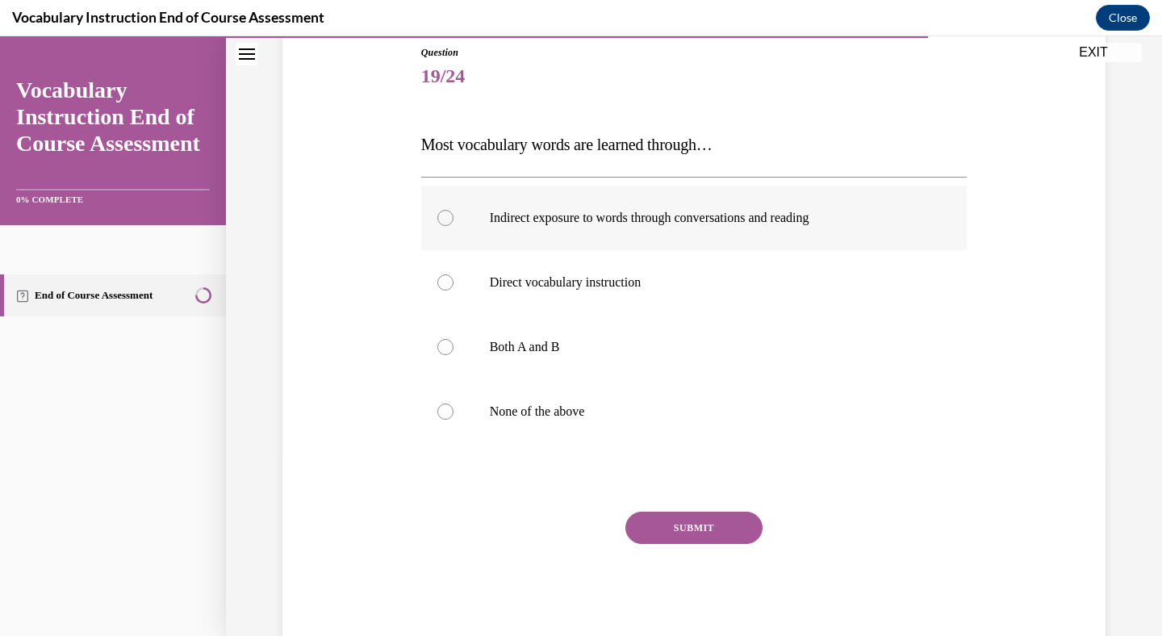
click at [722, 215] on p "Indirect exposure to words through conversations and reading" at bounding box center [708, 218] width 437 height 16
click at [453, 215] on input "Indirect exposure to words through conversations and reading" at bounding box center [445, 218] width 16 height 16
radio input "true"
click at [713, 519] on button "SUBMIT" at bounding box center [693, 527] width 137 height 32
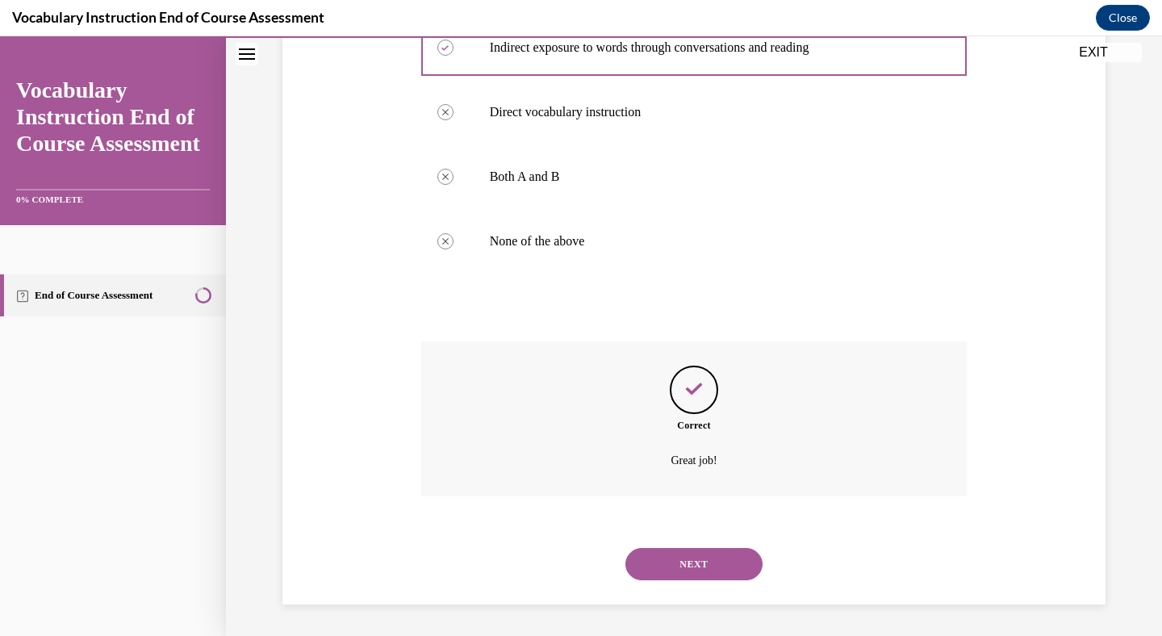
scroll to position [350, 0]
click at [701, 558] on button "NEXT" at bounding box center [693, 563] width 137 height 32
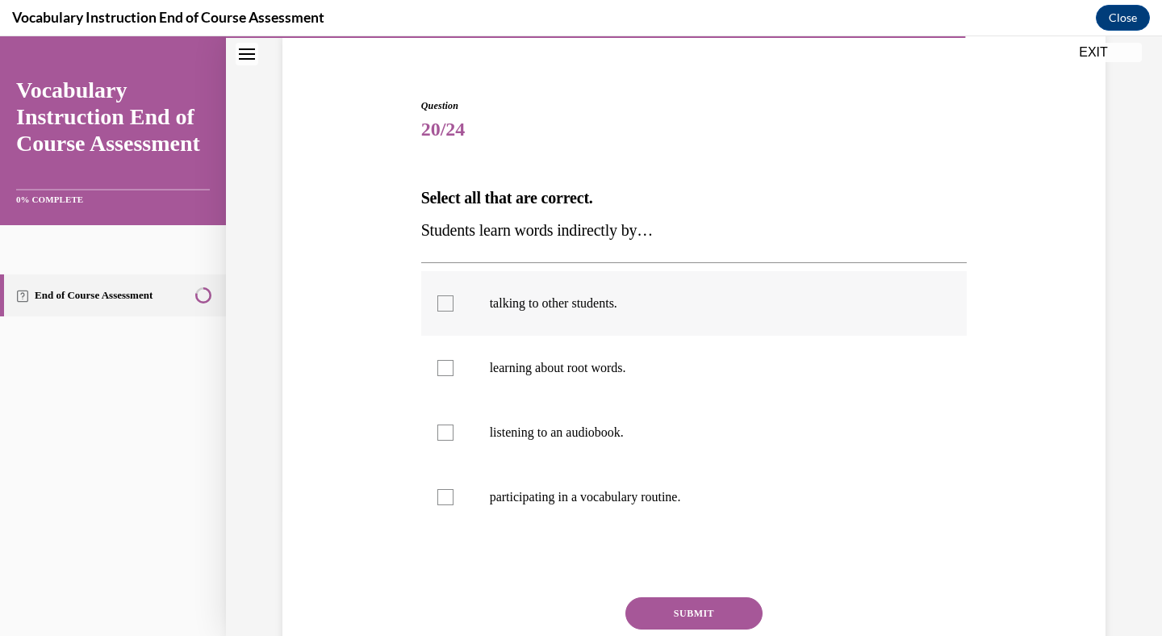
scroll to position [134, 0]
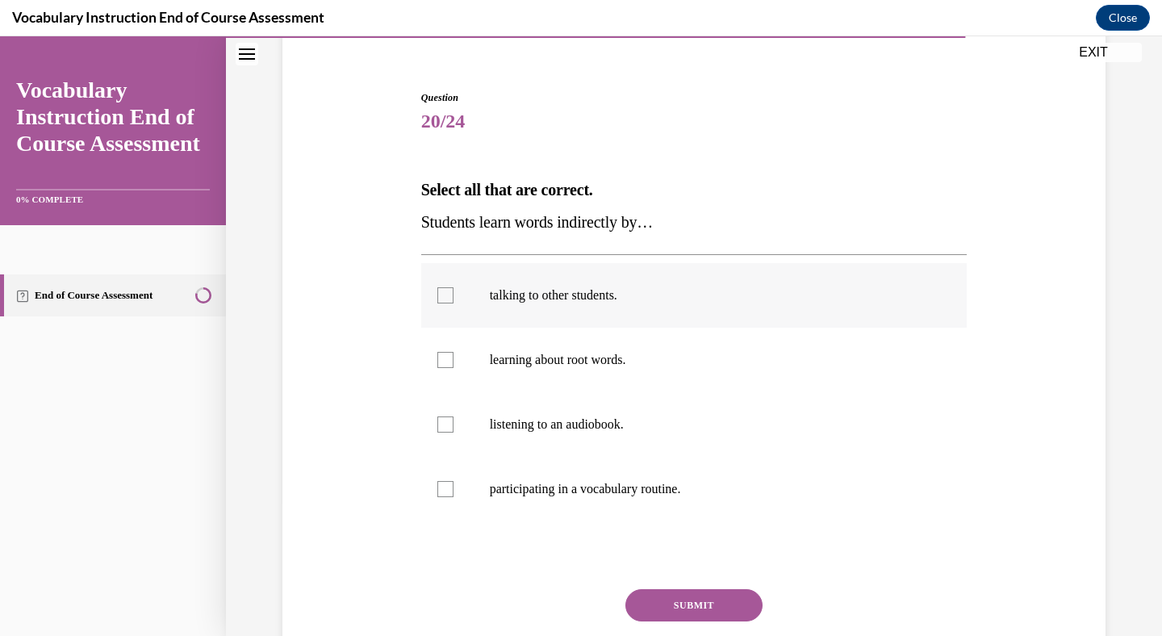
click at [591, 294] on p "talking to other students." at bounding box center [708, 295] width 437 height 16
click at [453, 294] on input "talking to other students." at bounding box center [445, 295] width 16 height 16
checkbox input "true"
click at [569, 421] on p "listening to an audiobook." at bounding box center [708, 424] width 437 height 16
click at [453, 421] on input "listening to an audiobook." at bounding box center [445, 424] width 16 height 16
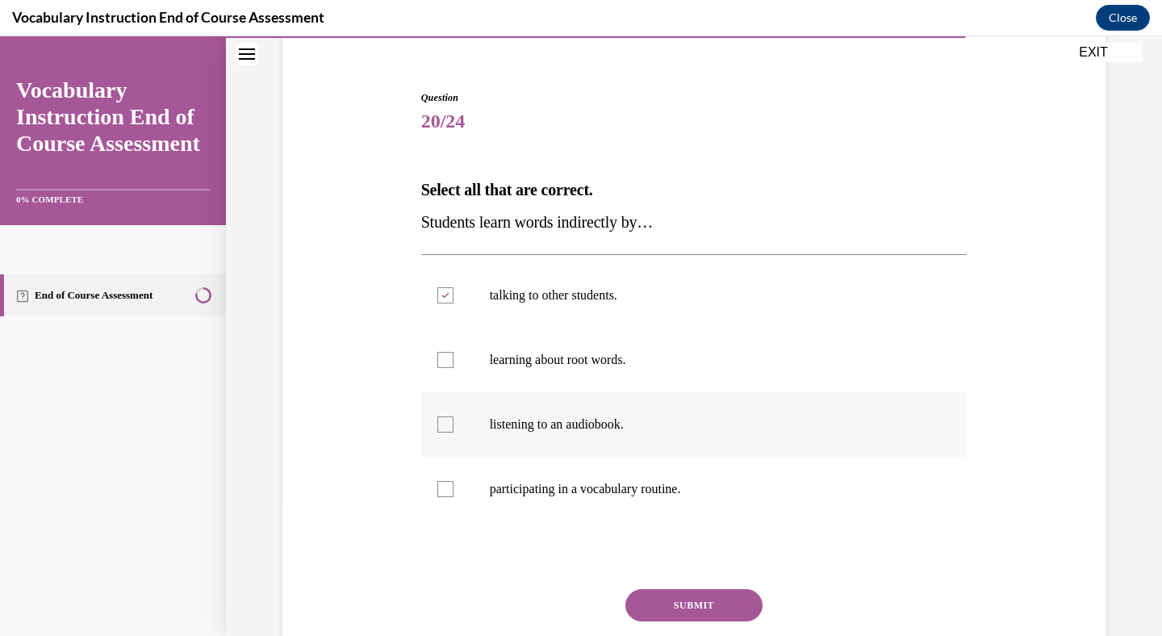
checkbox input "true"
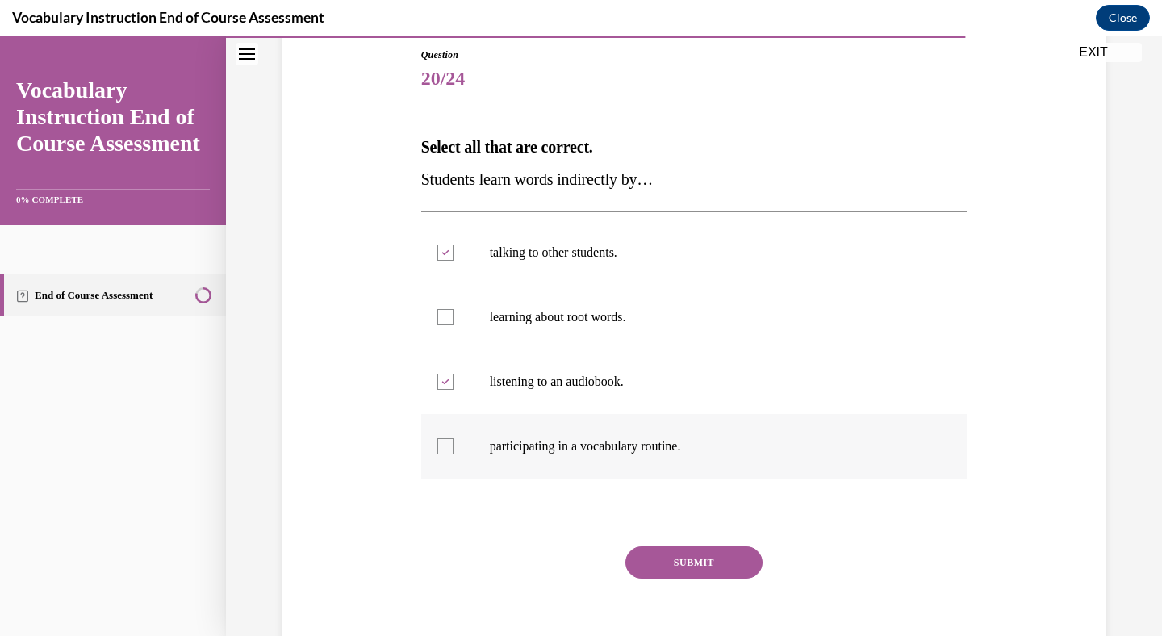
scroll to position [190, 0]
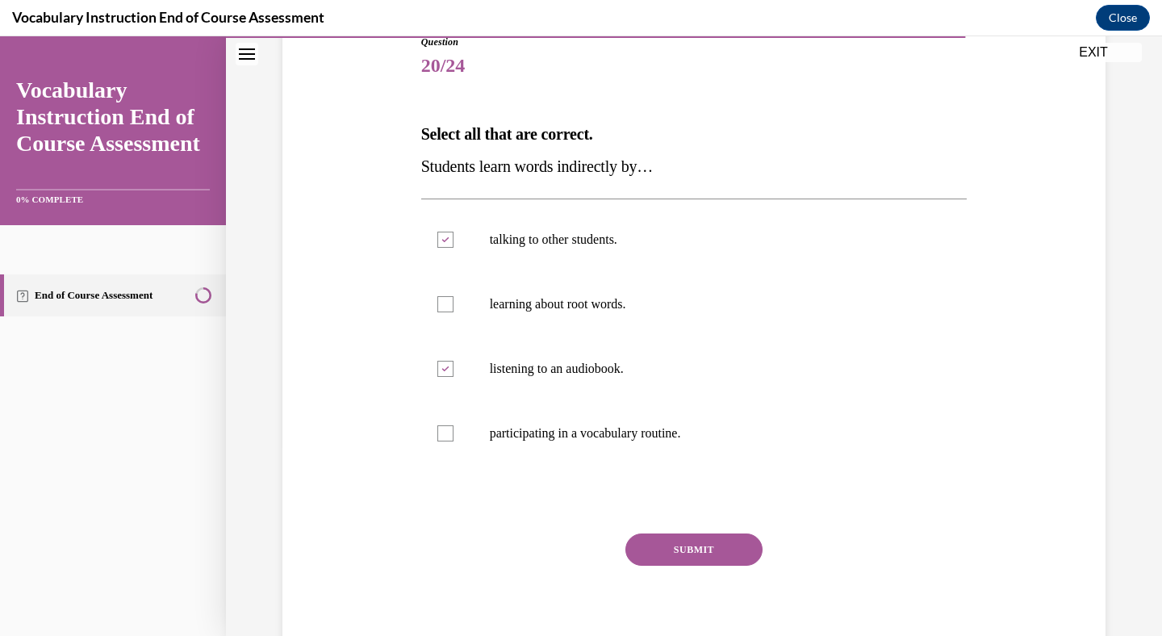
click at [674, 548] on button "SUBMIT" at bounding box center [693, 549] width 137 height 32
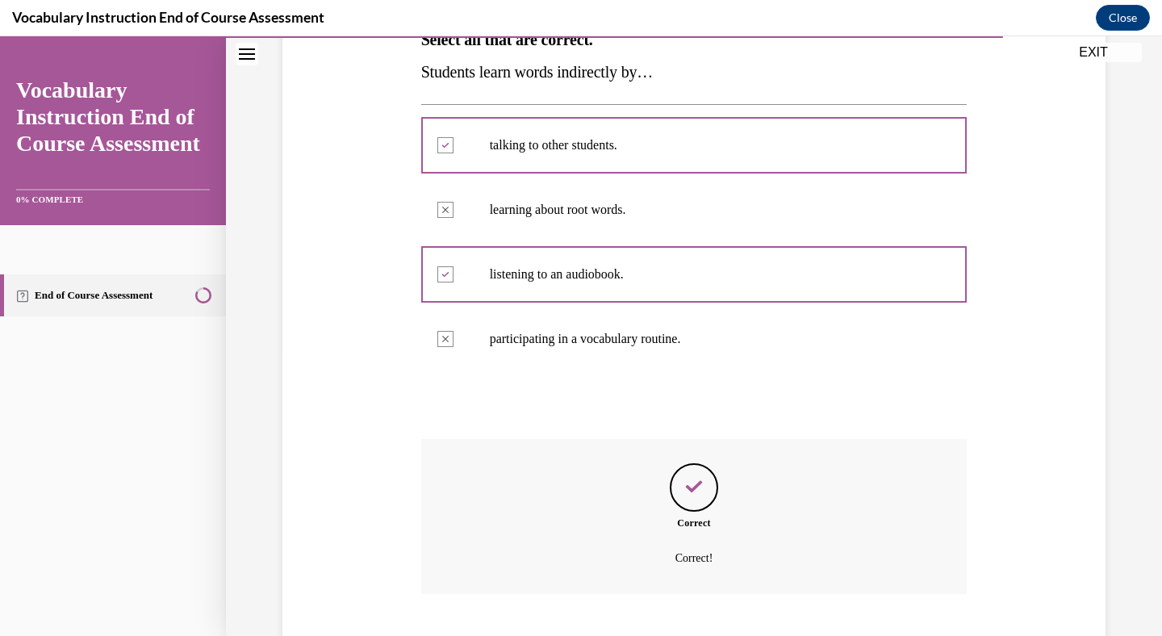
scroll to position [382, 0]
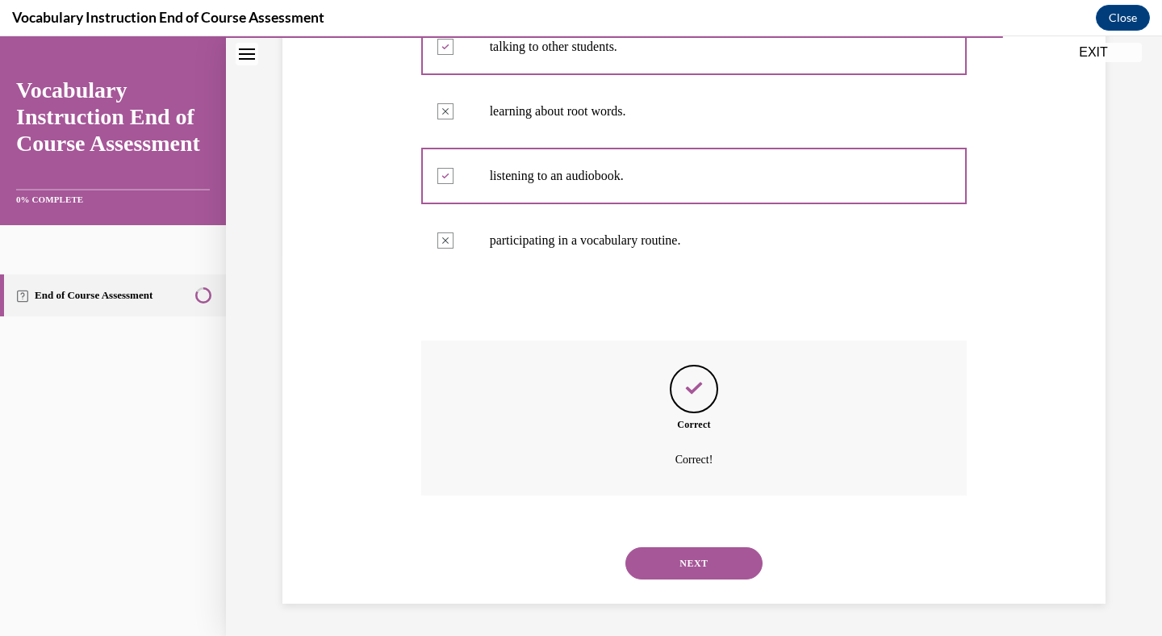
click at [699, 550] on button "NEXT" at bounding box center [693, 563] width 137 height 32
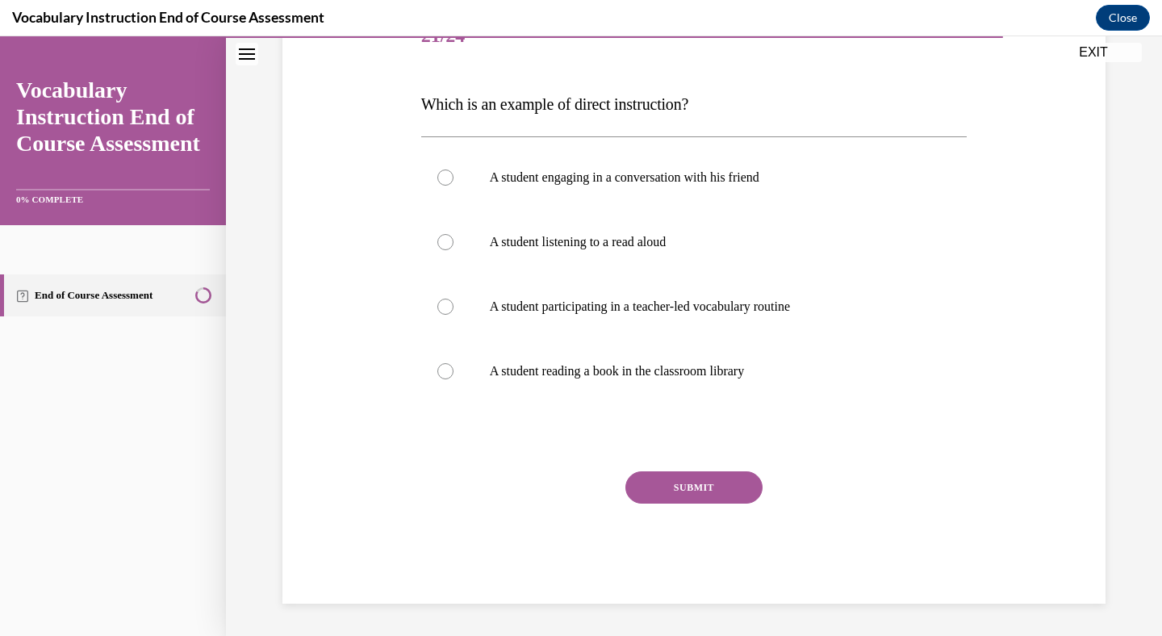
scroll to position [179, 0]
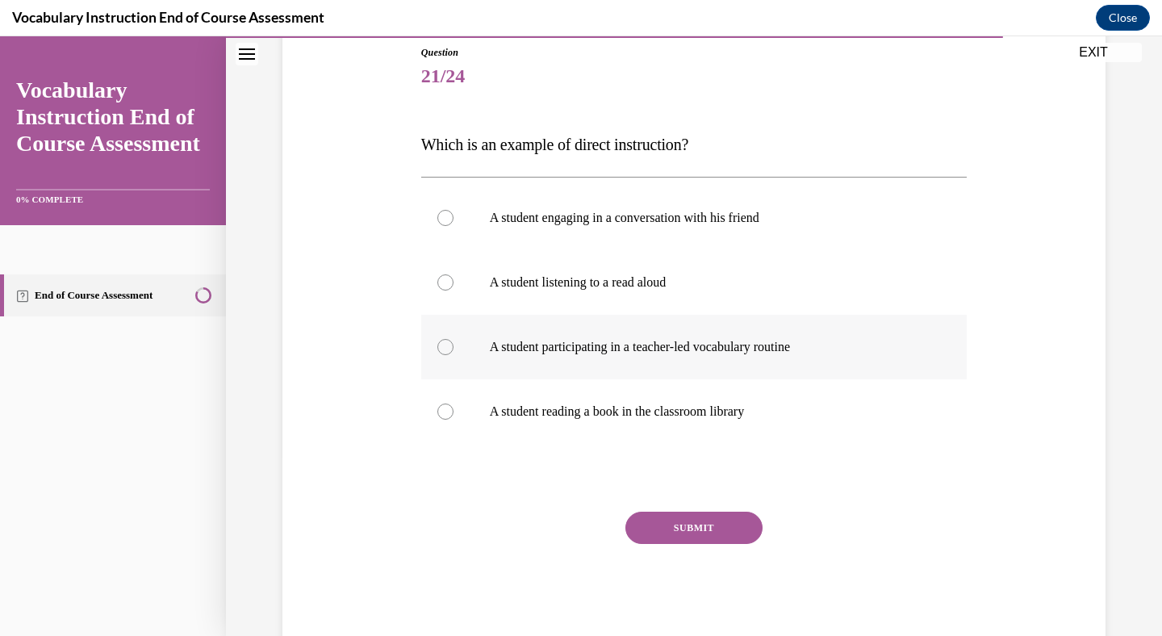
click at [668, 347] on p "A student participating in a teacher-led vocabulary routine" at bounding box center [708, 347] width 437 height 16
click at [453, 347] on input "A student participating in a teacher-led vocabulary routine" at bounding box center [445, 347] width 16 height 16
radio input "true"
click at [694, 525] on button "SUBMIT" at bounding box center [693, 527] width 137 height 32
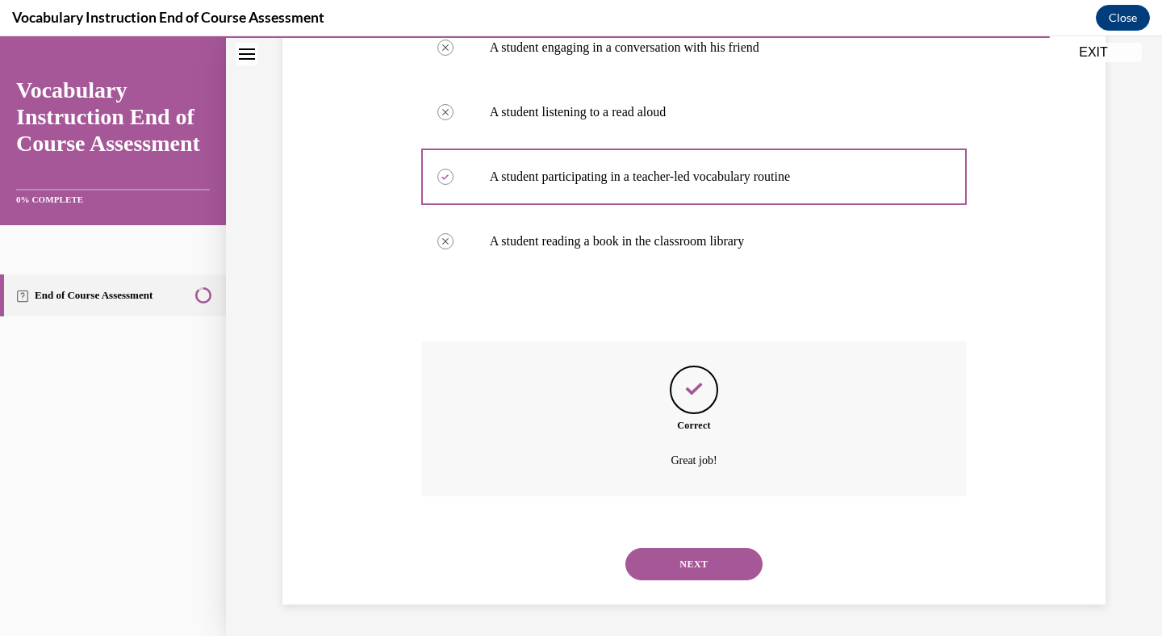
scroll to position [350, 0]
click at [703, 556] on button "NEXT" at bounding box center [693, 563] width 137 height 32
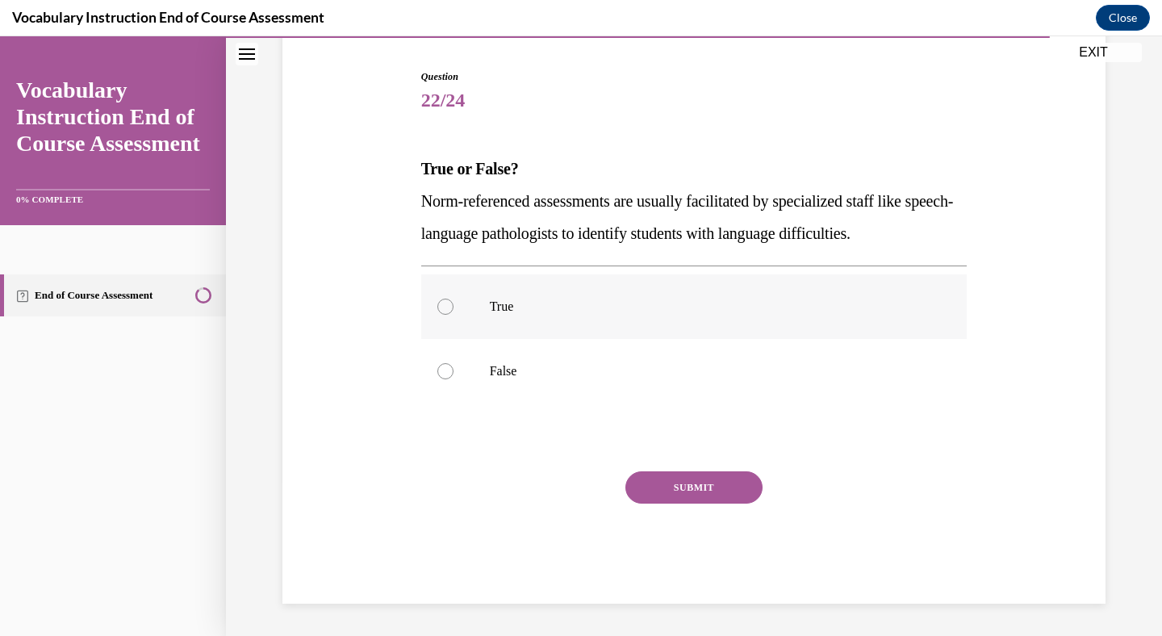
click at [511, 304] on p "True" at bounding box center [708, 306] width 437 height 16
click at [453, 304] on input "True" at bounding box center [445, 306] width 16 height 16
radio input "true"
click at [663, 482] on button "SUBMIT" at bounding box center [693, 487] width 137 height 32
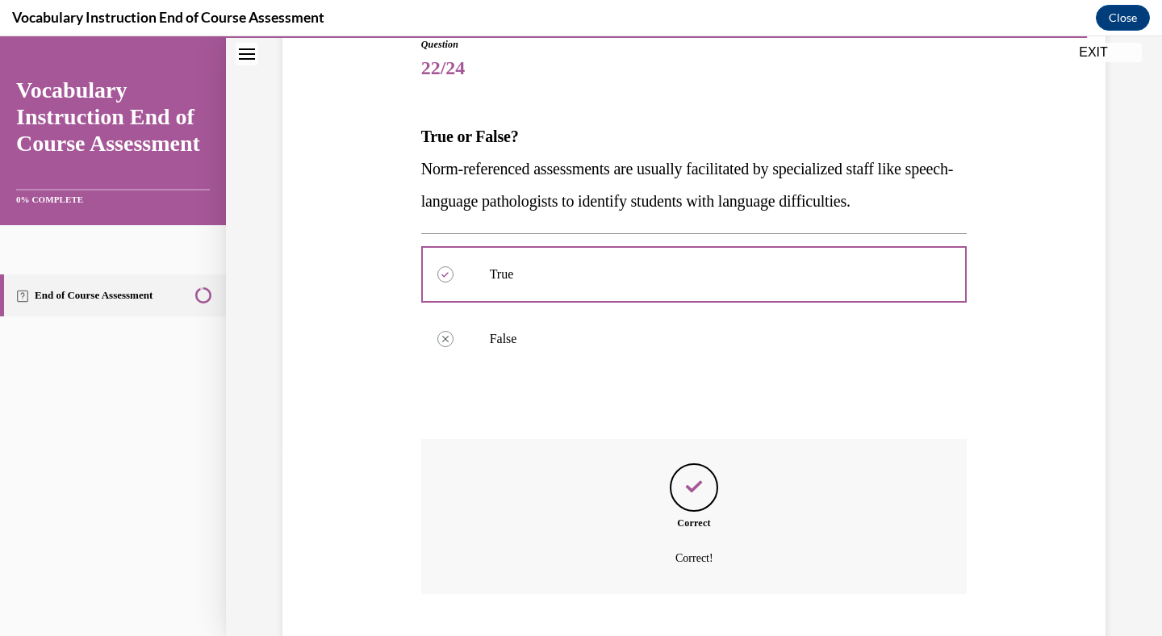
scroll to position [286, 0]
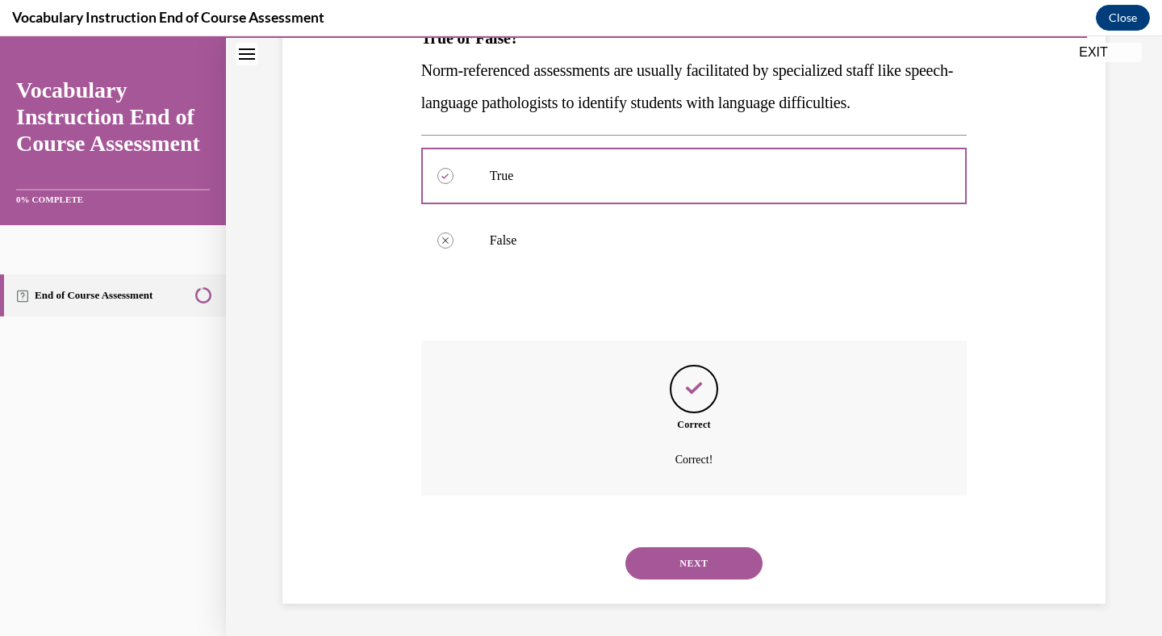
click at [689, 569] on button "NEXT" at bounding box center [693, 563] width 137 height 32
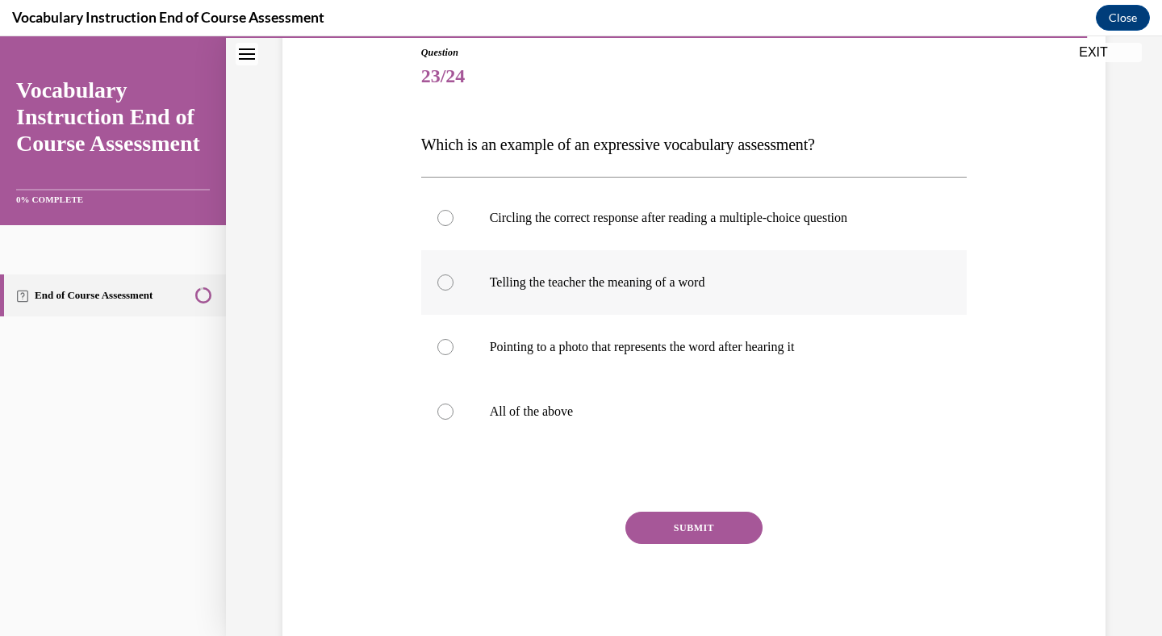
click at [686, 282] on p "Telling the teacher the meaning of a word" at bounding box center [708, 282] width 437 height 16
click at [453, 282] on input "Telling the teacher the meaning of a word" at bounding box center [445, 282] width 16 height 16
radio input "true"
click at [666, 341] on p "Pointing to a photo that represents the word after hearing it" at bounding box center [708, 347] width 437 height 16
click at [453, 341] on input "Pointing to a photo that represents the word after hearing it" at bounding box center [445, 347] width 16 height 16
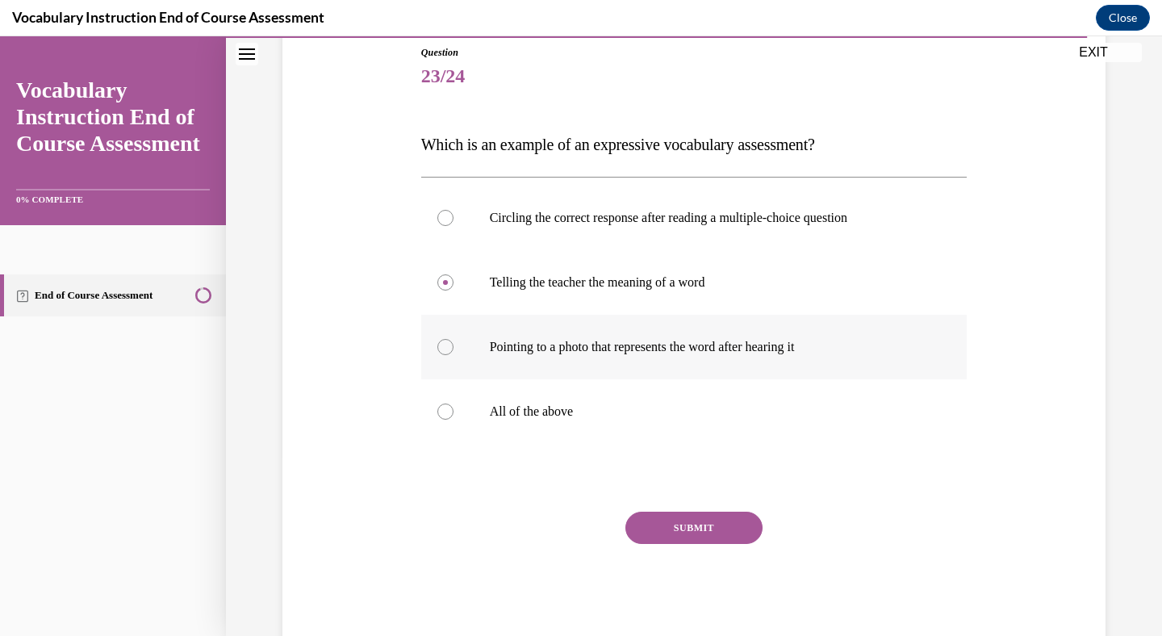
radio input "true"
click at [653, 284] on p "Telling the teacher the meaning of a word" at bounding box center [708, 282] width 437 height 16
click at [453, 284] on input "Telling the teacher the meaning of a word" at bounding box center [445, 282] width 16 height 16
radio input "true"
click at [665, 528] on button "SUBMIT" at bounding box center [693, 527] width 137 height 32
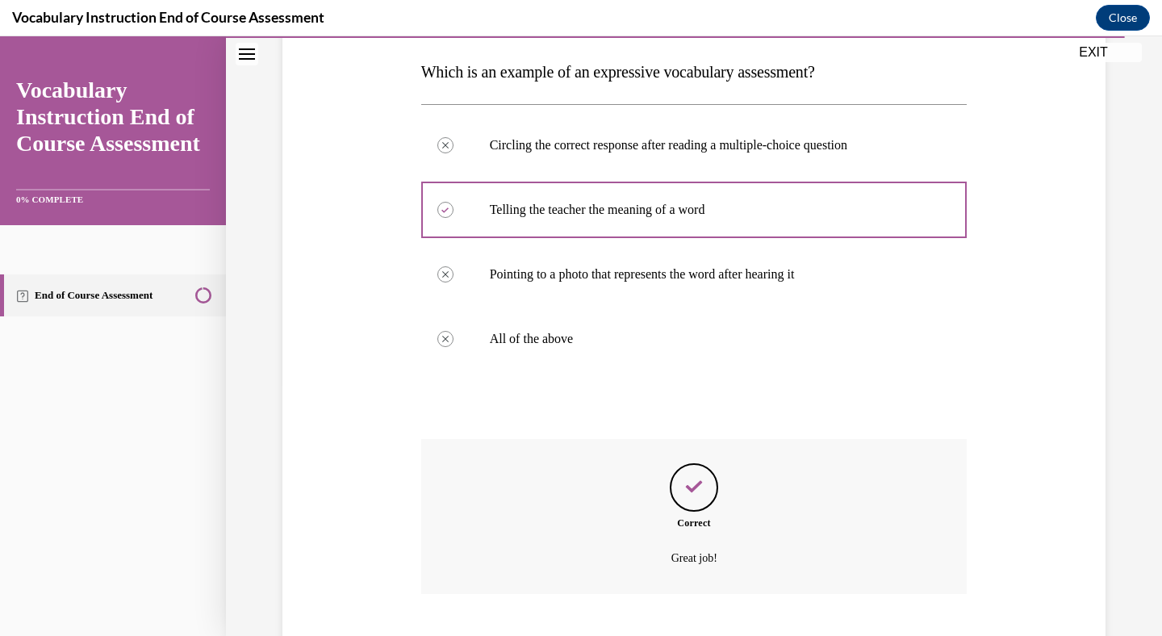
scroll to position [350, 0]
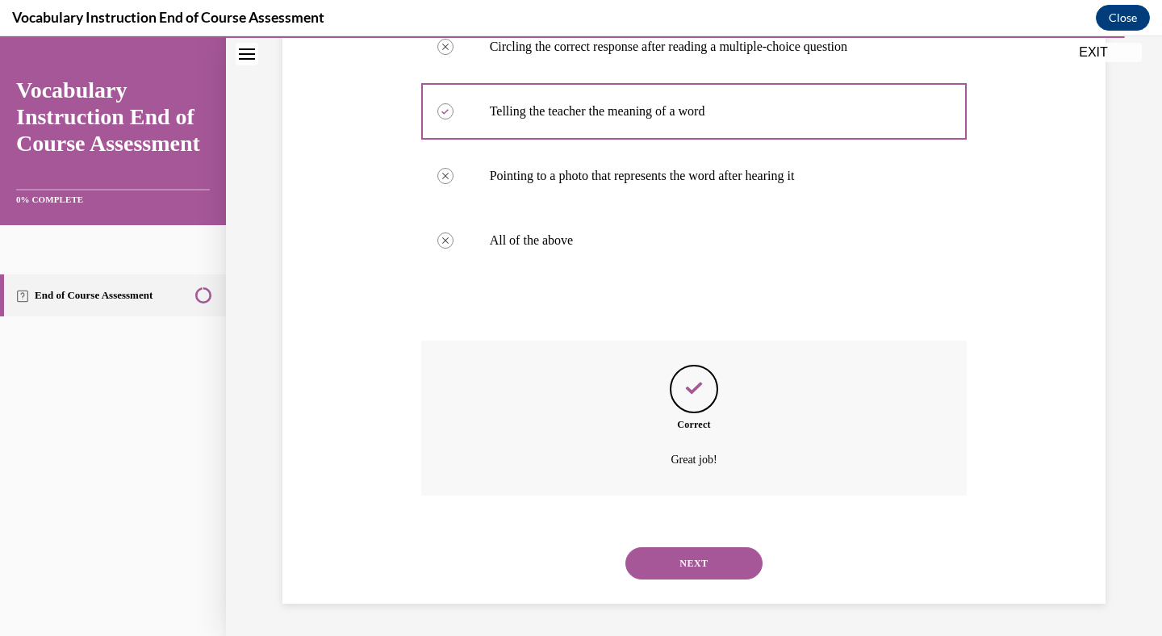
click at [678, 569] on button "NEXT" at bounding box center [693, 563] width 137 height 32
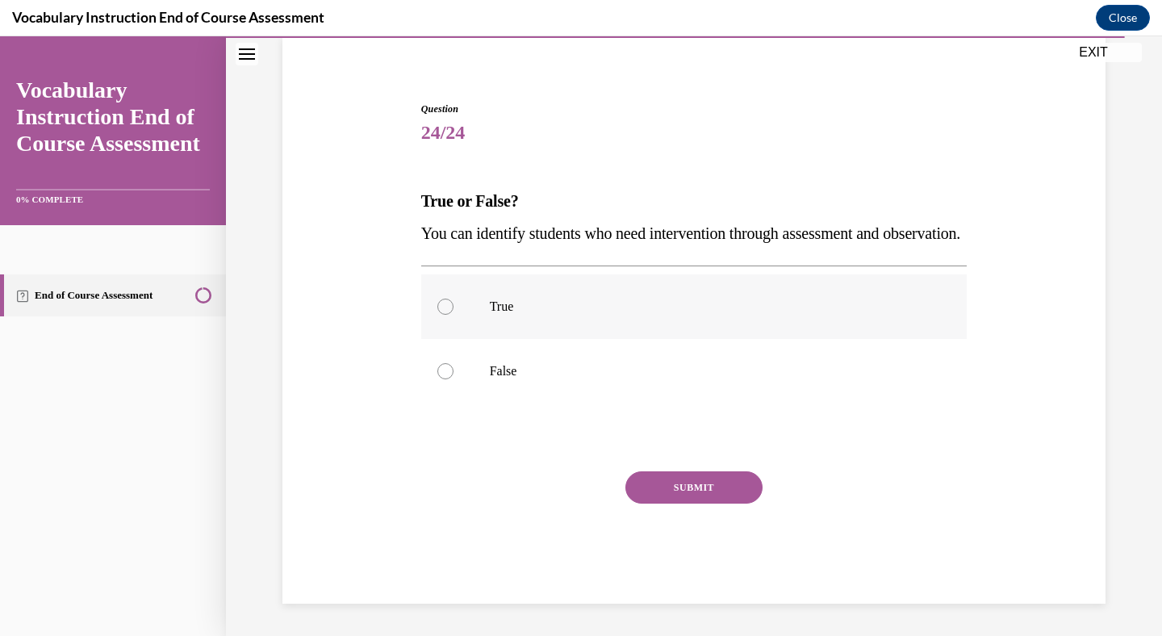
click at [719, 293] on label "True" at bounding box center [694, 306] width 546 height 65
click at [453, 298] on input "True" at bounding box center [445, 306] width 16 height 16
radio input "true"
click at [690, 486] on button "SUBMIT" at bounding box center [693, 487] width 137 height 32
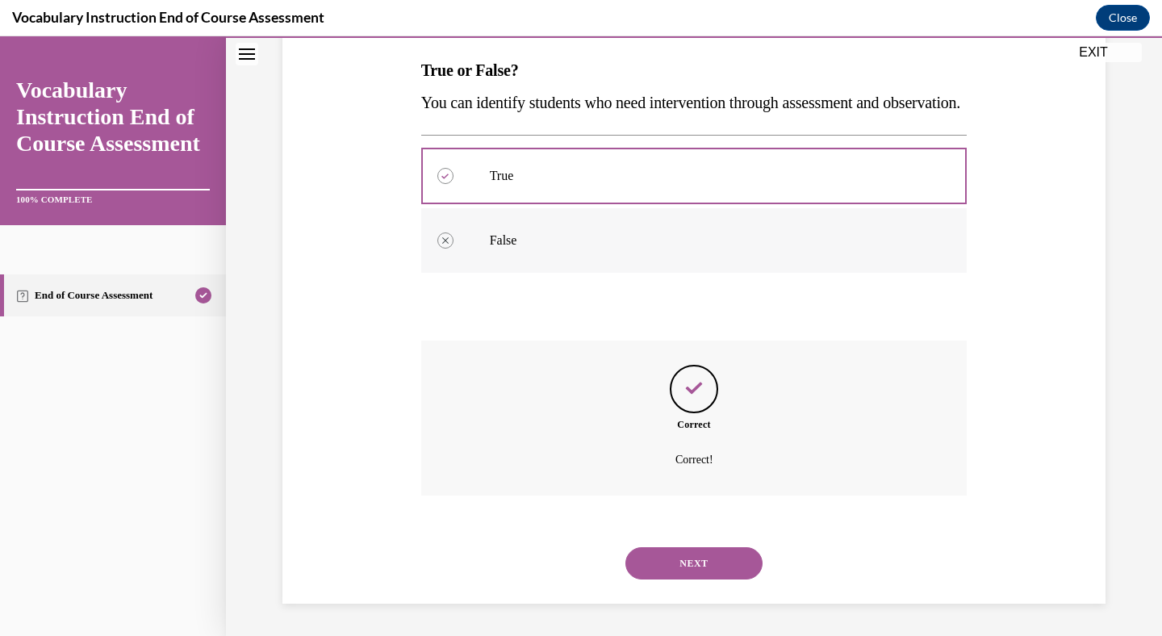
scroll to position [286, 0]
click at [682, 562] on button "NEXT" at bounding box center [693, 563] width 137 height 32
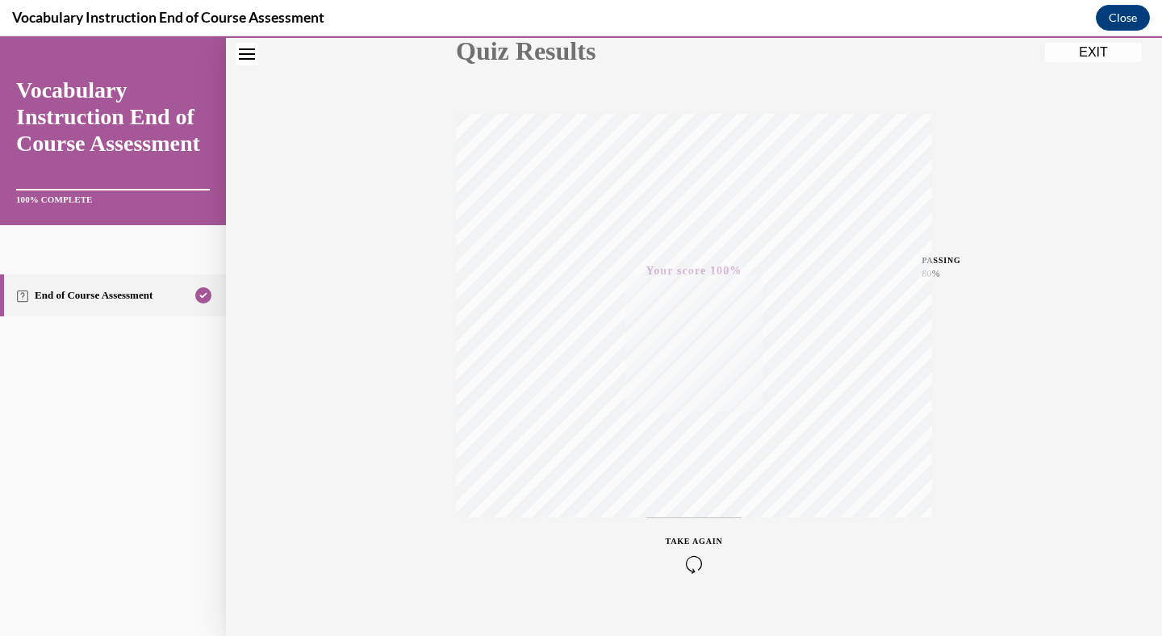
scroll to position [227, 0]
click at [1090, 56] on button "EXIT" at bounding box center [1093, 52] width 97 height 19
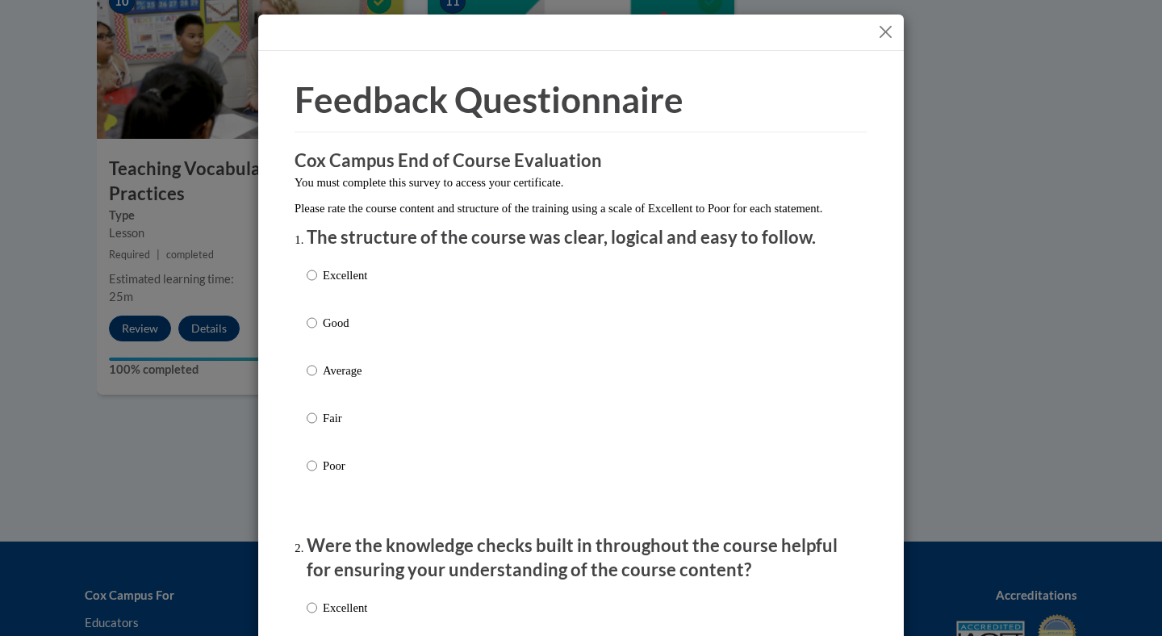
click at [328, 332] on p "Good" at bounding box center [345, 323] width 44 height 18
click at [317, 332] on input "Good" at bounding box center [312, 323] width 10 height 18
radio input "true"
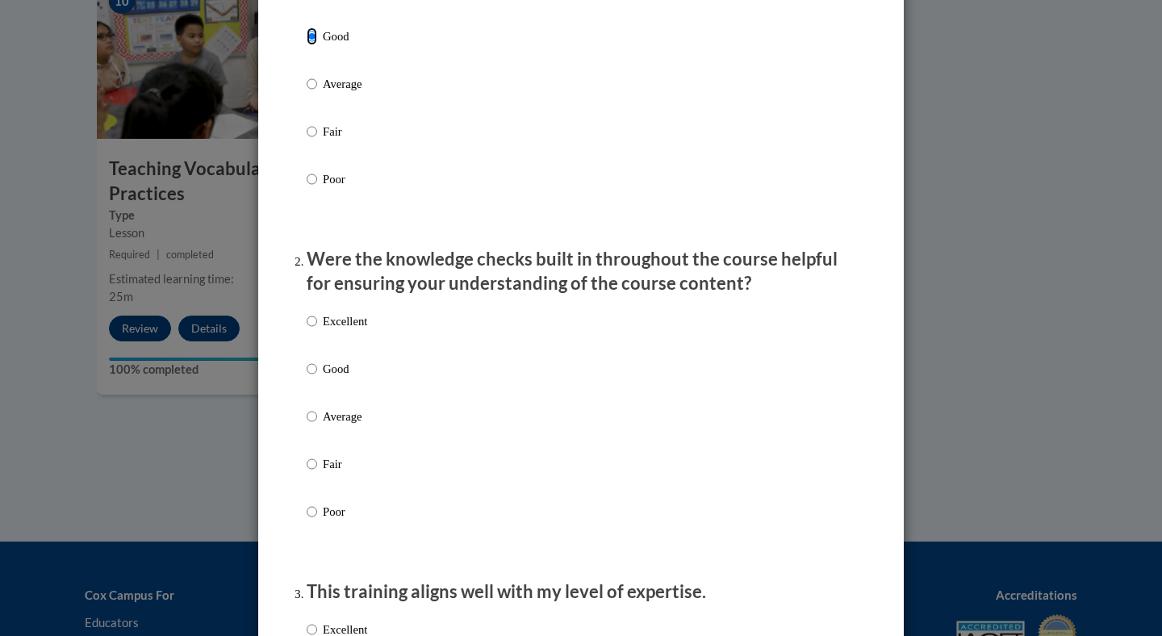
scroll to position [410, 0]
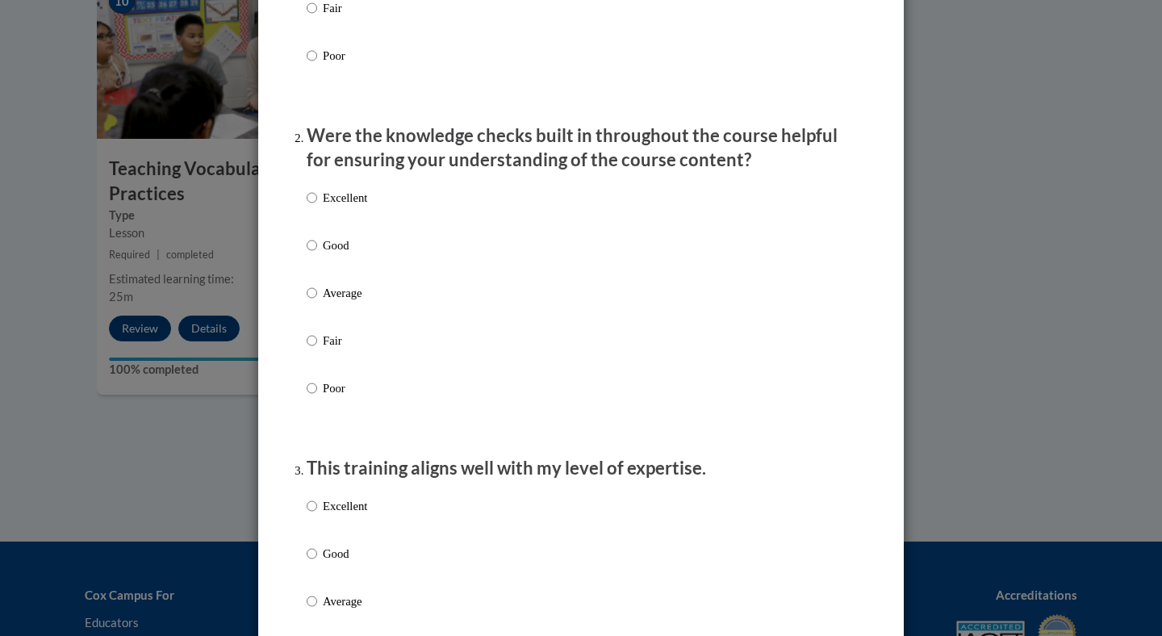
click at [321, 261] on label "Good" at bounding box center [337, 258] width 60 height 44
click at [317, 254] on input "Good" at bounding box center [312, 245] width 10 height 18
radio input "true"
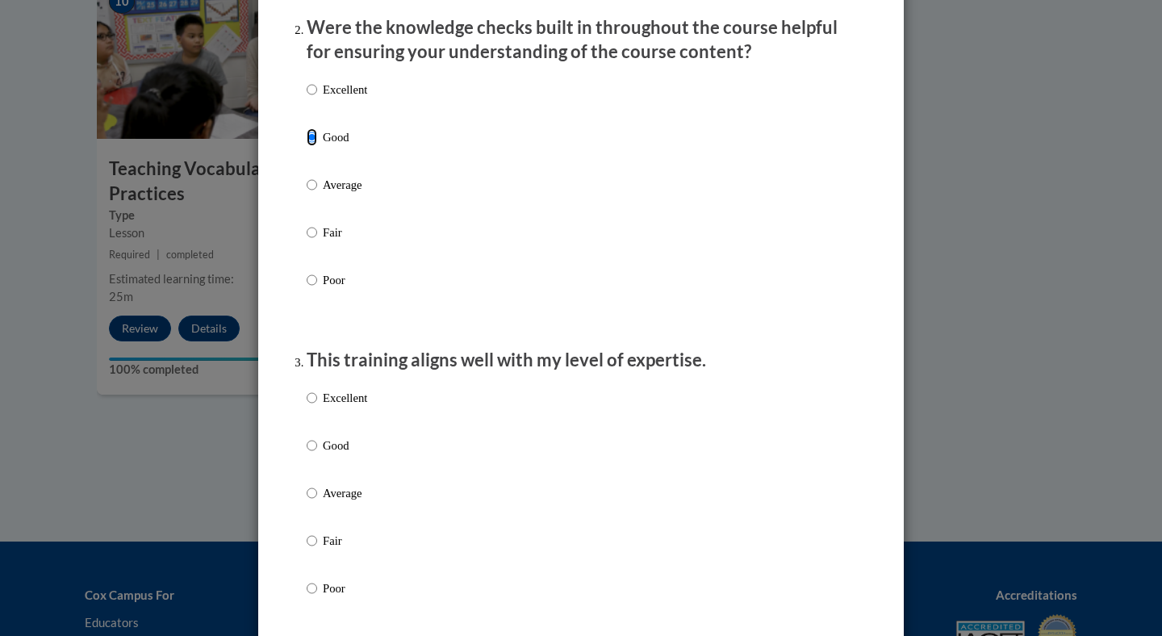
scroll to position [521, 0]
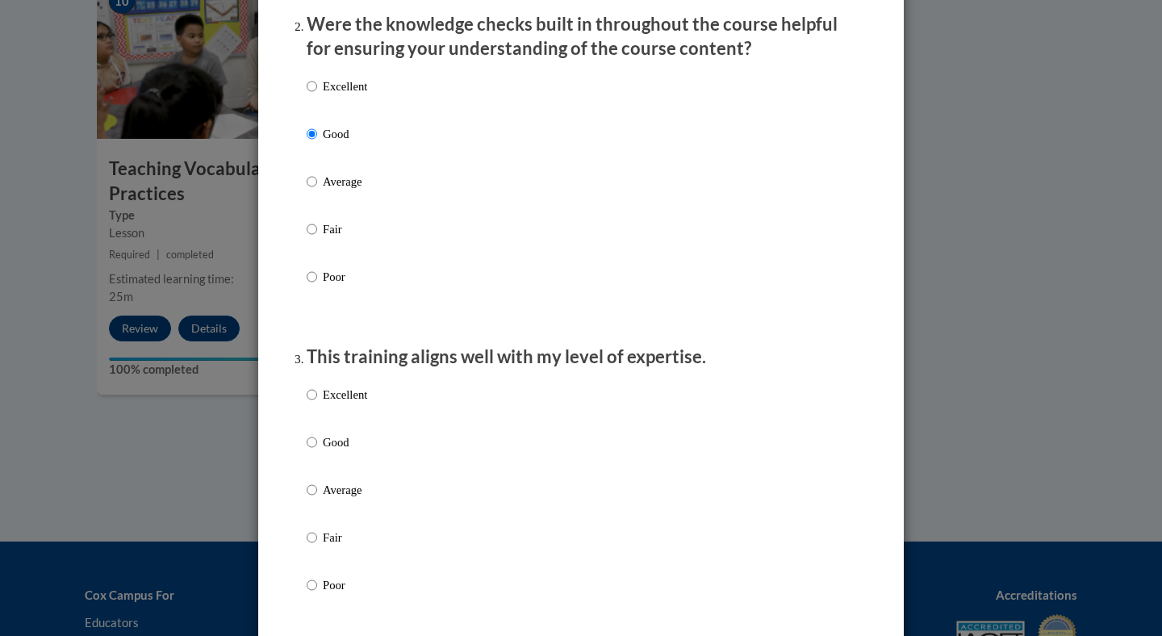
click at [346, 451] on p "Good" at bounding box center [345, 442] width 44 height 18
click at [317, 451] on input "Good" at bounding box center [312, 442] width 10 height 18
radio input "true"
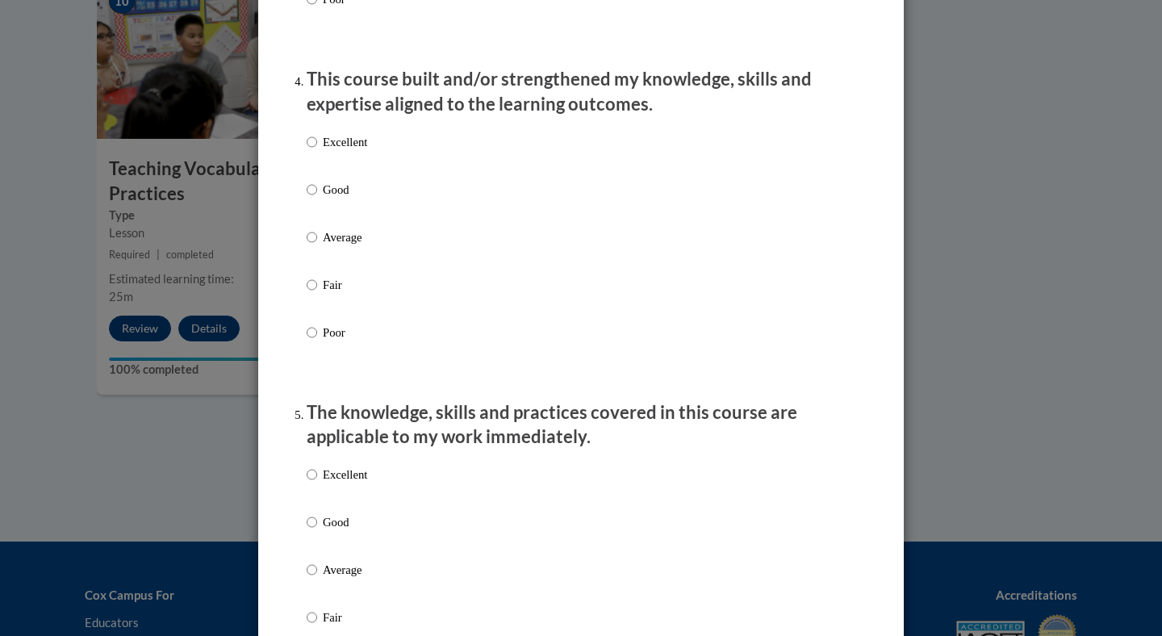
scroll to position [1175, 0]
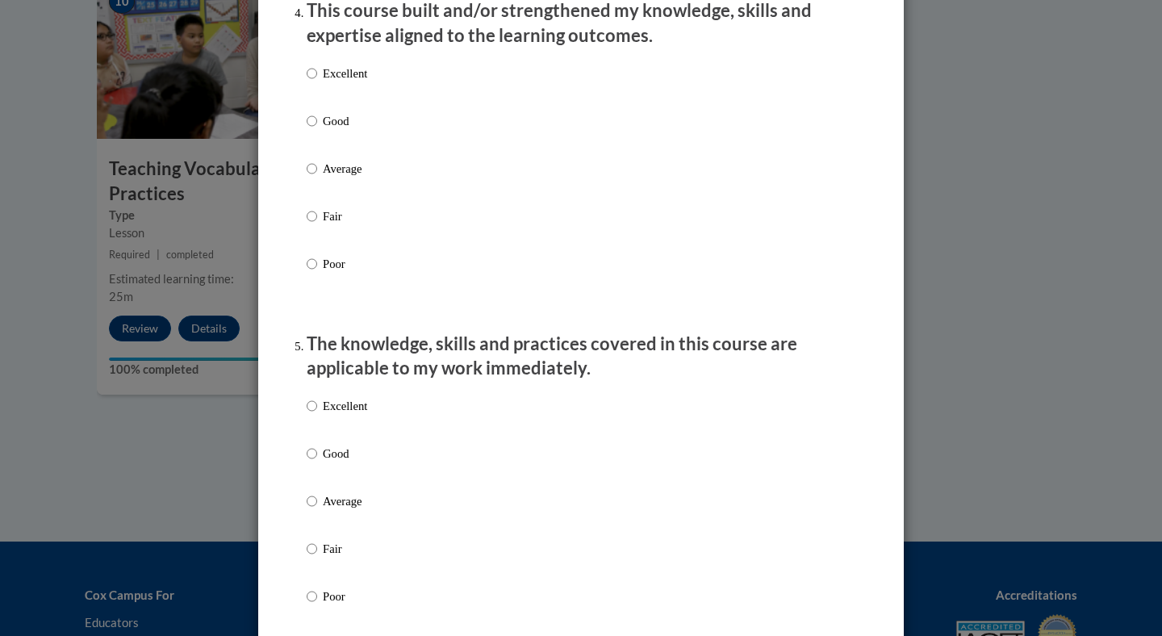
click at [334, 130] on p "Good" at bounding box center [345, 121] width 44 height 18
click at [317, 130] on input "Good" at bounding box center [312, 121] width 10 height 18
radio input "true"
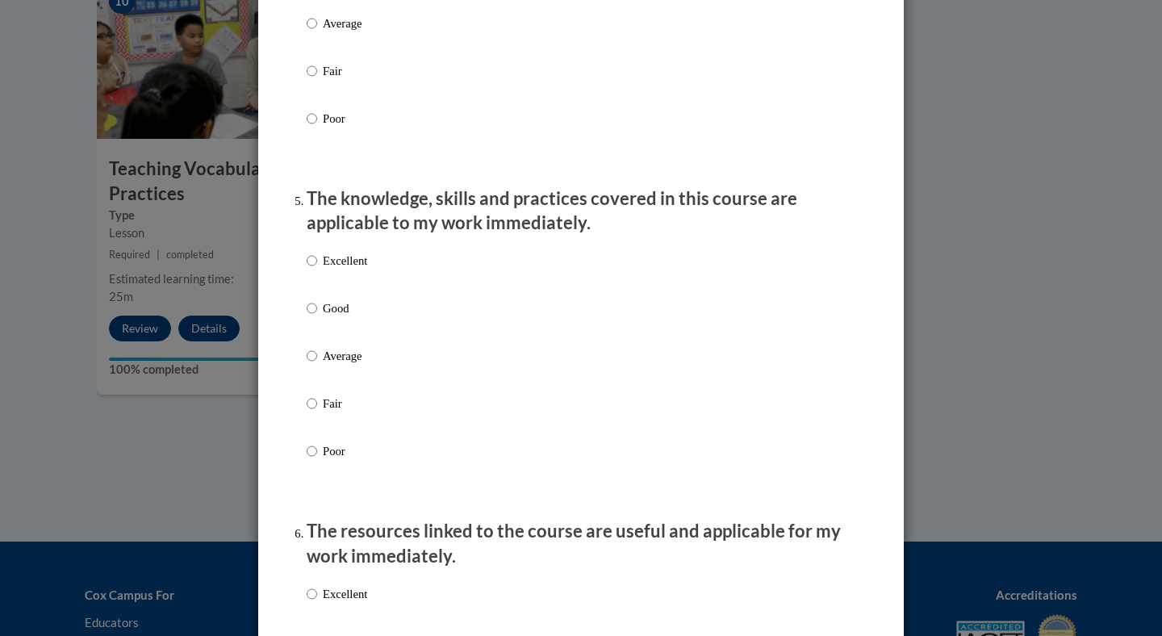
scroll to position [1324, 0]
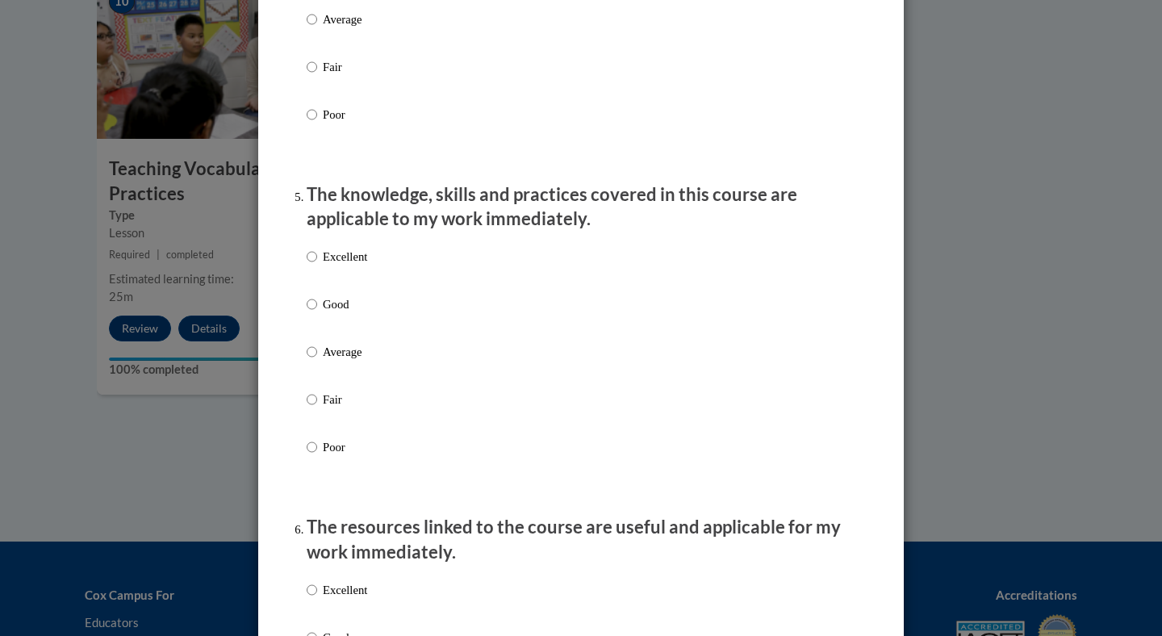
click at [332, 313] on p "Good" at bounding box center [345, 304] width 44 height 18
click at [317, 313] on input "Good" at bounding box center [312, 304] width 10 height 18
radio input "true"
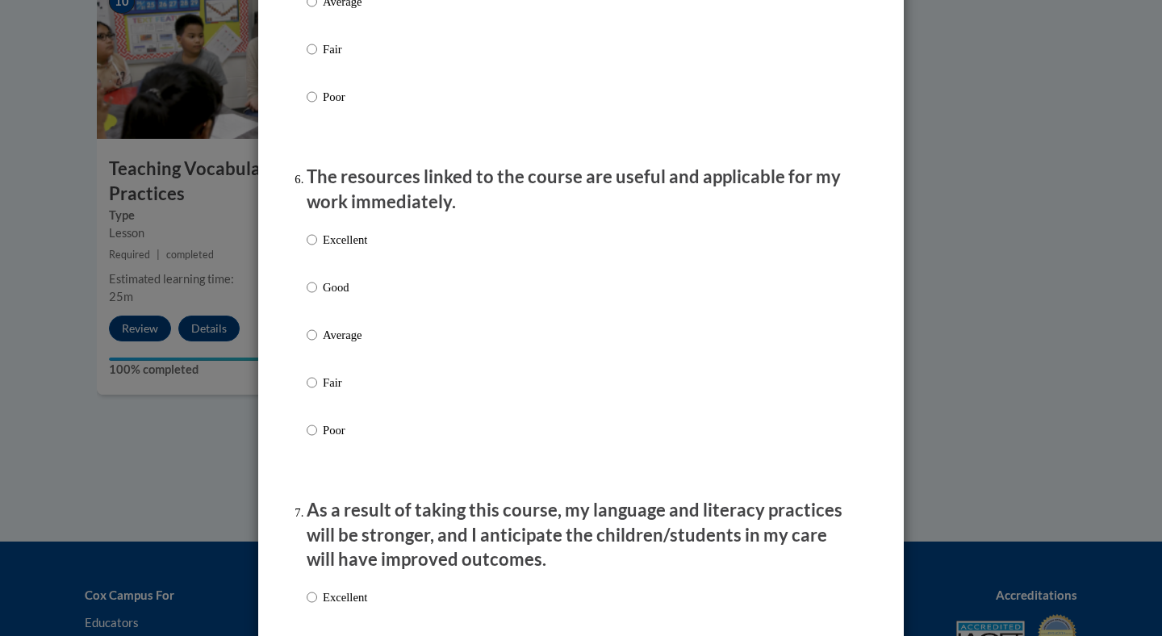
scroll to position [1685, 0]
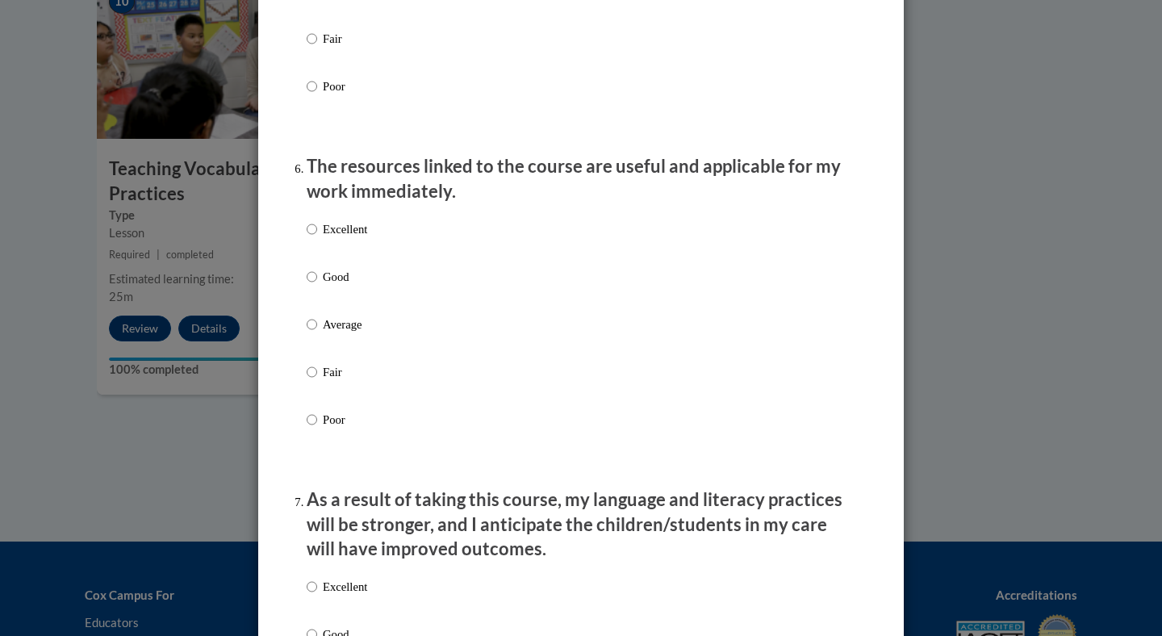
click at [333, 286] on p "Good" at bounding box center [345, 277] width 44 height 18
click at [317, 286] on input "Good" at bounding box center [312, 277] width 10 height 18
radio input "true"
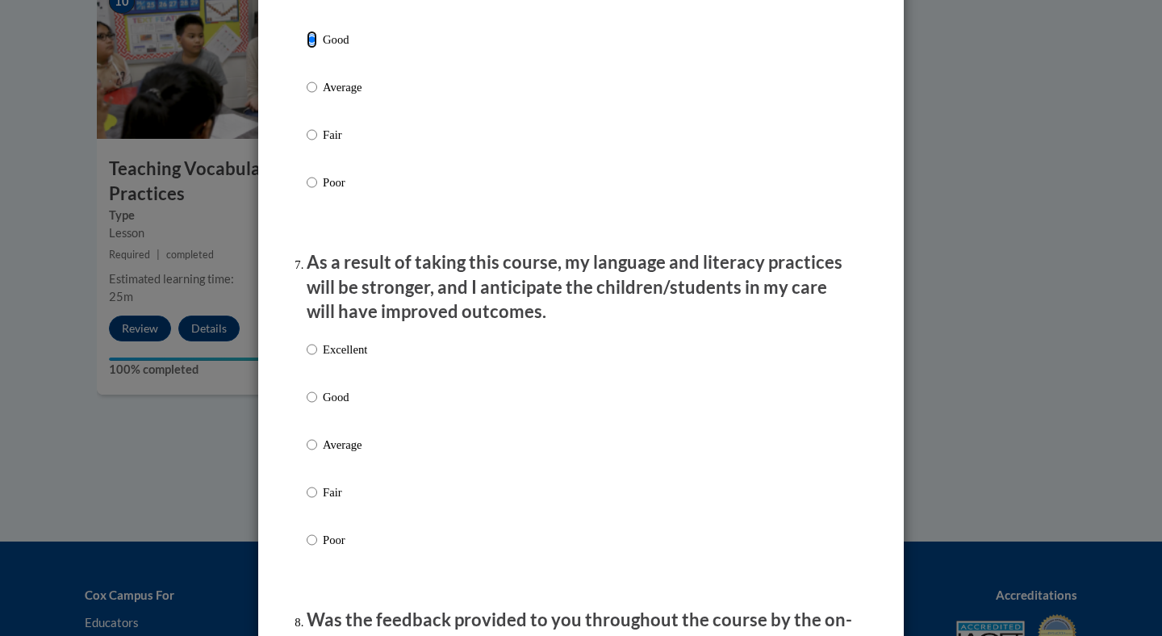
scroll to position [2119, 0]
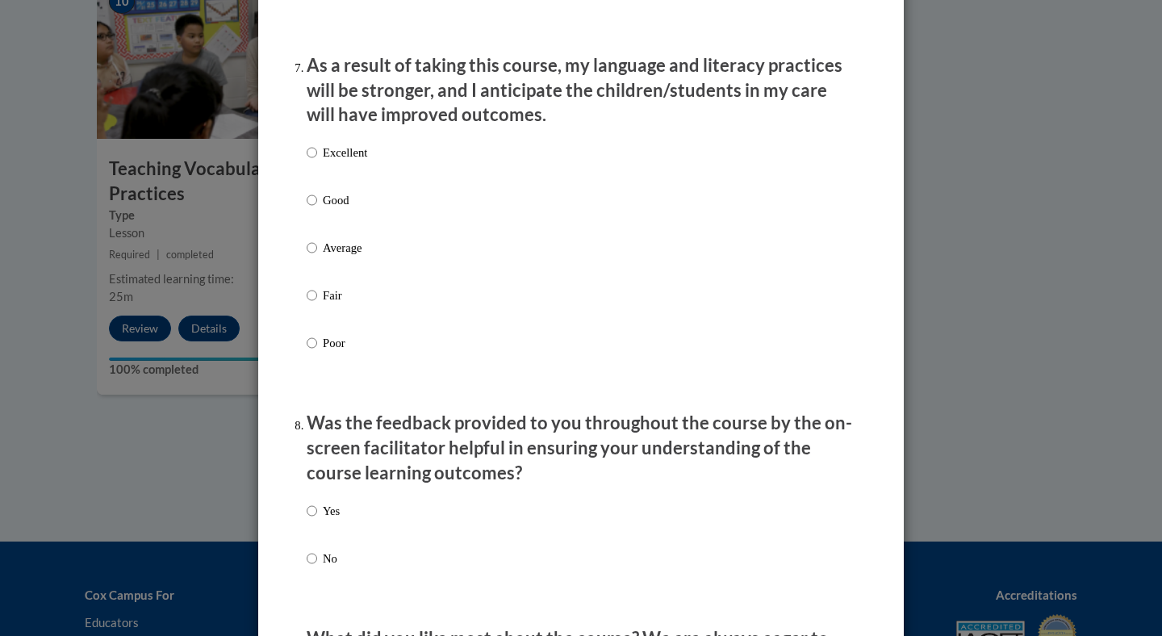
click at [324, 209] on p "Good" at bounding box center [345, 200] width 44 height 18
click at [317, 209] on input "Good" at bounding box center [312, 200] width 10 height 18
radio input "true"
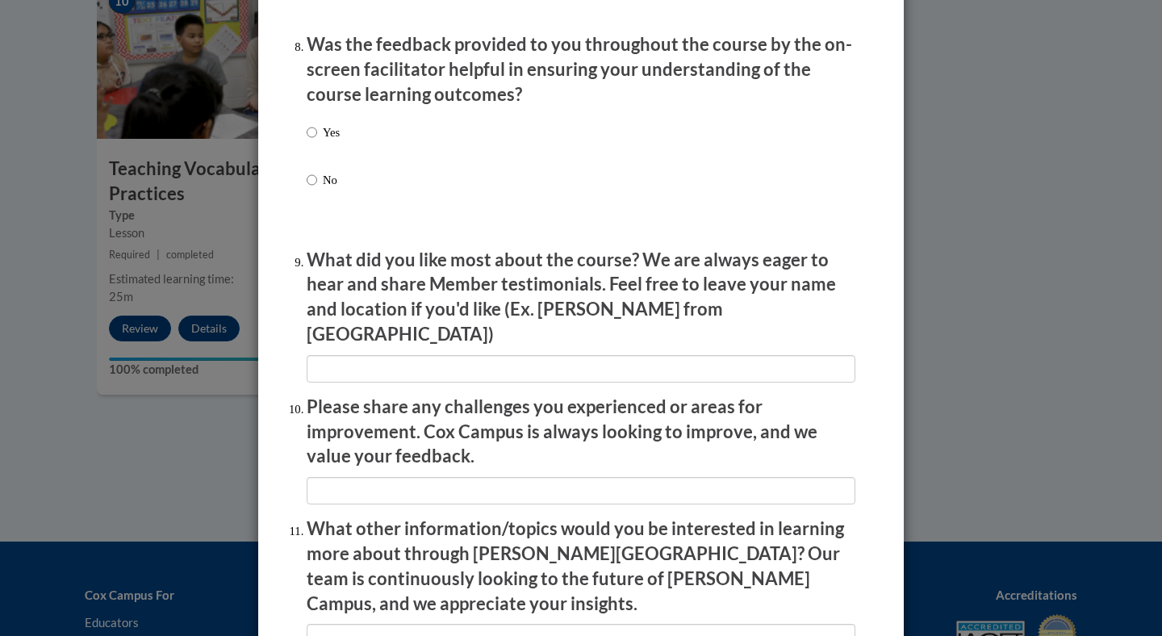
scroll to position [2487, 0]
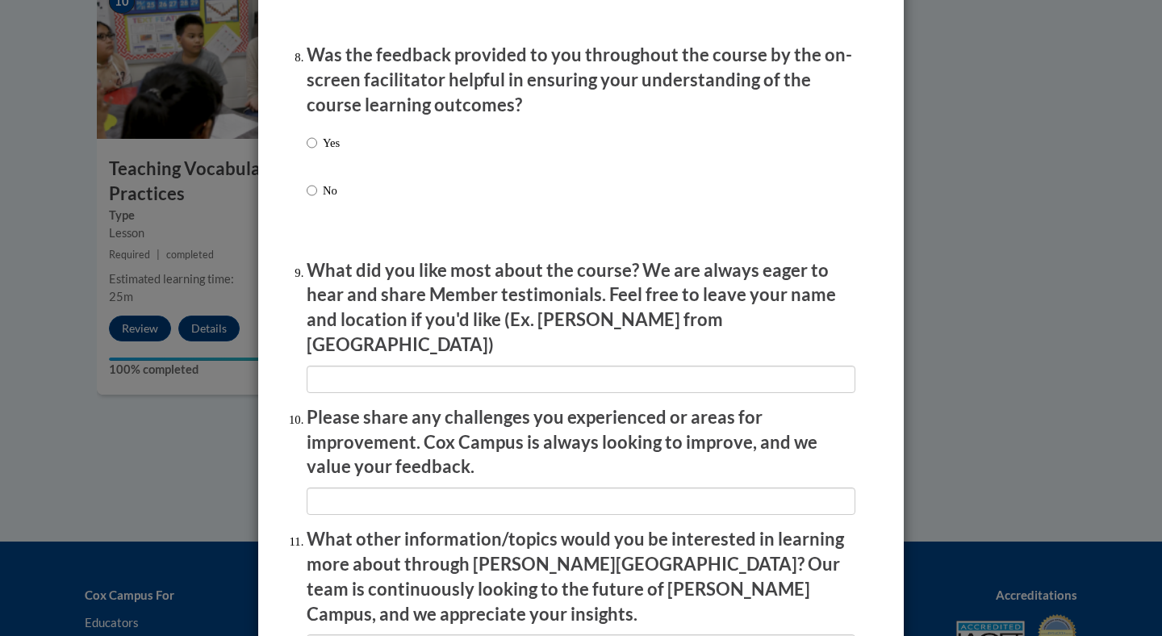
click at [323, 152] on p "Yes" at bounding box center [331, 143] width 17 height 18
click at [317, 152] on input "Yes" at bounding box center [312, 143] width 10 height 18
radio input "true"
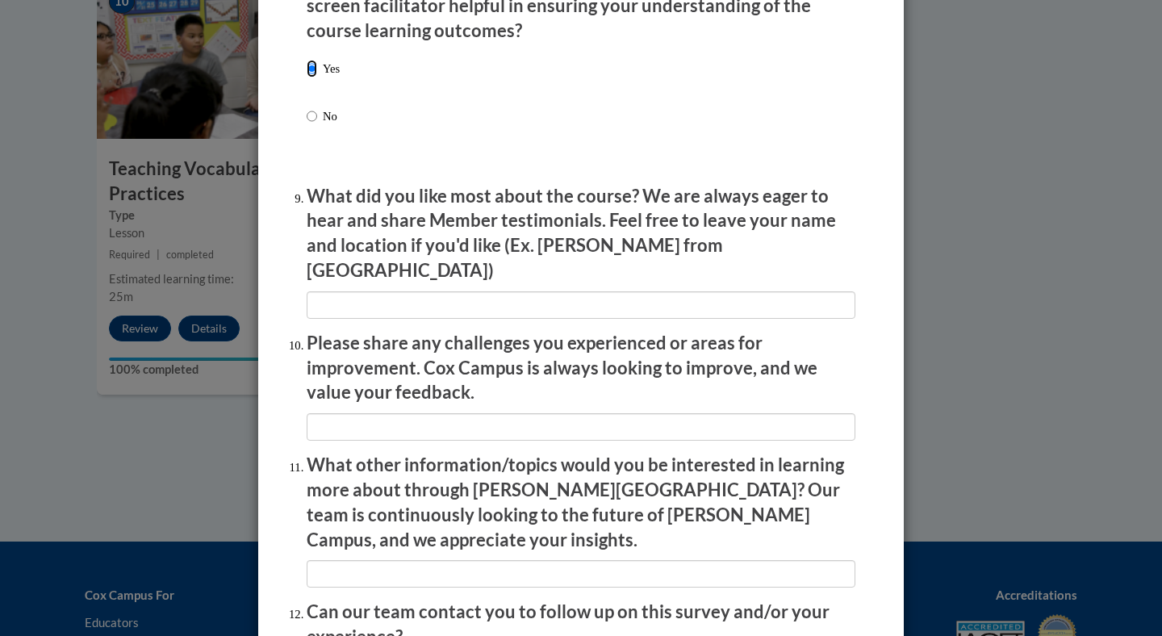
scroll to position [2563, 0]
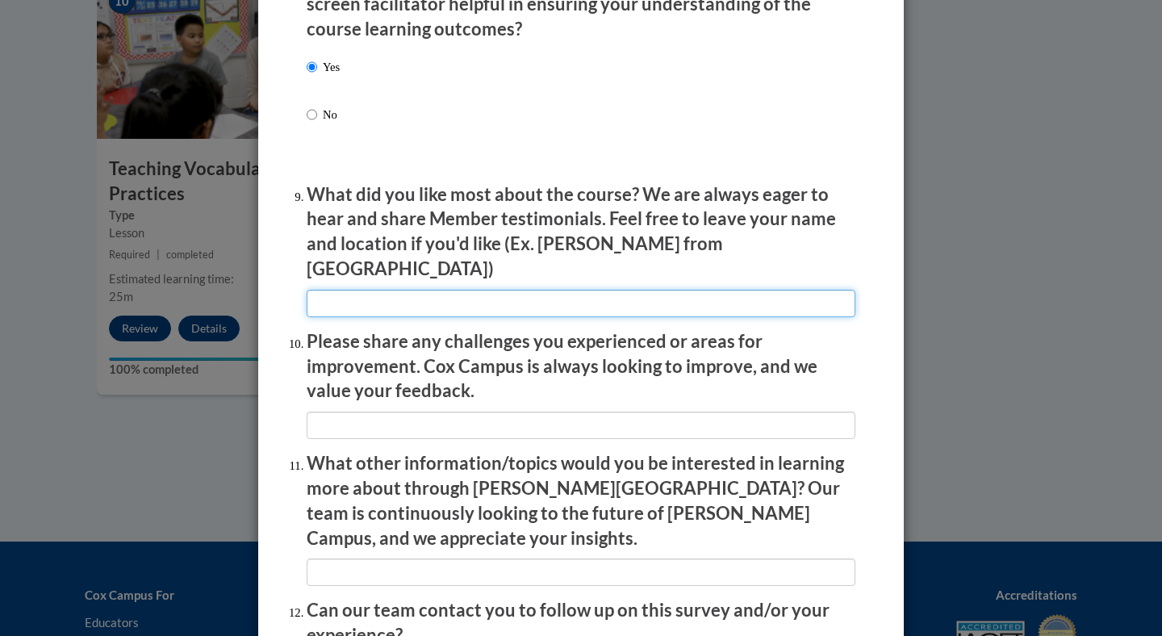
click at [375, 299] on input "textbox" at bounding box center [581, 303] width 548 height 27
type input "I appreciate seeing classroom examples"
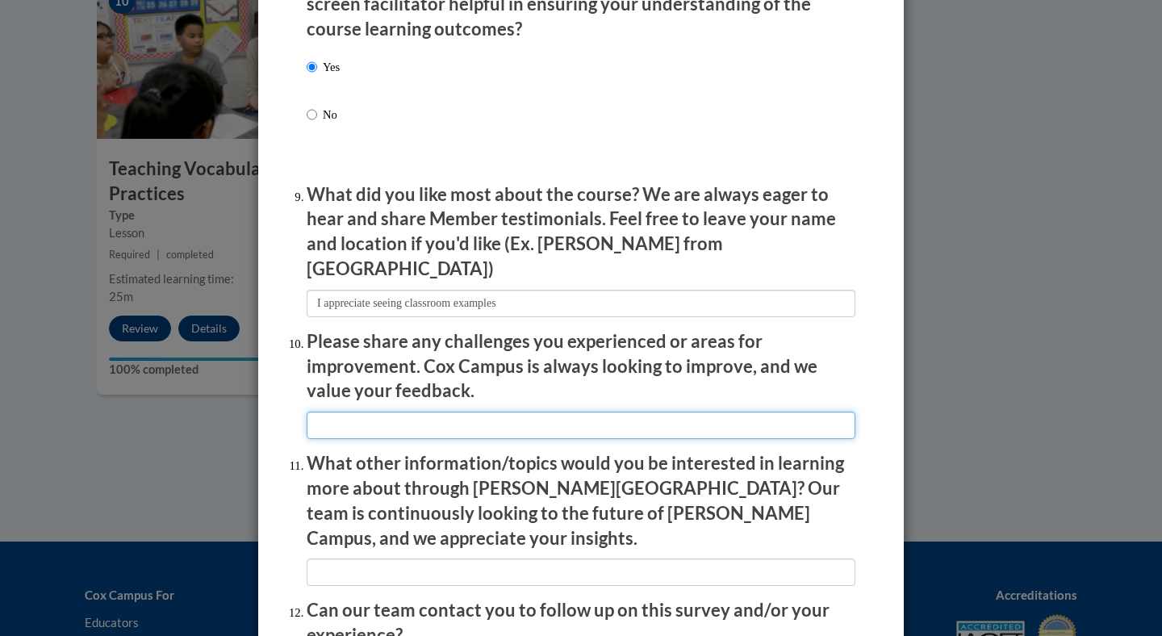
click at [376, 411] on input "textbox" at bounding box center [581, 424] width 548 height 27
type input "It was redundant to watch the same clips with explanations multiple times"
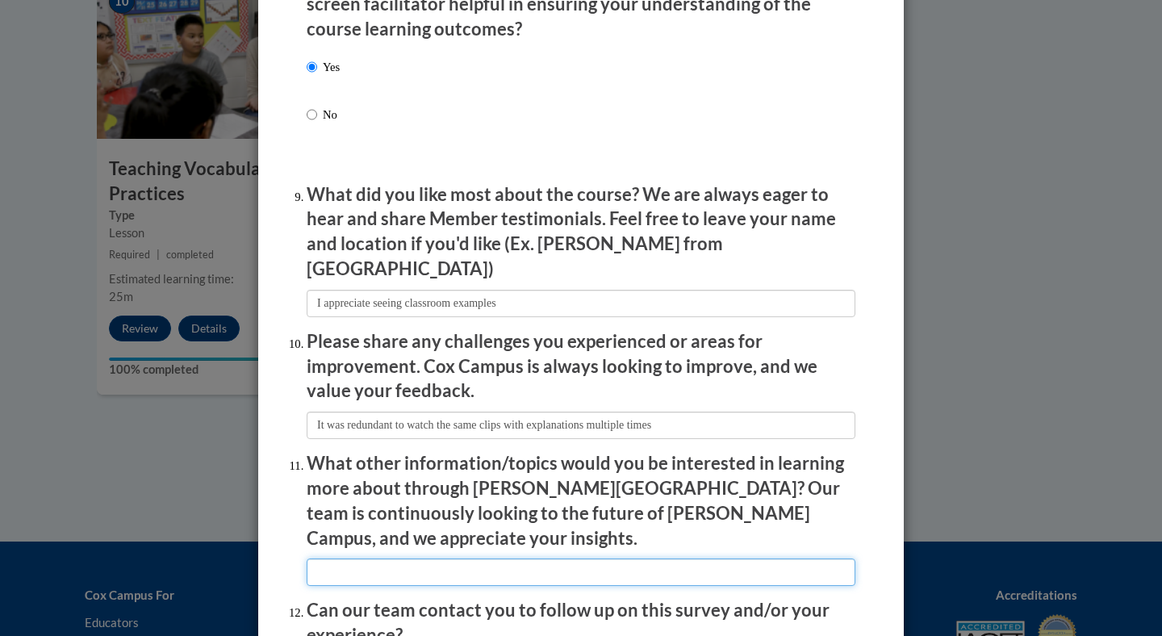
click at [354, 558] on input "textbox" at bounding box center [581, 571] width 548 height 27
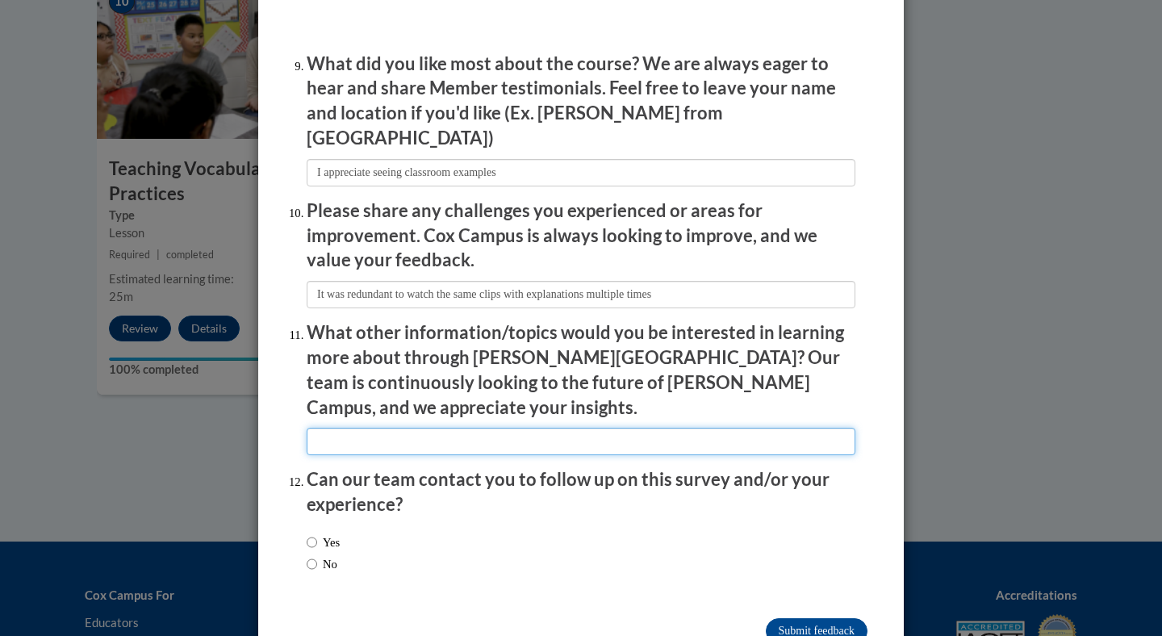
scroll to position [2703, 0]
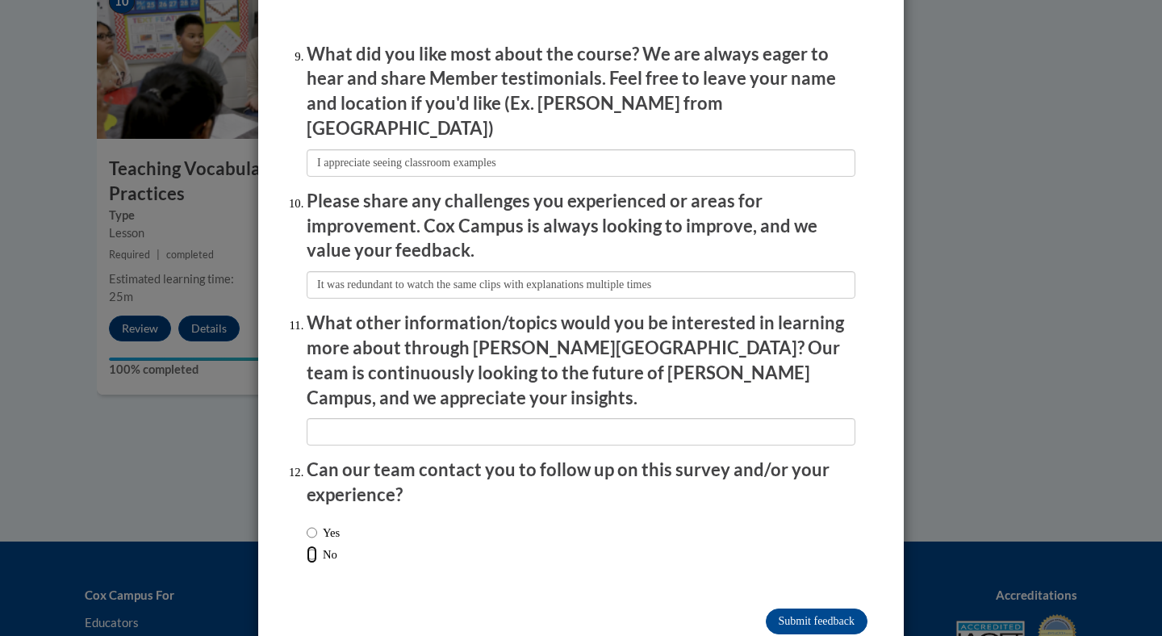
click at [311, 545] on input "No" at bounding box center [312, 554] width 10 height 18
radio input "true"
click at [796, 608] on input "Submit feedback" at bounding box center [816, 621] width 102 height 26
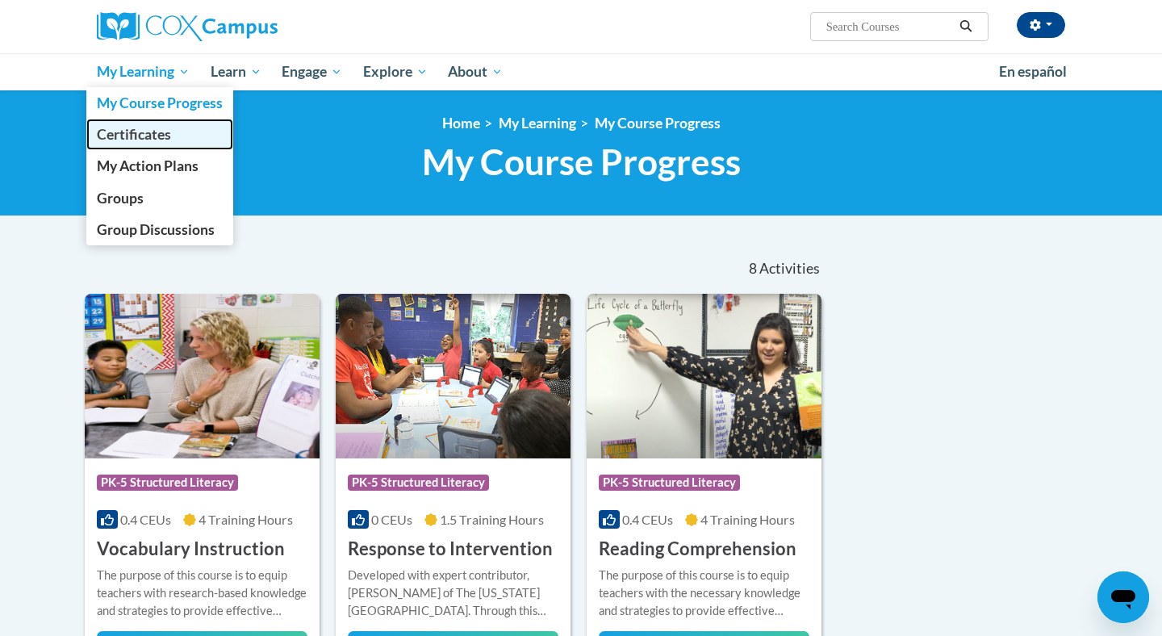
click at [145, 132] on span "Certificates" at bounding box center [134, 134] width 74 height 17
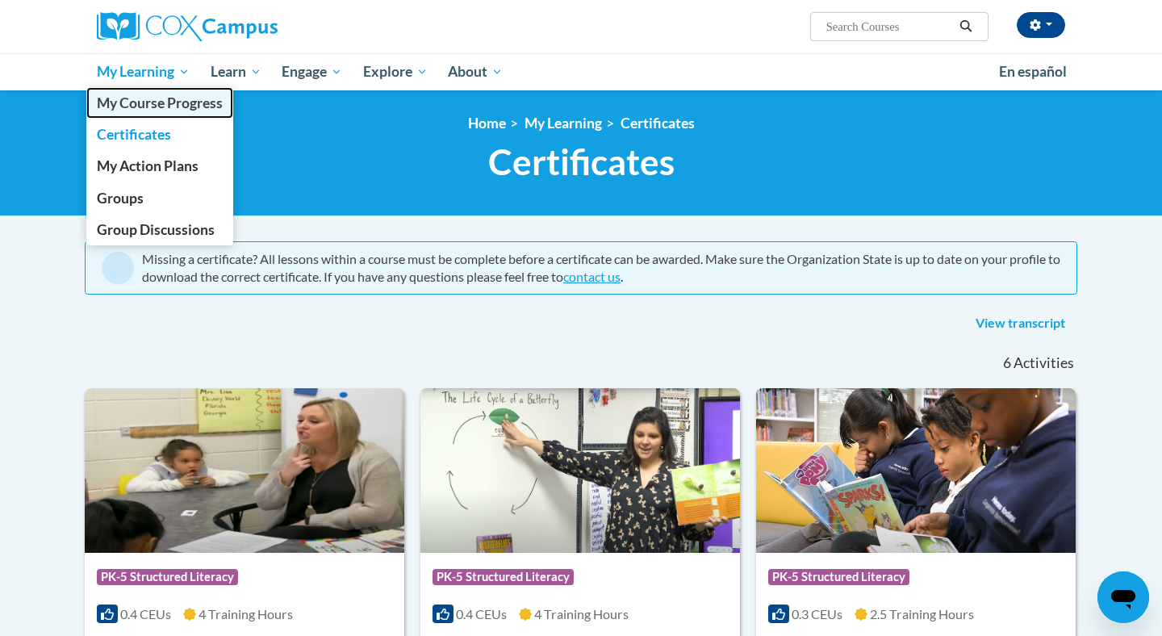
click at [130, 104] on span "My Course Progress" at bounding box center [160, 102] width 126 height 17
